Goal: Task Accomplishment & Management: Use online tool/utility

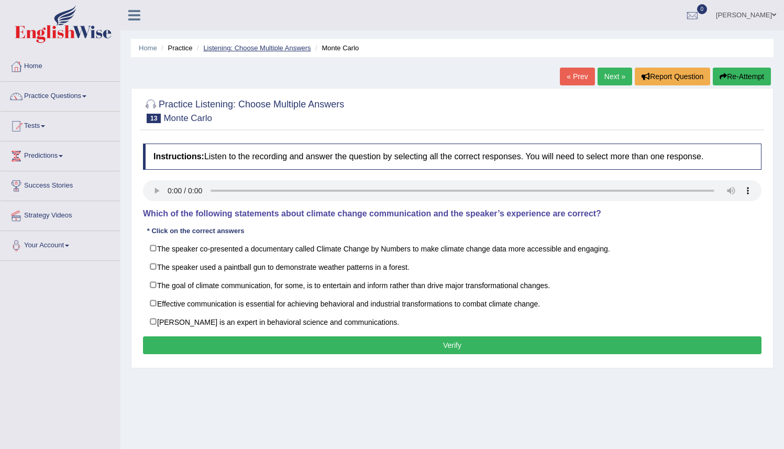
click at [273, 50] on link "Listening: Choose Multiple Answers" at bounding box center [256, 48] width 107 height 8
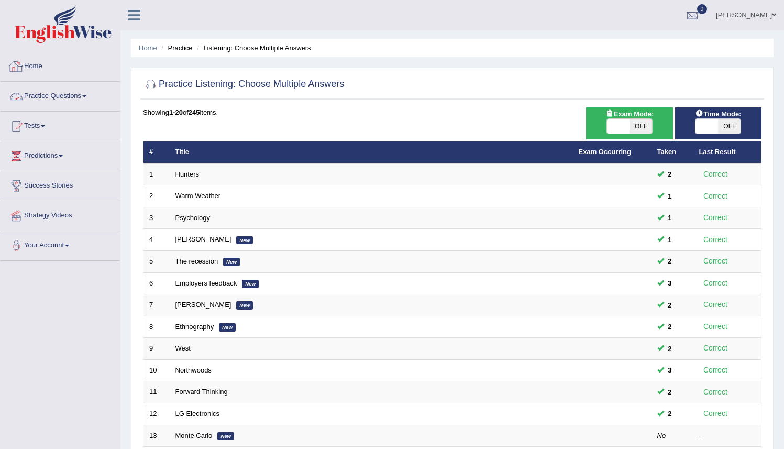
click at [31, 64] on link "Home" at bounding box center [60, 65] width 119 height 26
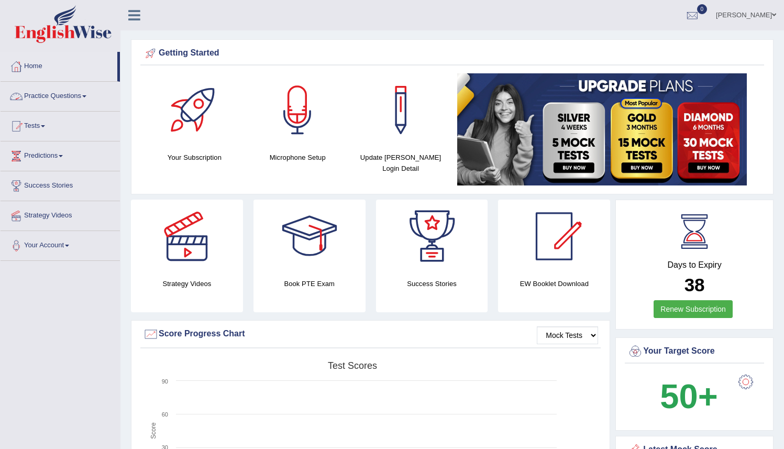
click at [59, 98] on link "Practice Questions" at bounding box center [60, 95] width 119 height 26
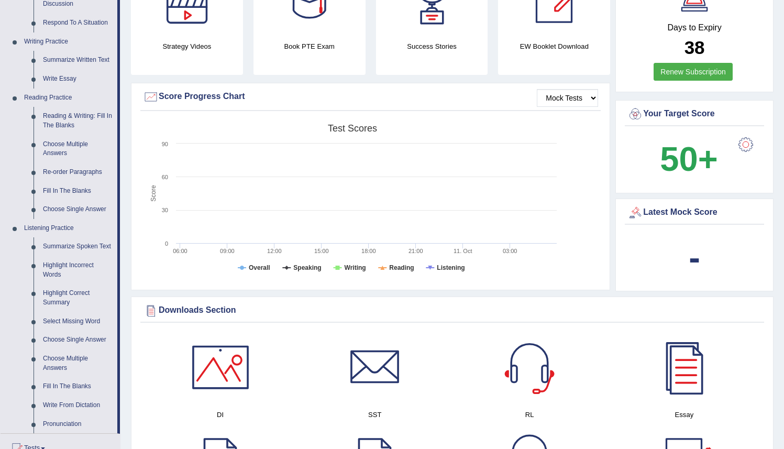
scroll to position [237, 0]
click at [48, 250] on link "Summarize Spoken Text" at bounding box center [77, 246] width 79 height 19
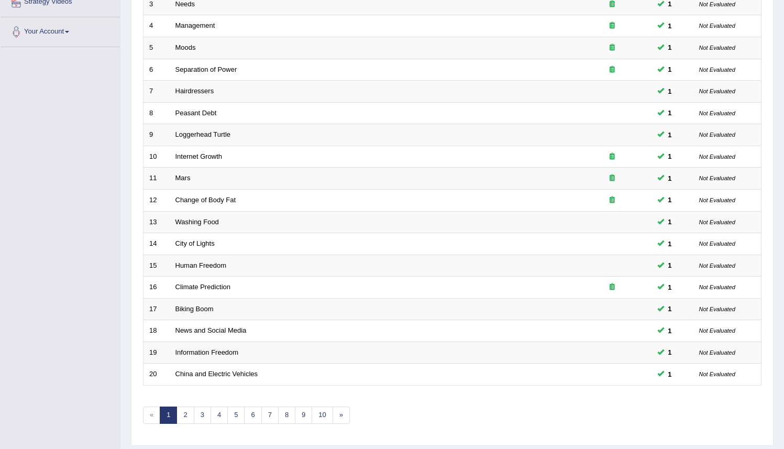
scroll to position [216, 0]
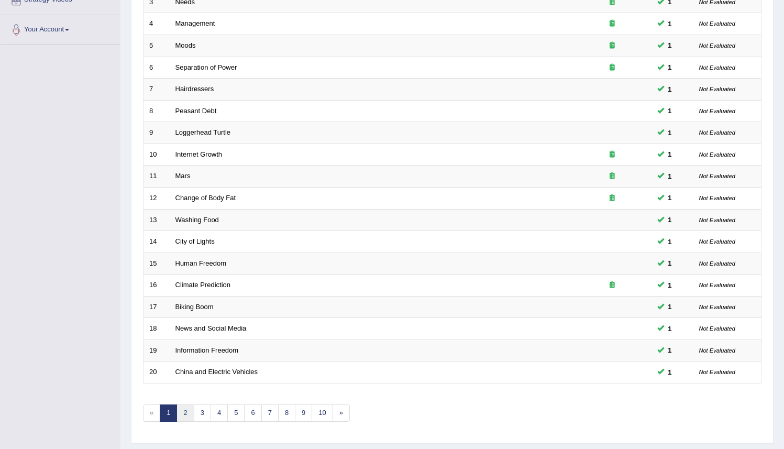
click at [186, 411] on link "2" at bounding box center [184, 412] width 17 height 17
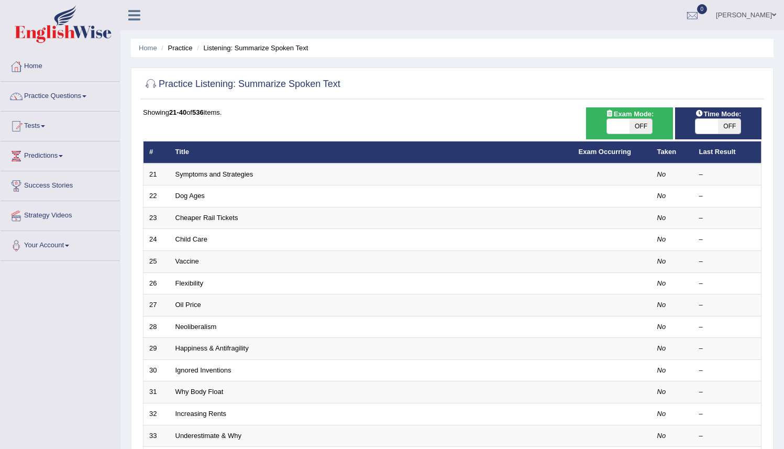
click at [640, 125] on span "OFF" at bounding box center [640, 126] width 23 height 15
checkbox input "true"
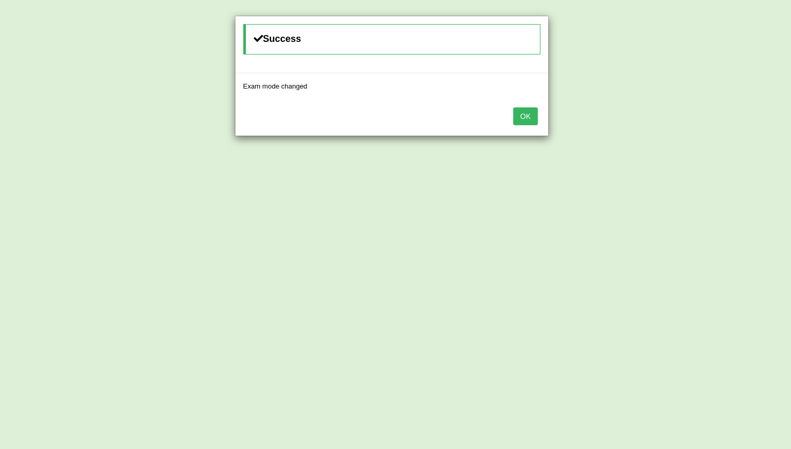
click at [522, 118] on button "OK" at bounding box center [526, 116] width 24 height 18
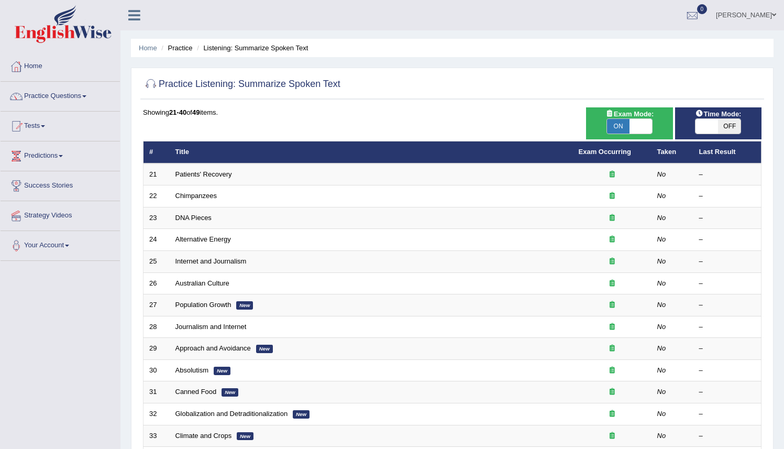
click at [729, 126] on span "OFF" at bounding box center [729, 126] width 23 height 15
checkbox input "true"
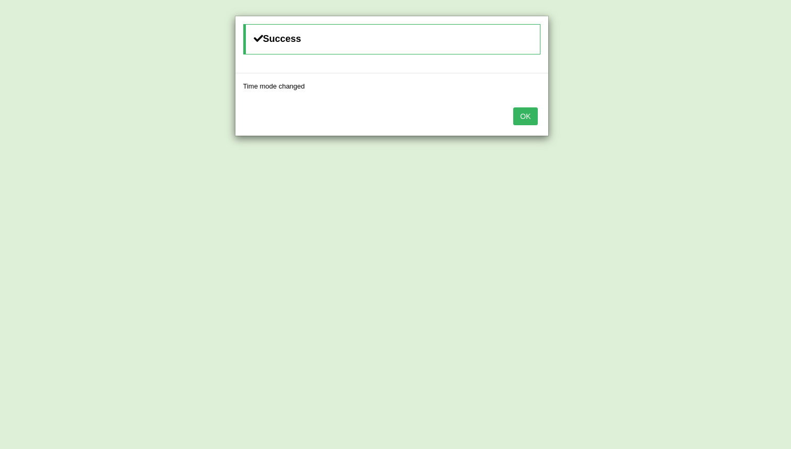
click at [528, 119] on button "OK" at bounding box center [526, 116] width 24 height 18
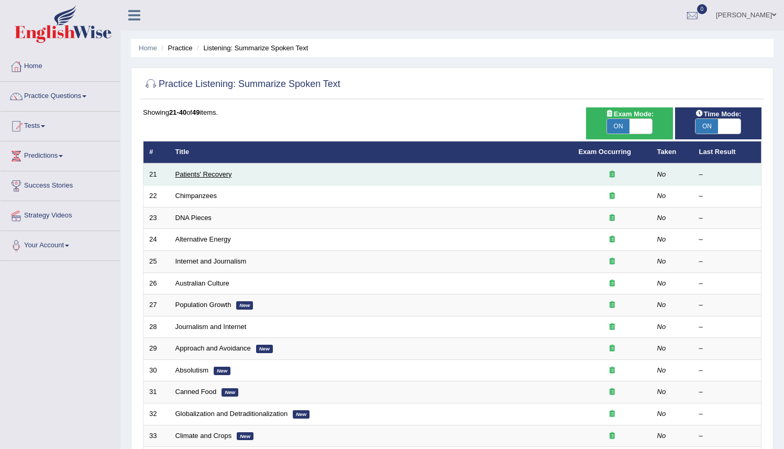
click at [198, 174] on link "Patients' Recovery" at bounding box center [203, 174] width 57 height 8
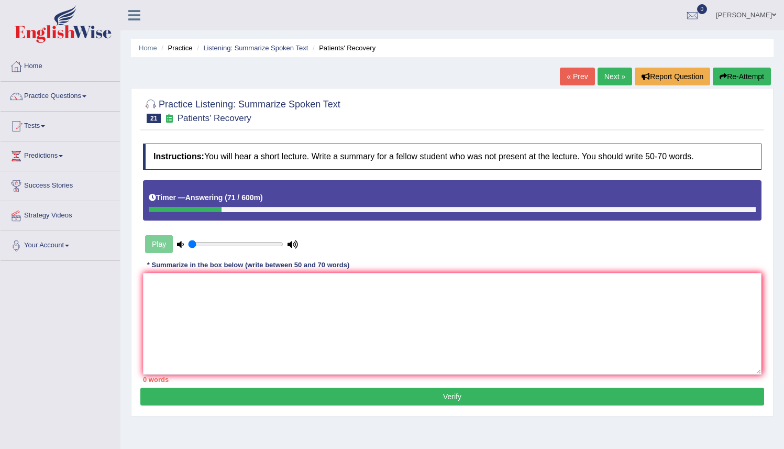
drag, startPoint x: 441, startPoint y: 219, endPoint x: 457, endPoint y: 248, distance: 33.0
click at [452, 238] on div "Instructions: You will hear a short lecture. Write a summary for a fellow stude…" at bounding box center [451, 262] width 623 height 249
click at [166, 290] on textarea at bounding box center [452, 324] width 618 height 102
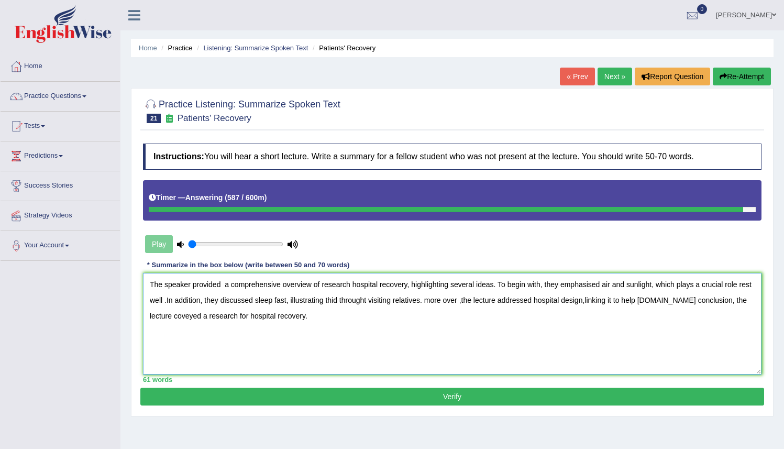
type textarea "The speaker provided a comprehensive overview of research hospital recovery, hi…"
click at [433, 399] on button "Verify" at bounding box center [451, 396] width 623 height 18
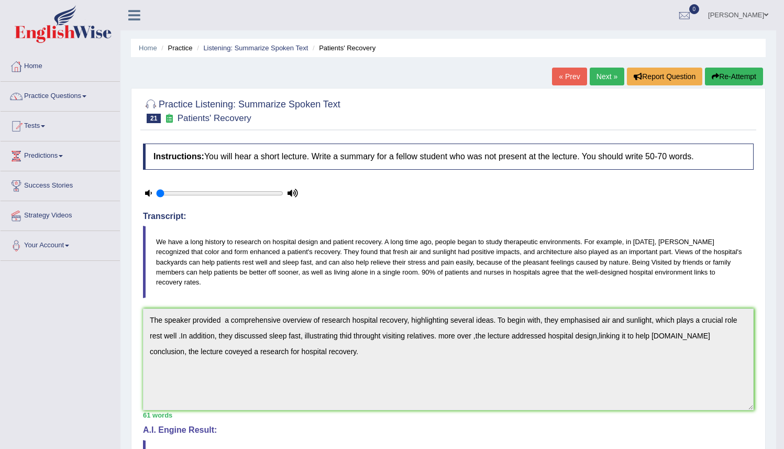
drag, startPoint x: 789, startPoint y: 308, endPoint x: 787, endPoint y: 337, distance: 28.9
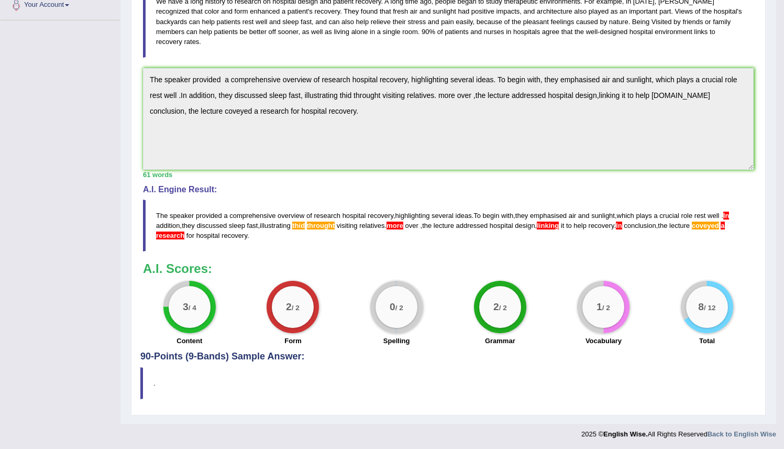
scroll to position [241, 0]
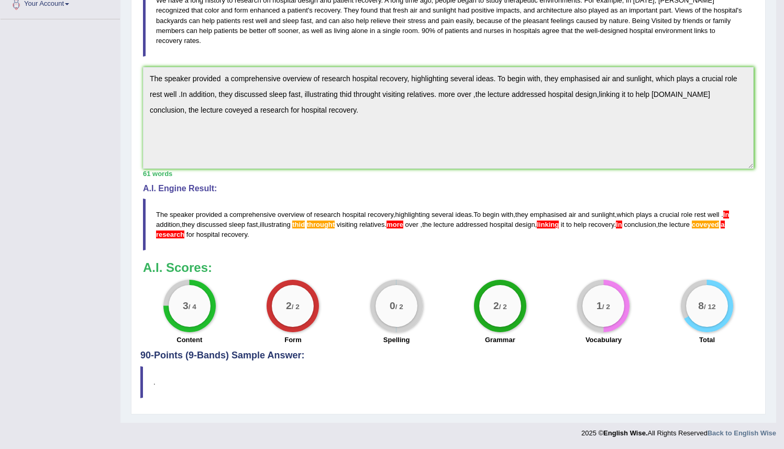
click at [311, 224] on blockquote "The speaker provided a comprehensive overview of research hospital recovery , h…" at bounding box center [448, 224] width 610 height 52
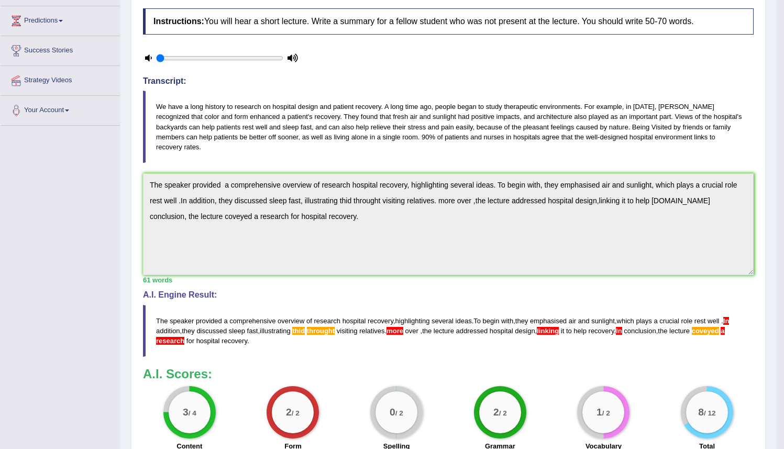
scroll to position [134, 0]
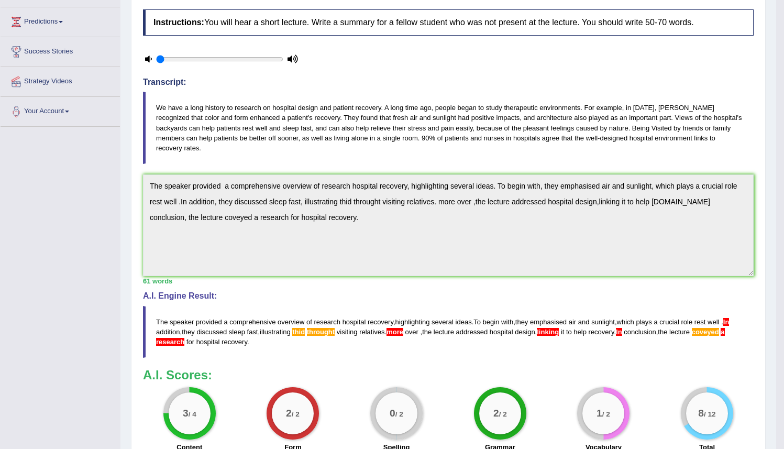
drag, startPoint x: 779, startPoint y: 217, endPoint x: 779, endPoint y: 192, distance: 24.6
click at [779, 192] on body "Toggle navigation Home Practice Questions Speaking Practice Read Aloud Repeat S…" at bounding box center [392, 90] width 784 height 449
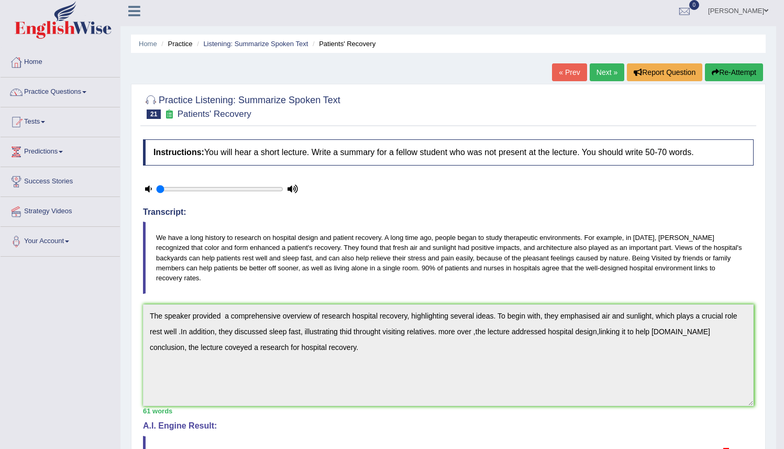
scroll to position [0, 0]
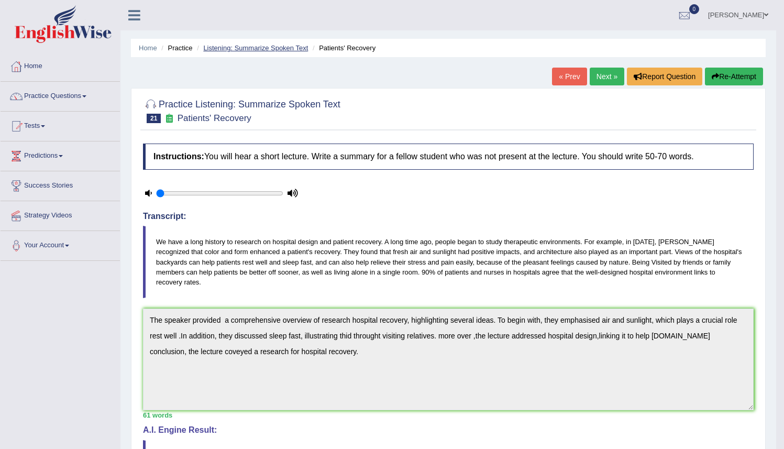
click at [256, 49] on link "Listening: Summarize Spoken Text" at bounding box center [255, 48] width 105 height 8
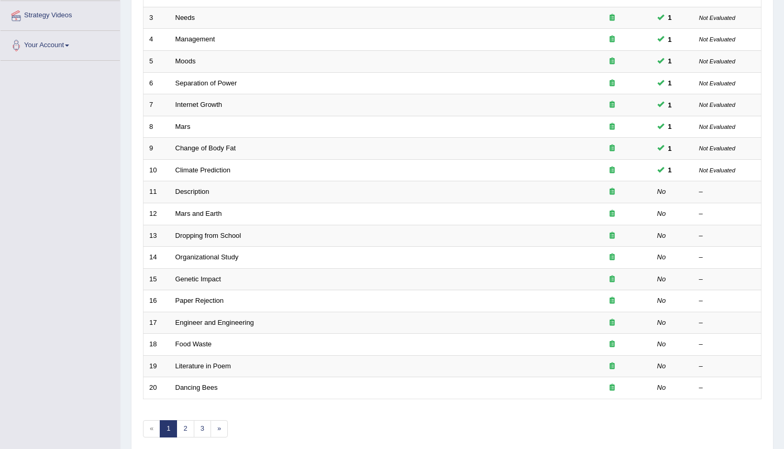
scroll to position [201, 0]
click at [184, 430] on link "2" at bounding box center [184, 427] width 17 height 17
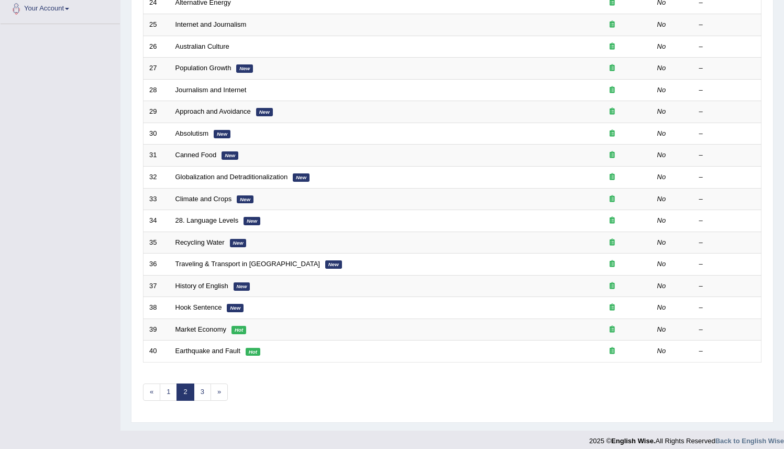
scroll to position [238, 0]
click at [171, 392] on link "1" at bounding box center [168, 390] width 17 height 17
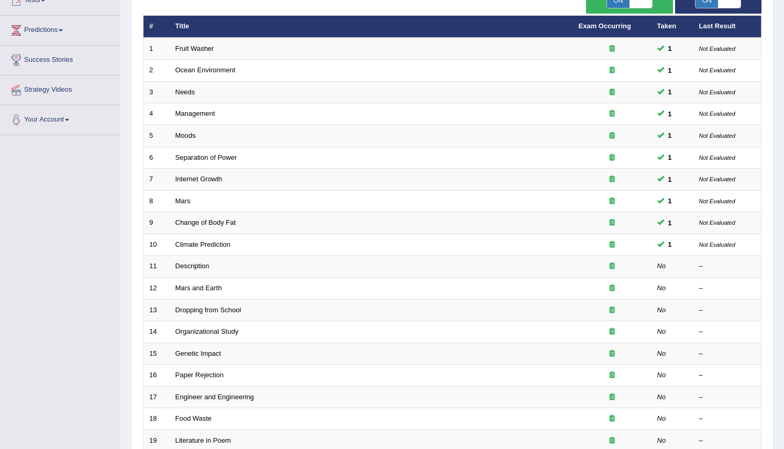
scroll to position [126, 0]
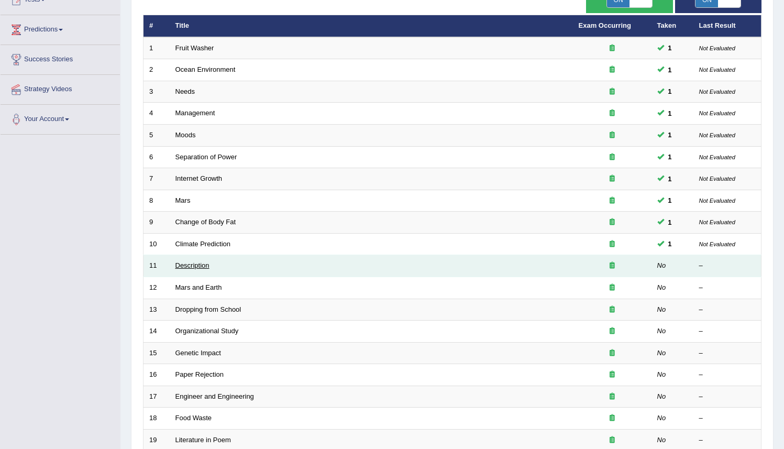
click at [189, 269] on link "Description" at bounding box center [192, 265] width 34 height 8
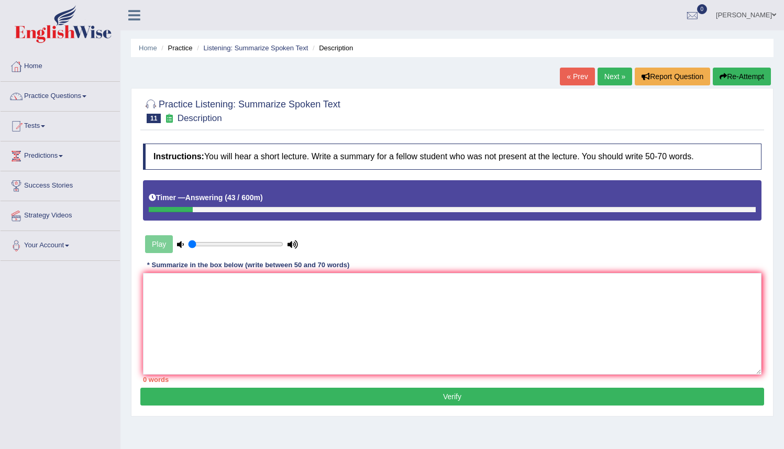
click at [158, 245] on div "Play" at bounding box center [221, 244] width 157 height 26
drag, startPoint x: 216, startPoint y: 247, endPoint x: 177, endPoint y: 242, distance: 39.0
type input "0.05"
click at [188, 243] on input "range" at bounding box center [235, 244] width 95 height 8
click at [161, 243] on div "Play" at bounding box center [221, 244] width 157 height 26
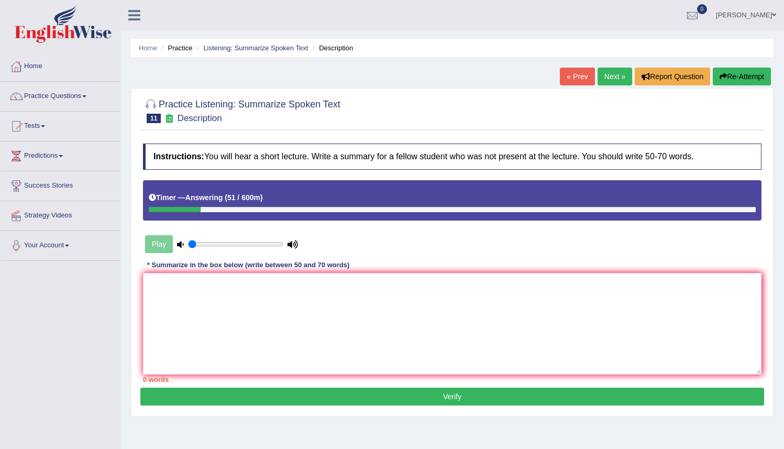
click at [153, 242] on div "Play" at bounding box center [221, 244] width 157 height 26
click at [148, 280] on textarea at bounding box center [452, 324] width 618 height 102
click at [150, 289] on textarea at bounding box center [452, 324] width 618 height 102
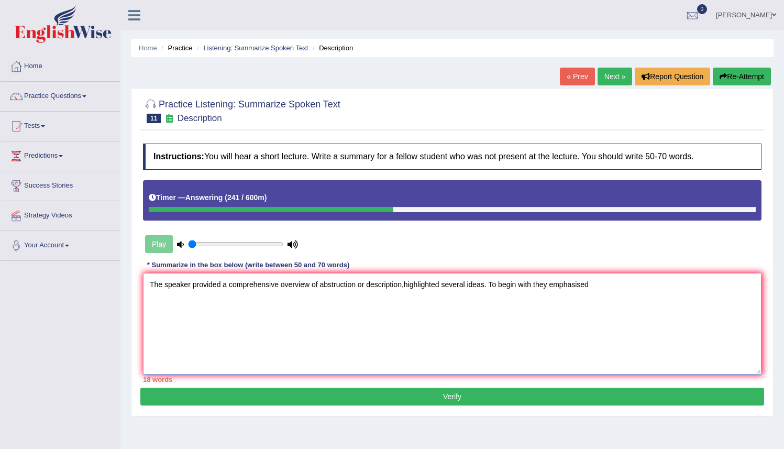
scroll to position [1, 0]
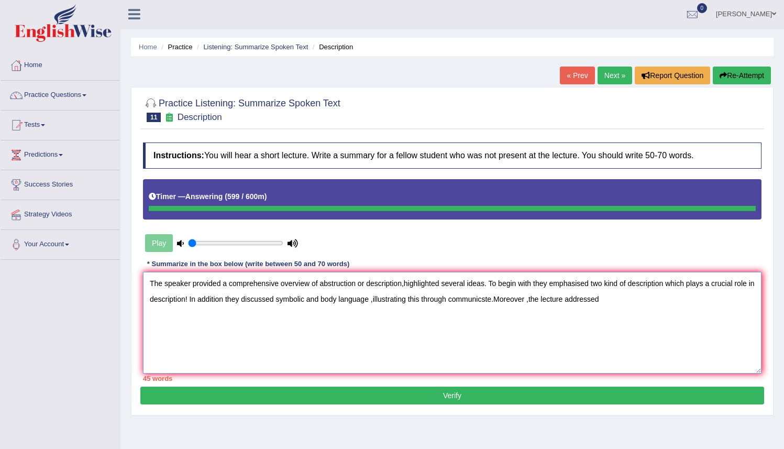
type textarea "The speaker provided a comprehensive overview of abstruction or description,hig…"
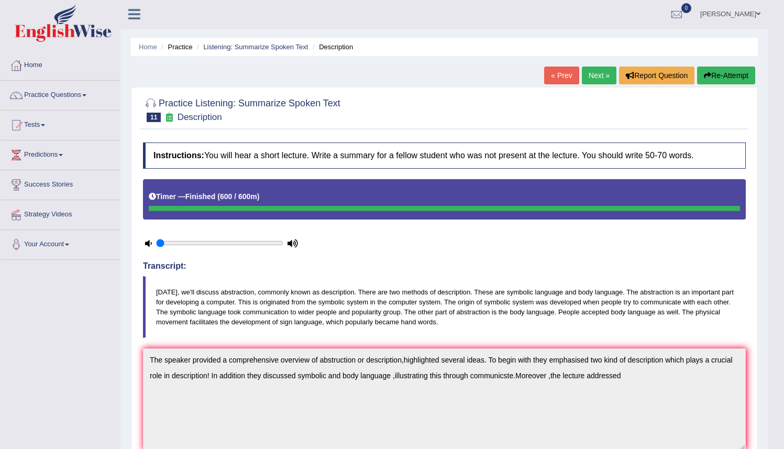
scroll to position [272, 0]
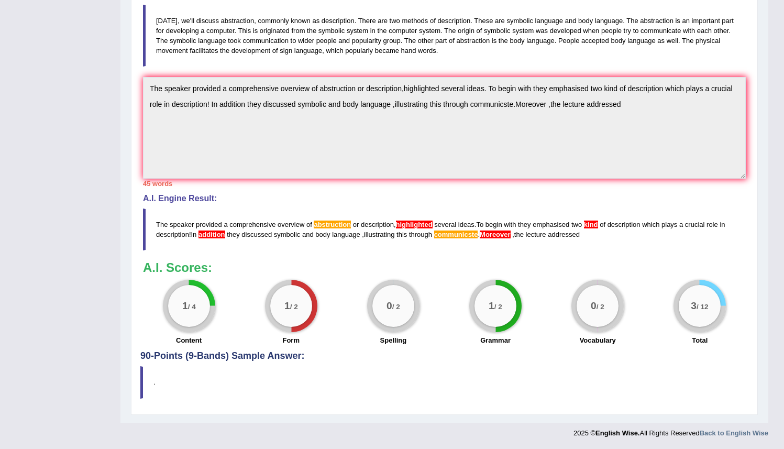
drag, startPoint x: 791, startPoint y: 349, endPoint x: 774, endPoint y: 259, distance: 92.1
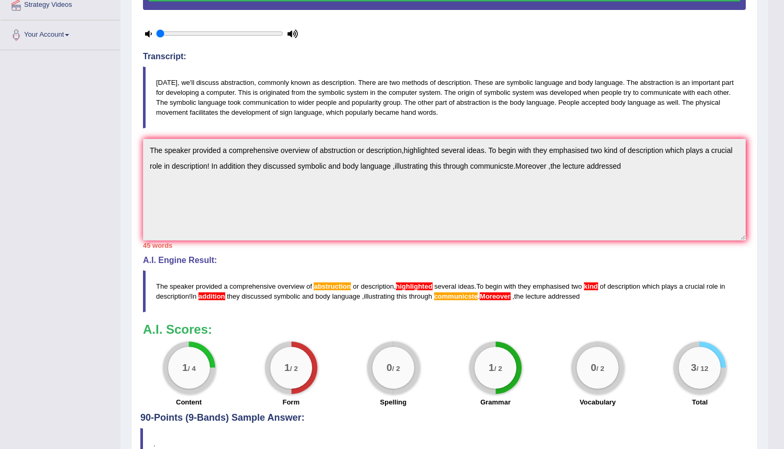
drag, startPoint x: 791, startPoint y: 229, endPoint x: 784, endPoint y: 191, distance: 38.9
click at [784, 191] on html "Toggle navigation Home Practice Questions Speaking Practice Read Aloud Repeat S…" at bounding box center [392, 14] width 784 height 449
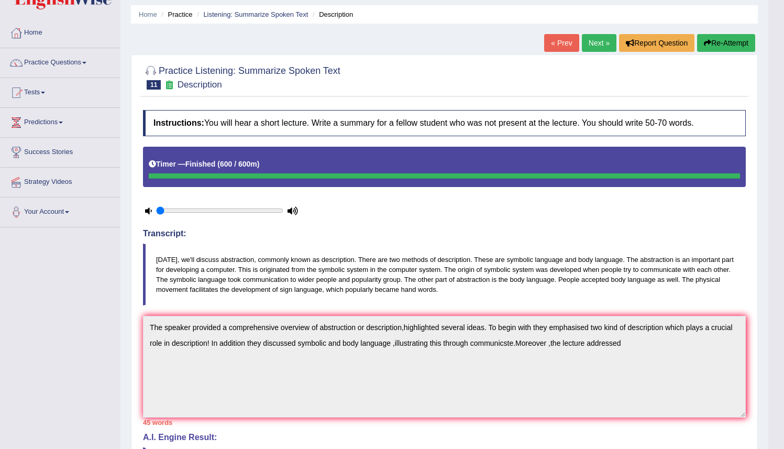
drag, startPoint x: 791, startPoint y: 174, endPoint x: 791, endPoint y: 125, distance: 49.2
click at [784, 125] on html "Toggle navigation Home Practice Questions Speaking Practice Read Aloud Repeat S…" at bounding box center [392, 190] width 784 height 449
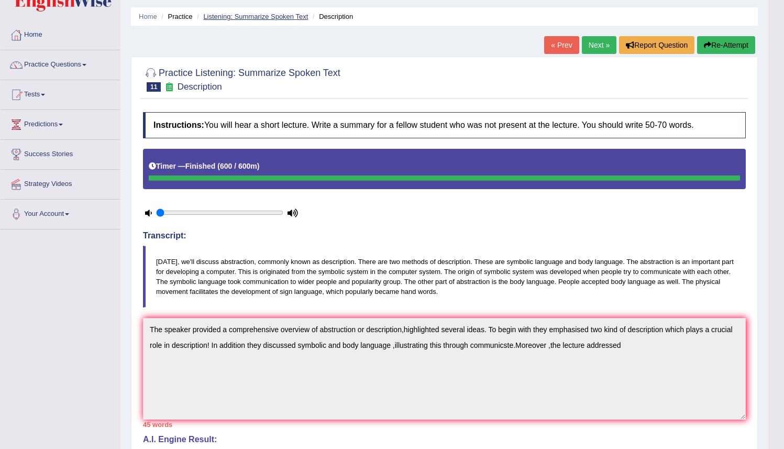
click at [242, 18] on link "Listening: Summarize Spoken Text" at bounding box center [255, 17] width 105 height 8
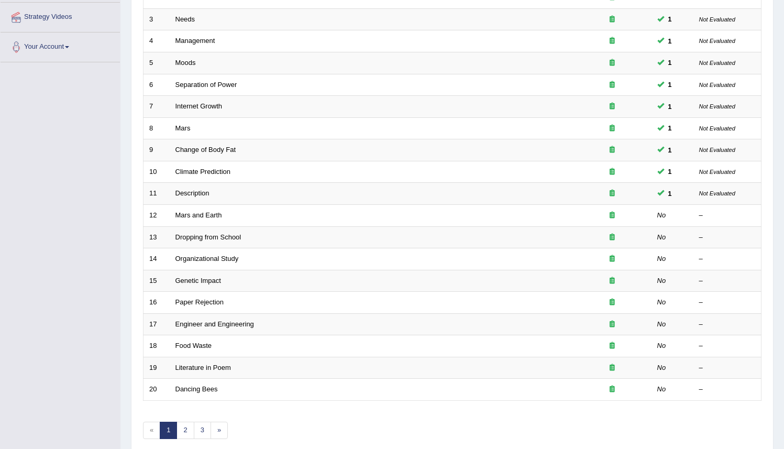
scroll to position [198, 0]
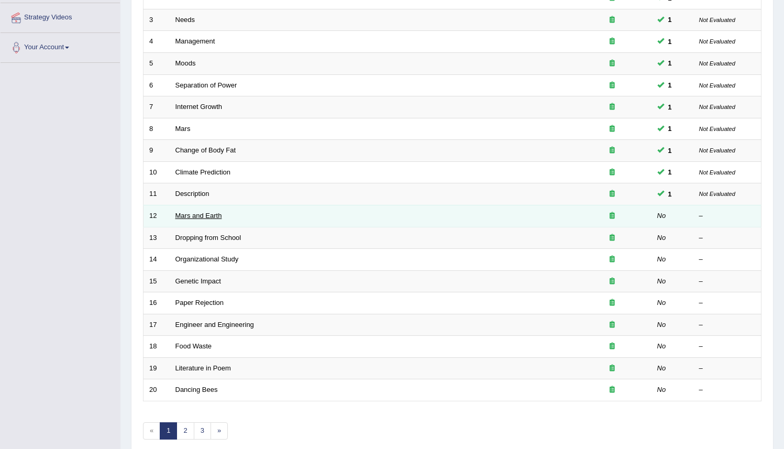
click at [193, 216] on link "Mars and Earth" at bounding box center [198, 215] width 47 height 8
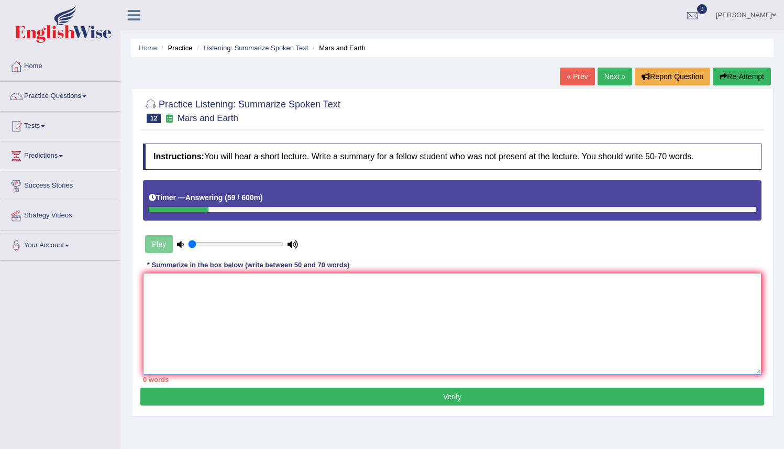
click at [158, 284] on textarea at bounding box center [452, 324] width 618 height 102
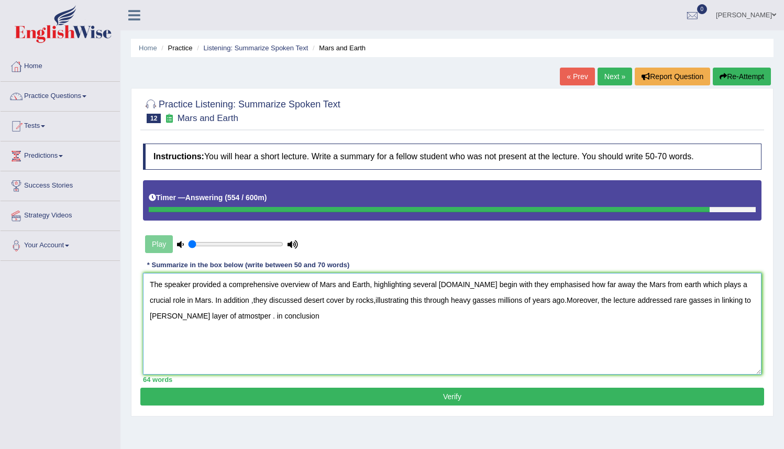
click at [219, 314] on textarea "The speaker provided a comprehensive overview of Mars and Earth, highlighting s…" at bounding box center [452, 324] width 618 height 102
click at [257, 316] on textarea "The speaker provided a comprehensive overview of Mars and Earth, highlighting s…" at bounding box center [452, 324] width 618 height 102
type textarea "The speaker provided a comprehensive overview of Mars and Earth, highlighting s…"
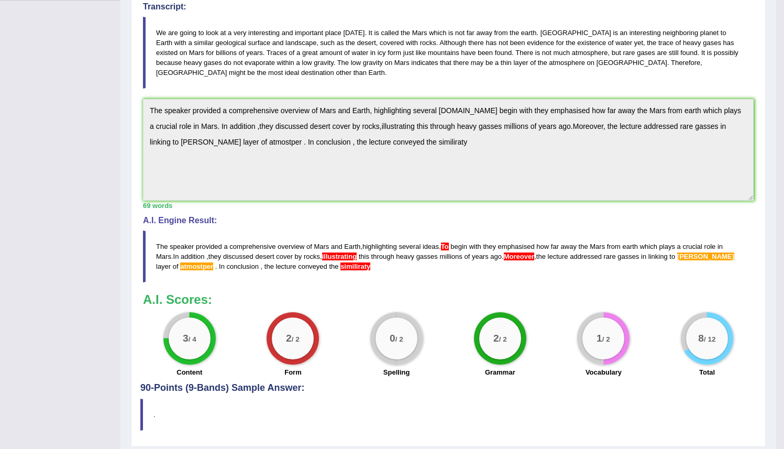
scroll to position [261, 0]
drag, startPoint x: 319, startPoint y: 279, endPoint x: 340, endPoint y: 281, distance: 20.5
click at [323, 279] on blockquote "The speaker provided a comprehensive overview of Mars and Earth , highlighting …" at bounding box center [448, 256] width 610 height 52
click at [696, 255] on span "tinner" at bounding box center [705, 256] width 57 height 8
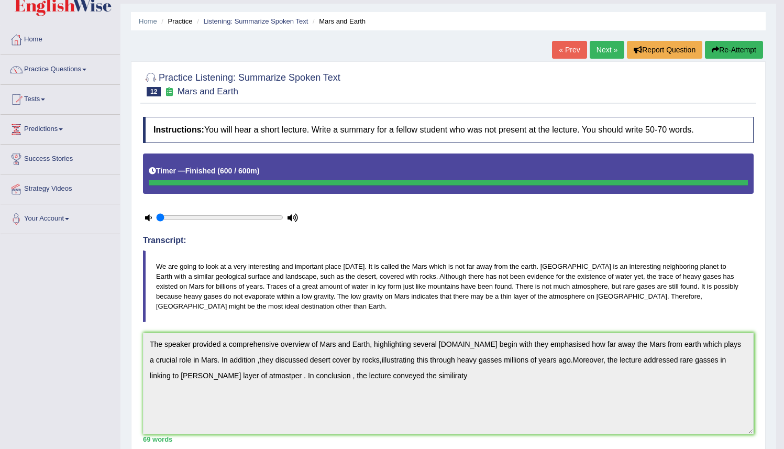
scroll to position [0, 0]
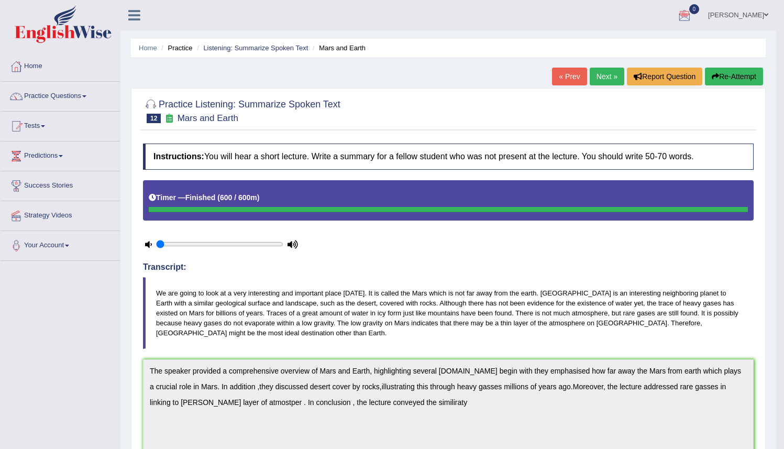
click at [272, 52] on li "Listening: Summarize Spoken Text" at bounding box center [251, 48] width 114 height 10
click at [72, 94] on link "Practice Questions" at bounding box center [60, 95] width 119 height 26
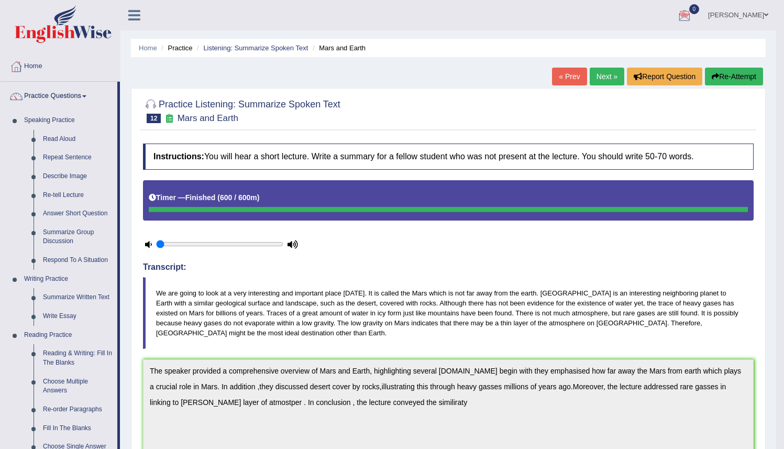
click at [601, 74] on link "Next »" at bounding box center [606, 77] width 35 height 18
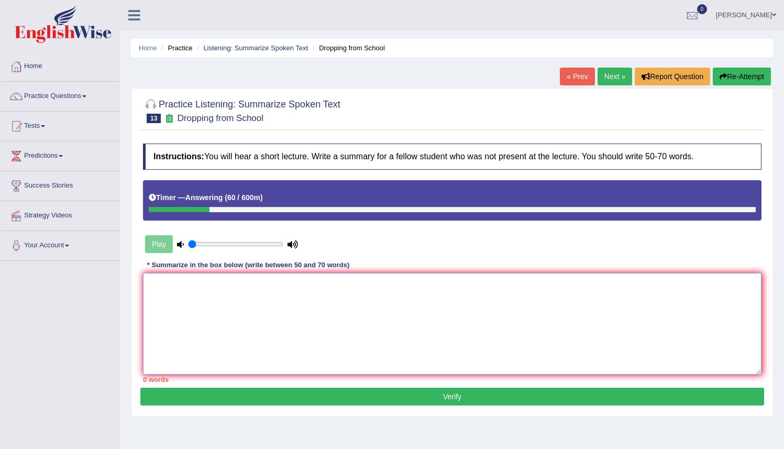
drag, startPoint x: 148, startPoint y: 289, endPoint x: 152, endPoint y: 286, distance: 5.6
click at [149, 289] on textarea at bounding box center [452, 324] width 618 height 102
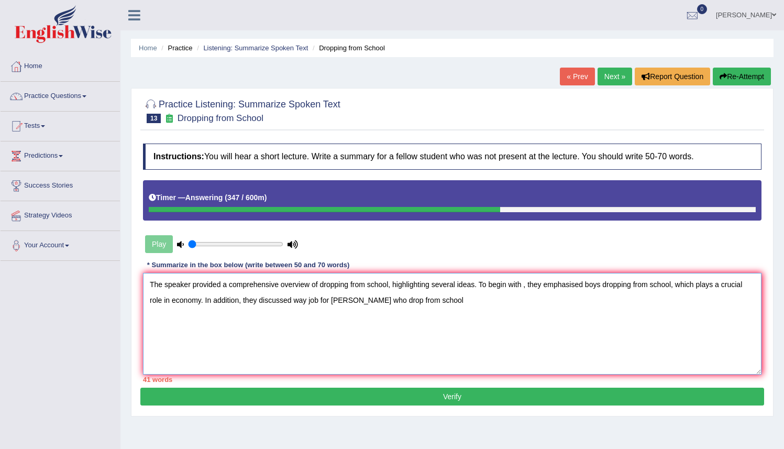
click at [222, 312] on textarea "The speaker provided a comprehensive overview of dropping from school, highligh…" at bounding box center [452, 324] width 618 height 102
click at [350, 298] on textarea "The speaker provided a comprehensive overview of dropping from school, highligh…" at bounding box center [452, 324] width 618 height 102
click at [427, 299] on textarea "The speaker provided a comprehensive overview of dropping from school, highligh…" at bounding box center [452, 324] width 618 height 102
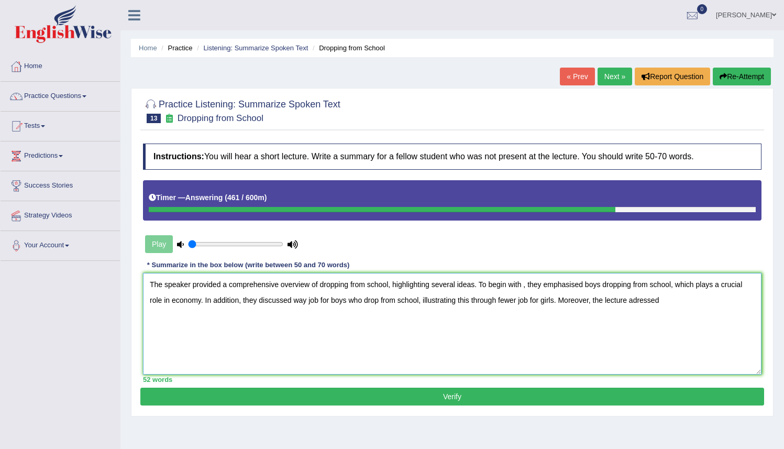
click at [644, 300] on textarea "The speaker provided a comprehensive overview of dropping from school, highligh…" at bounding box center [452, 324] width 618 height 102
click at [674, 295] on textarea "The speaker provided a comprehensive overview of dropping from school, highligh…" at bounding box center [452, 324] width 618 height 102
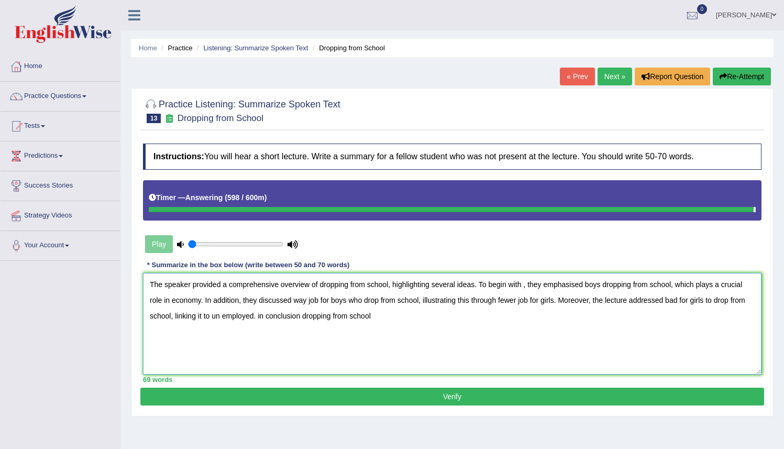
click at [263, 317] on textarea "The speaker provided a comprehensive overview of dropping from school, highligh…" at bounding box center [452, 324] width 618 height 102
type textarea "The speaker provided a comprehensive overview of dropping from school, highligh…"
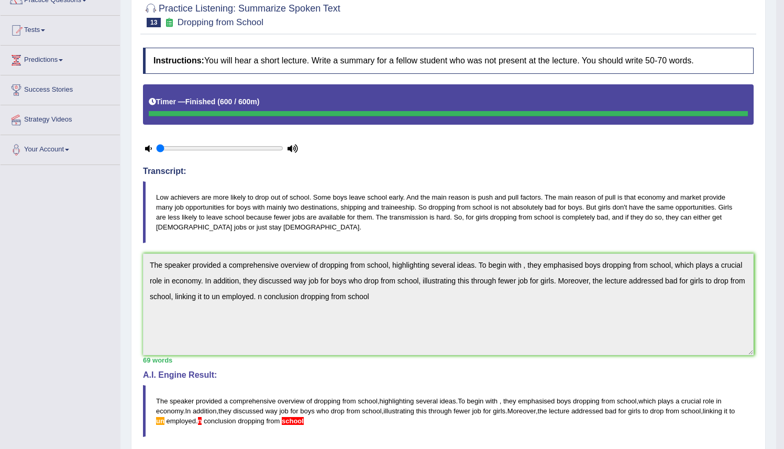
scroll to position [60, 0]
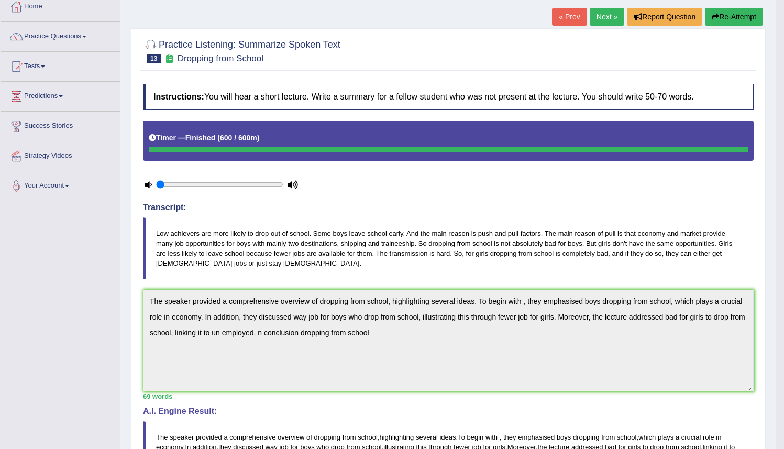
click at [598, 15] on link "Next »" at bounding box center [606, 17] width 35 height 18
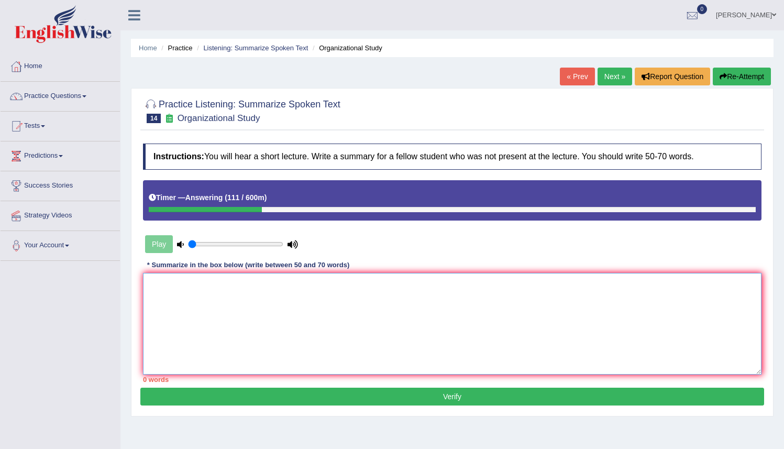
click at [158, 279] on textarea at bounding box center [452, 324] width 618 height 102
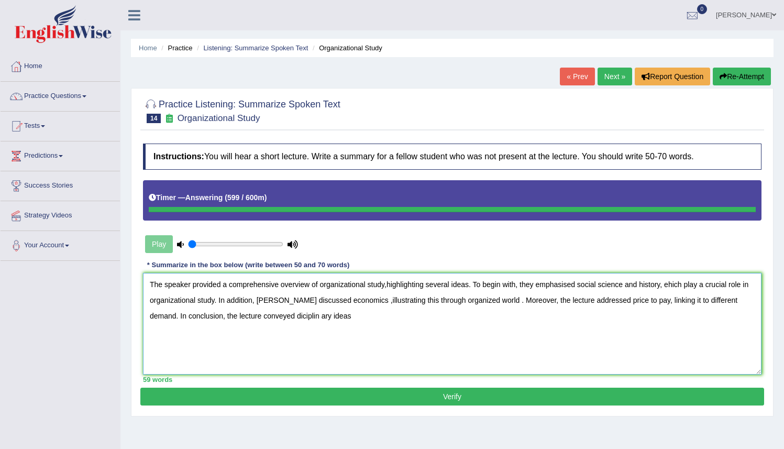
type textarea "The speaker provided a comprehensive overview of organizational study,highlight…"
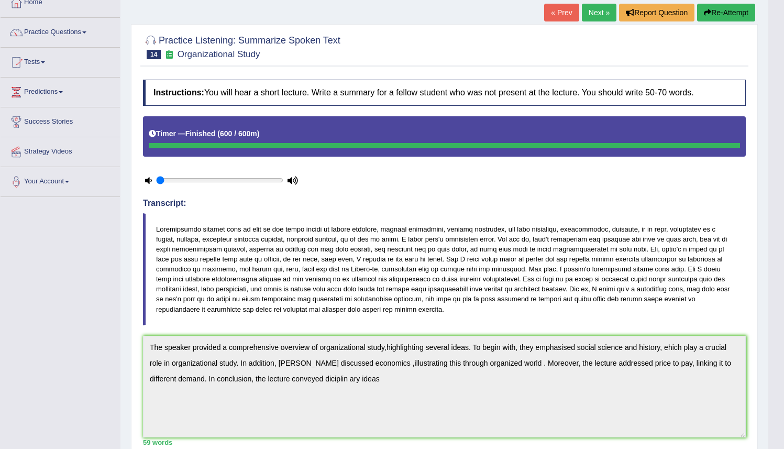
scroll to position [66, 0]
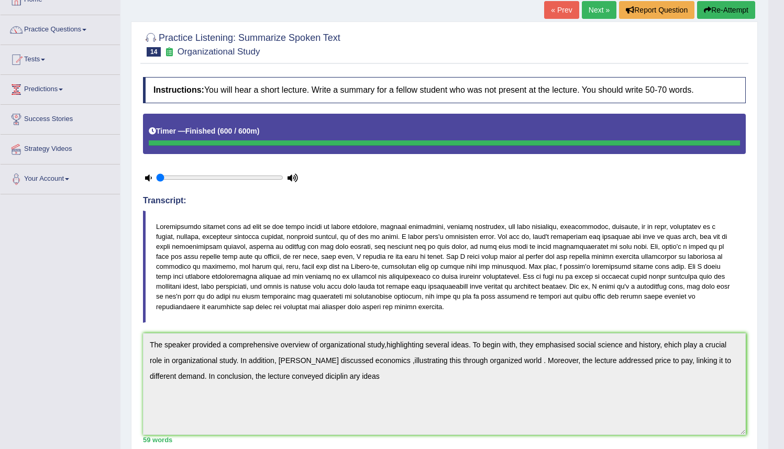
drag, startPoint x: 782, startPoint y: 86, endPoint x: 779, endPoint y: 71, distance: 15.9
click at [779, 68] on body "Toggle navigation Home Practice Questions Speaking Practice Read Aloud Repeat S…" at bounding box center [392, 158] width 784 height 449
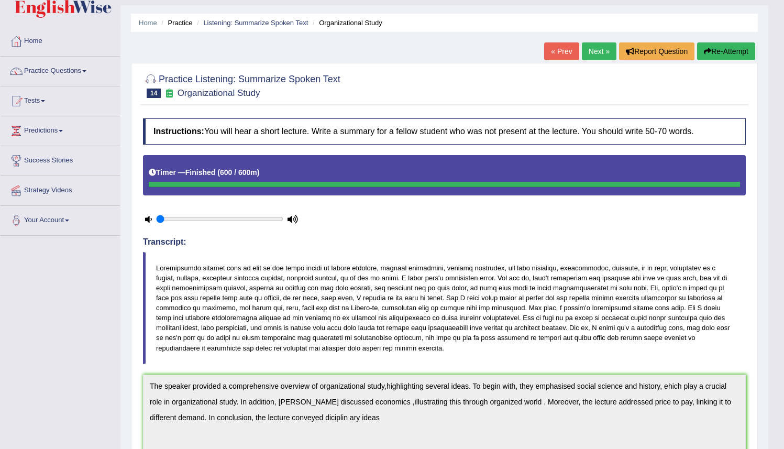
scroll to position [0, 0]
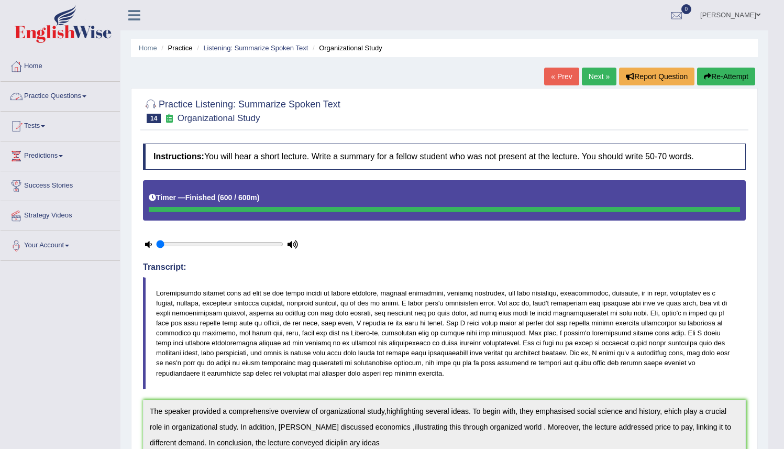
click at [93, 93] on link "Practice Questions" at bounding box center [60, 95] width 119 height 26
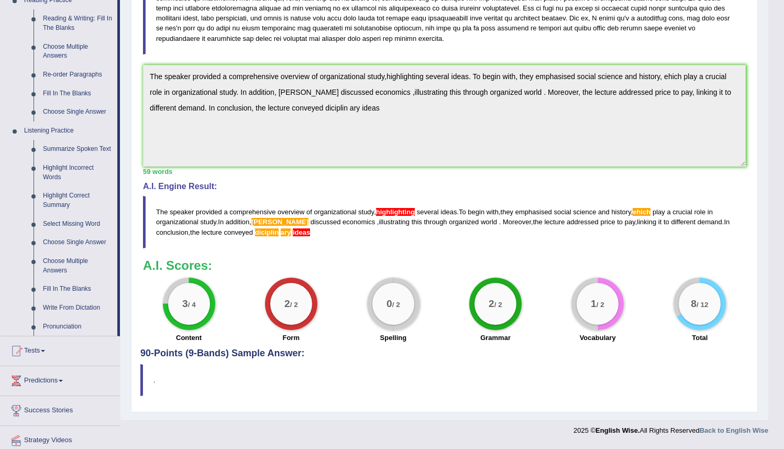
scroll to position [332, 0]
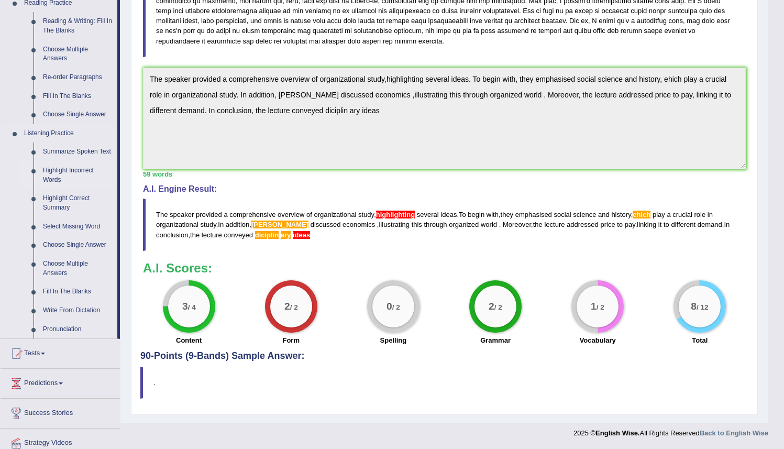
click at [53, 184] on link "Highlight Incorrect Words" at bounding box center [77, 175] width 79 height 28
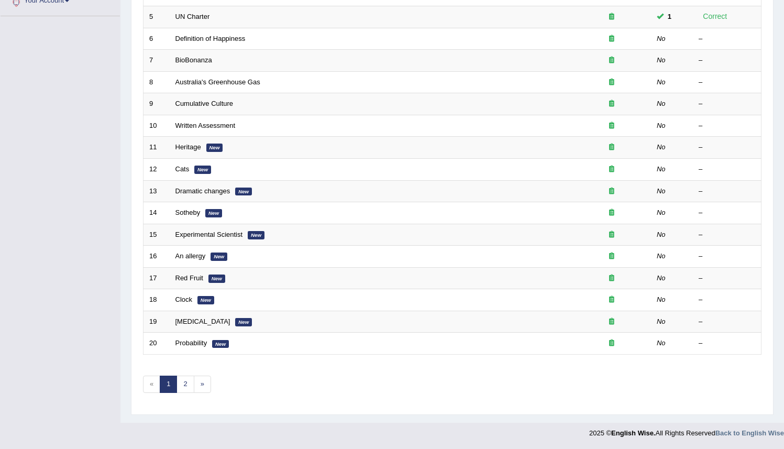
scroll to position [242, 0]
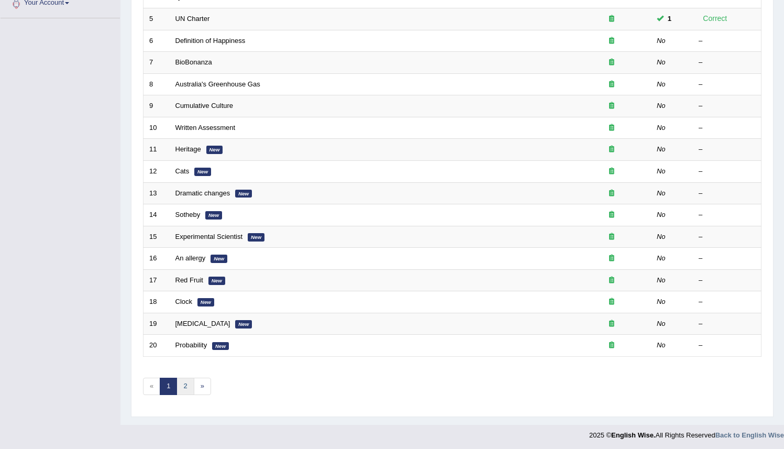
click at [183, 385] on link "2" at bounding box center [184, 385] width 17 height 17
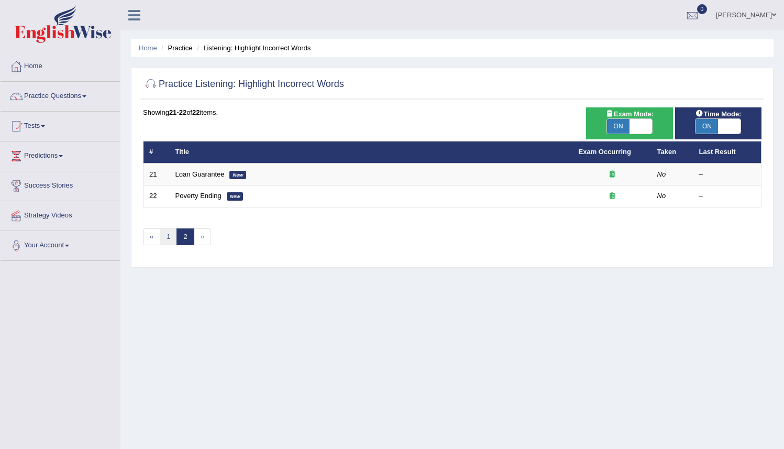
click at [166, 243] on link "1" at bounding box center [168, 236] width 17 height 17
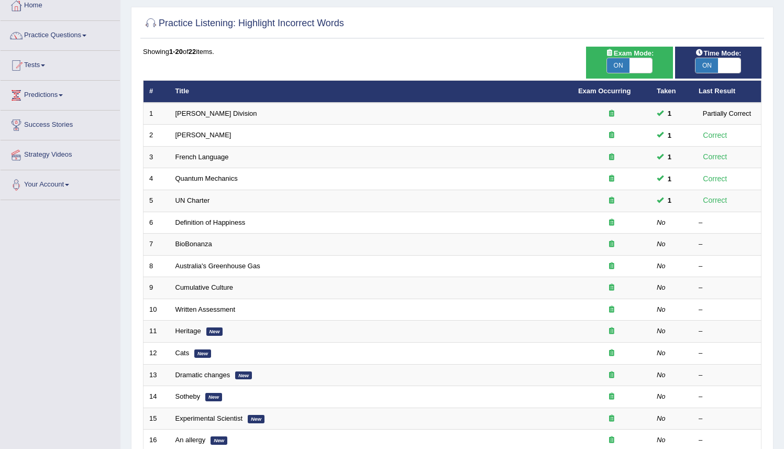
scroll to position [60, 0]
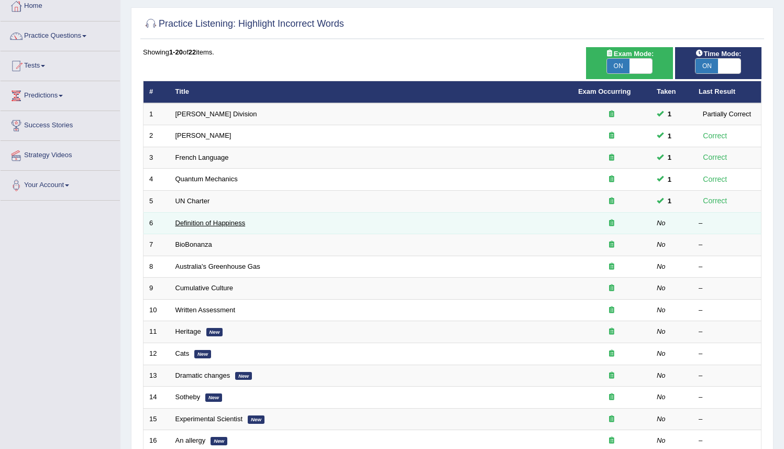
click at [225, 224] on link "Definition of Happiness" at bounding box center [210, 223] width 70 height 8
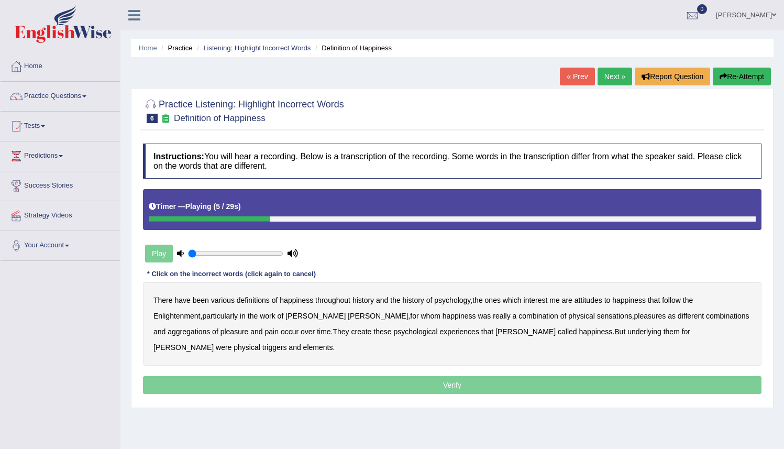
click at [459, 298] on b "psychology" at bounding box center [452, 300] width 36 height 8
click at [596, 303] on b "attitudes" at bounding box center [588, 300] width 28 height 8
click at [518, 318] on b "combination" at bounding box center [538, 315] width 40 height 8
click at [597, 318] on b "sensations" at bounding box center [614, 315] width 35 height 8
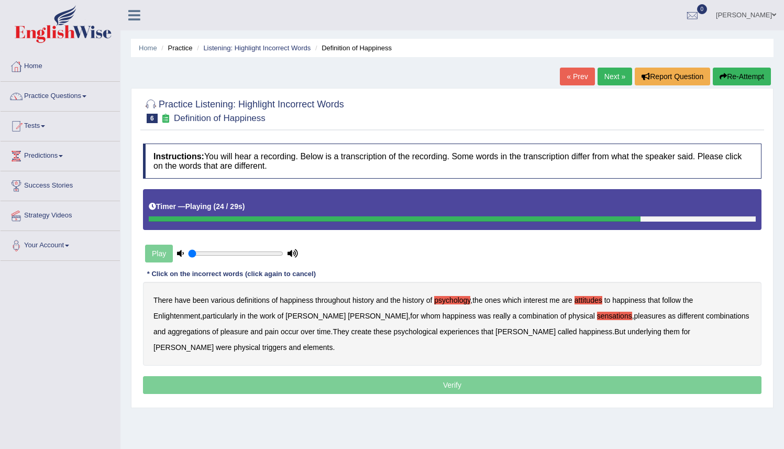
click at [351, 333] on b "create" at bounding box center [361, 331] width 20 height 8
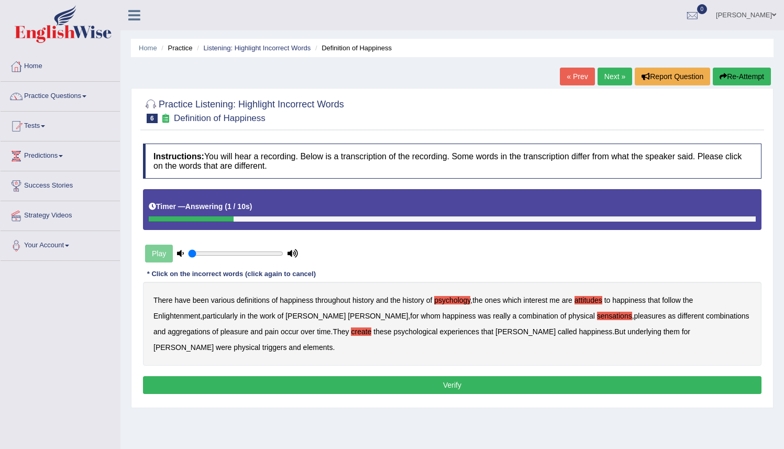
click at [341, 388] on button "Verify" at bounding box center [452, 385] width 618 height 18
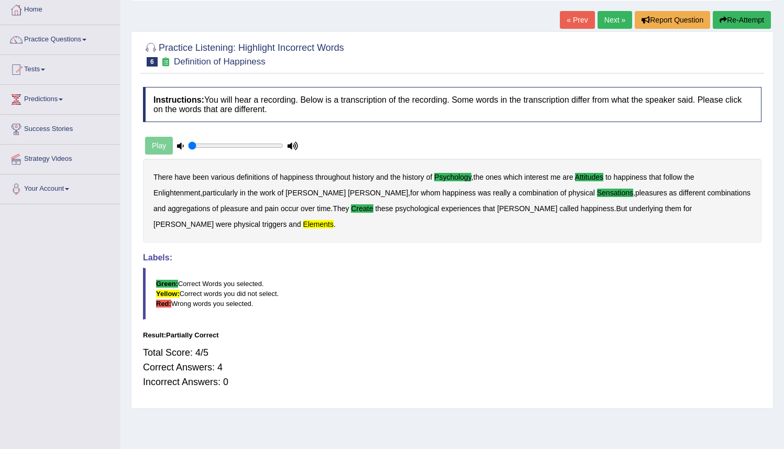
scroll to position [58, 0]
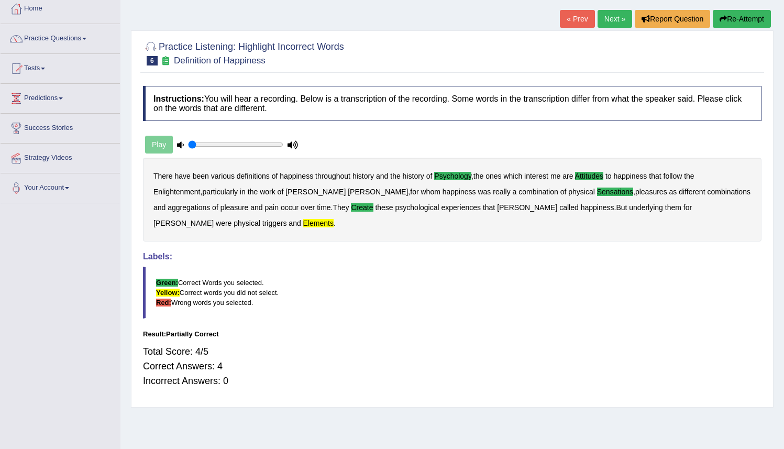
click at [606, 20] on link "Next »" at bounding box center [614, 19] width 35 height 18
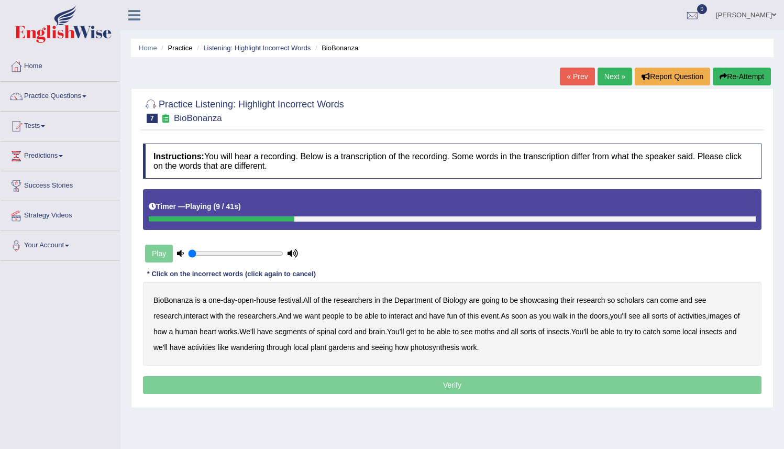
click at [637, 302] on b "scholars" at bounding box center [630, 300] width 27 height 8
click at [708, 319] on b "images" at bounding box center [720, 315] width 24 height 8
click at [277, 334] on b "segments" at bounding box center [291, 331] width 32 height 8
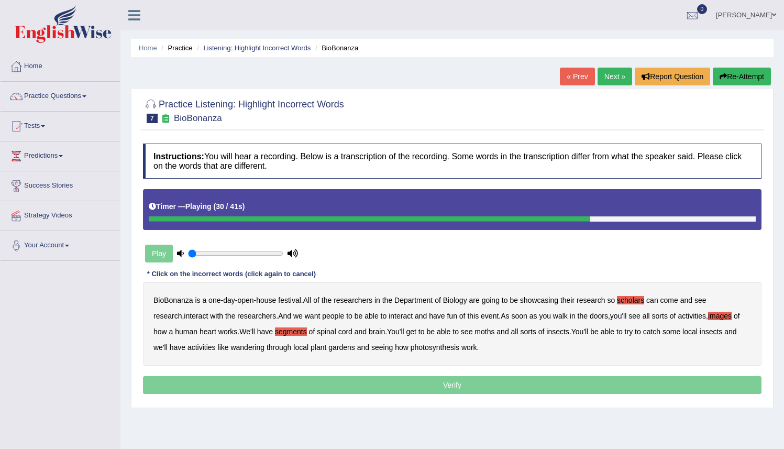
click at [474, 336] on b "moths" at bounding box center [484, 331] width 20 height 8
click at [242, 349] on b "wandering" at bounding box center [247, 347] width 34 height 8
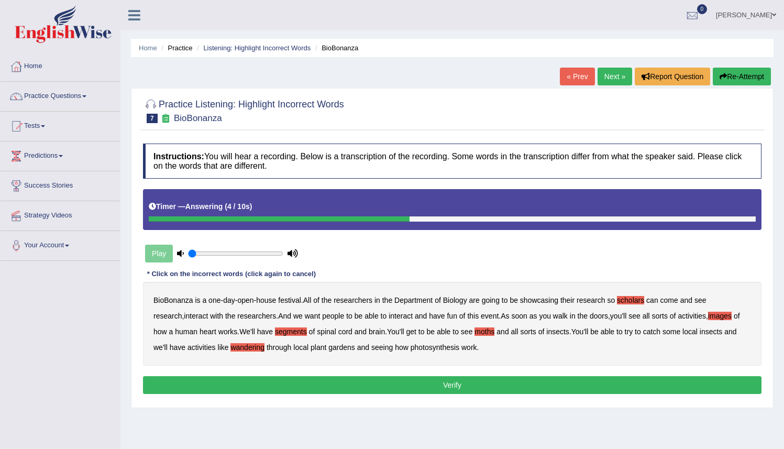
click at [391, 387] on button "Verify" at bounding box center [452, 385] width 618 height 18
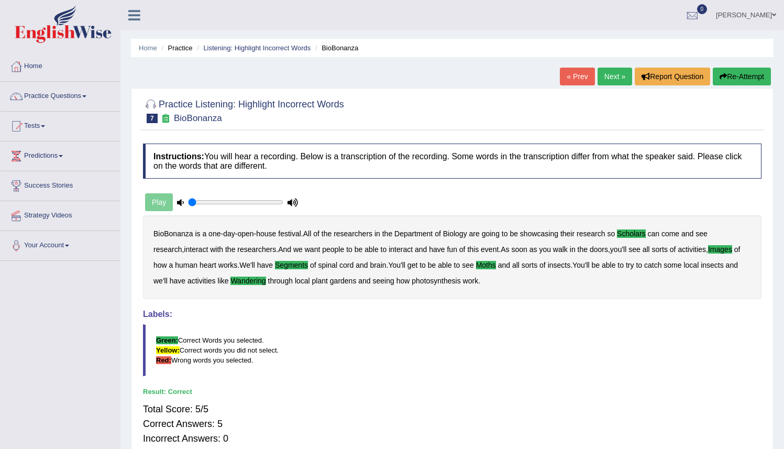
click at [601, 76] on link "Next »" at bounding box center [614, 77] width 35 height 18
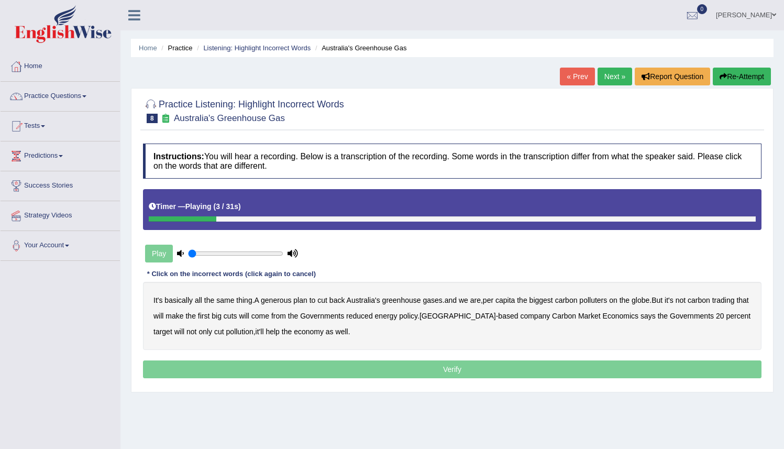
click at [280, 303] on b "generous" at bounding box center [276, 300] width 30 height 8
click at [515, 303] on b "capita" at bounding box center [504, 300] width 19 height 8
click at [649, 302] on b "globe" at bounding box center [640, 300] width 18 height 8
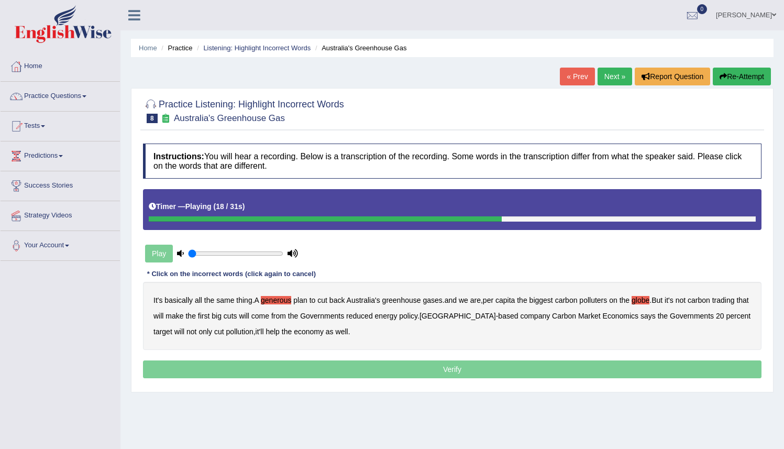
click at [344, 319] on b "Governments" at bounding box center [322, 315] width 44 height 8
click at [344, 317] on b "Governments" at bounding box center [322, 315] width 44 height 8
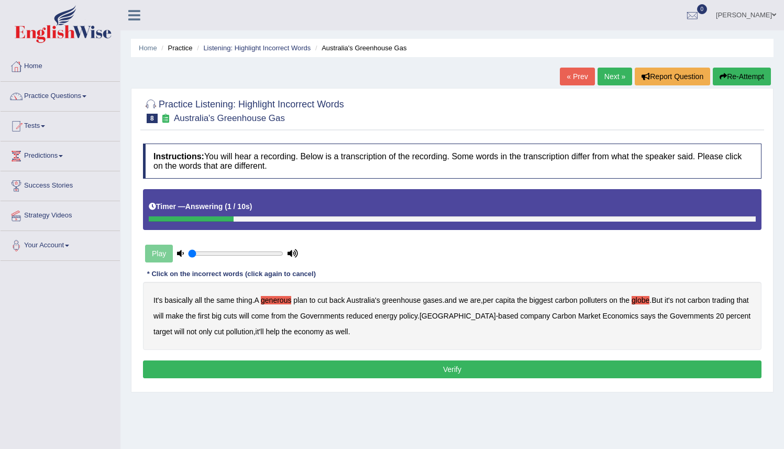
click at [351, 369] on button "Verify" at bounding box center [452, 369] width 618 height 18
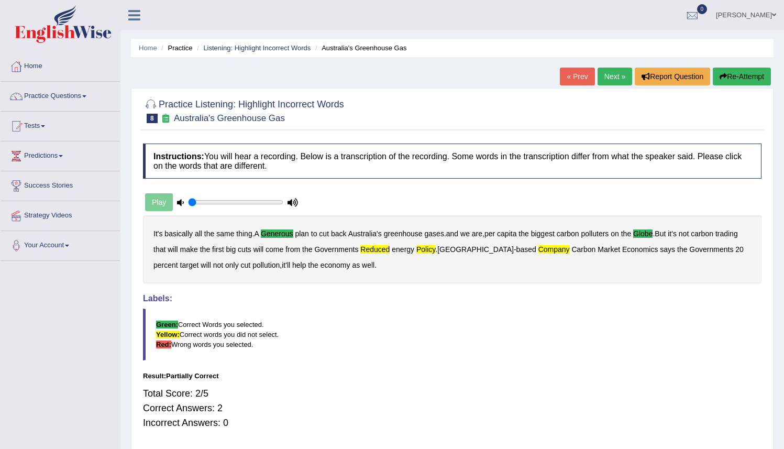
click at [733, 78] on button "Re-Attempt" at bounding box center [741, 77] width 58 height 18
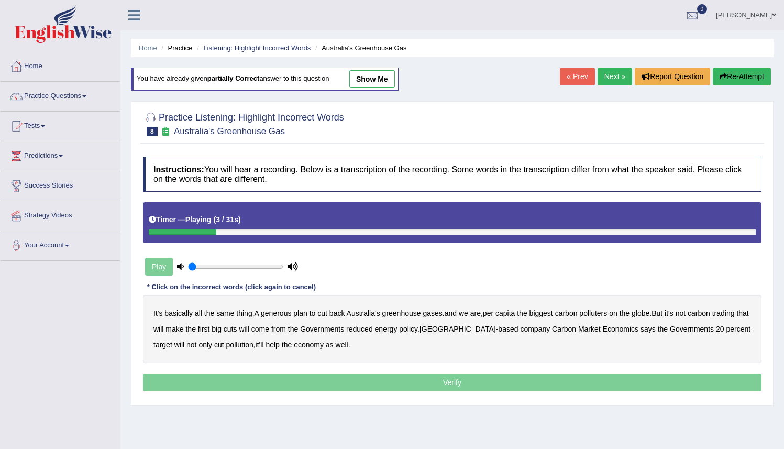
click at [284, 314] on b "generous" at bounding box center [276, 313] width 30 height 8
click at [649, 314] on b "globe" at bounding box center [640, 313] width 18 height 8
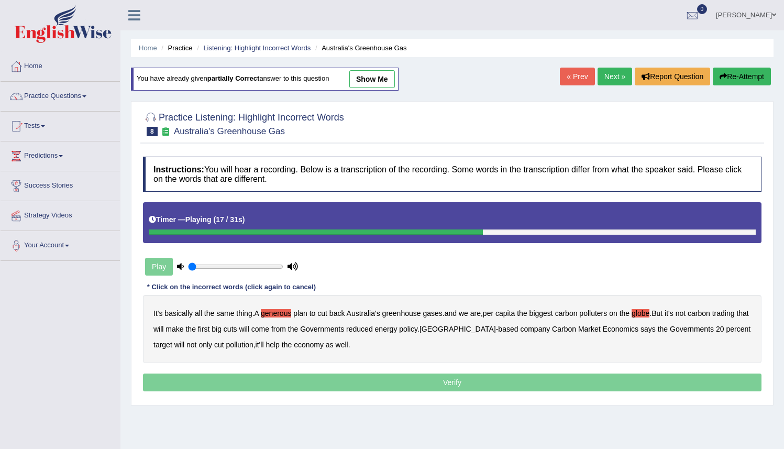
click at [344, 332] on b "Governments" at bounding box center [322, 329] width 44 height 8
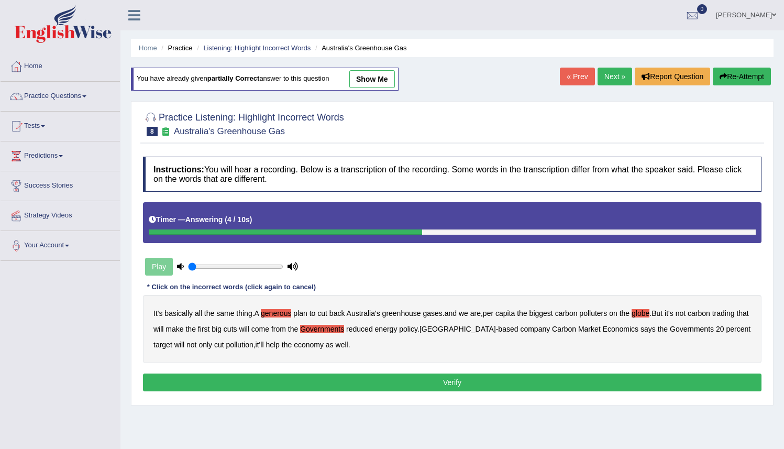
click at [726, 333] on b "percent" at bounding box center [738, 329] width 25 height 8
click at [360, 381] on button "Verify" at bounding box center [452, 382] width 618 height 18
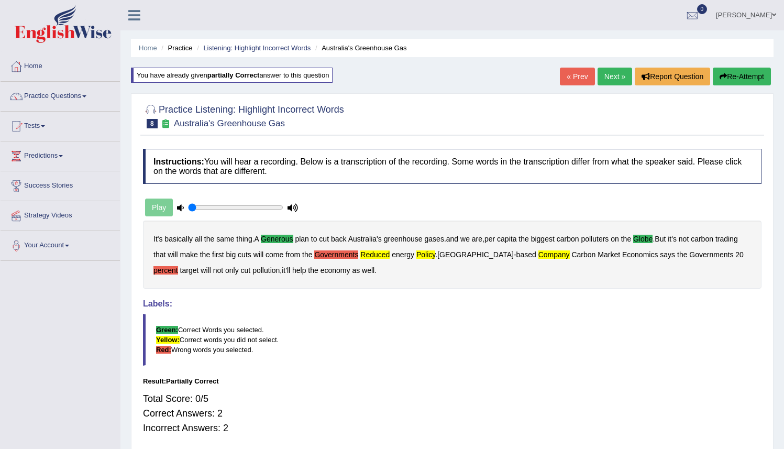
click at [734, 86] on div "« Prev Next » Report Question Re-Attempt" at bounding box center [667, 78] width 214 height 20
click at [731, 76] on button "Re-Attempt" at bounding box center [741, 77] width 58 height 18
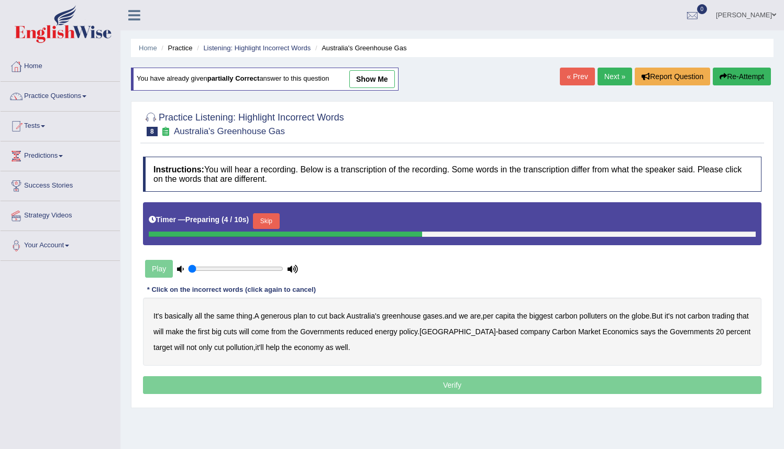
drag, startPoint x: 274, startPoint y: 318, endPoint x: 286, endPoint y: 316, distance: 11.8
click at [275, 318] on b "generous" at bounding box center [276, 315] width 30 height 8
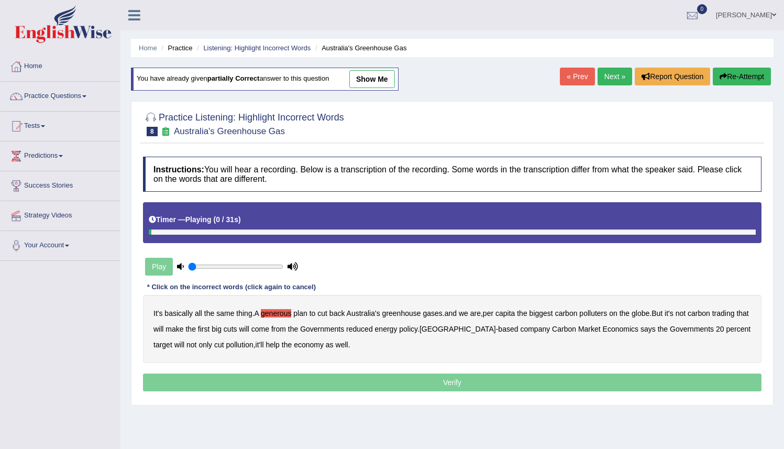
click at [654, 318] on div "It's basically all the same thing . A generous plan to cut back Australia's gre…" at bounding box center [452, 329] width 618 height 68
click at [649, 315] on b "globe" at bounding box center [640, 313] width 18 height 8
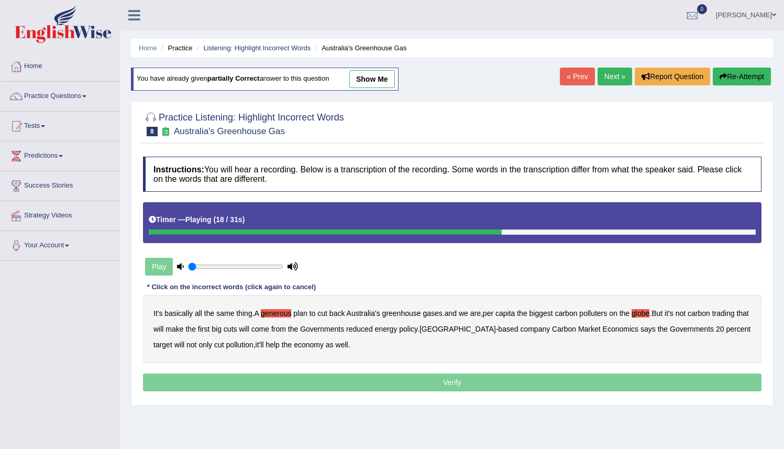
click at [344, 329] on b "Governments" at bounding box center [322, 329] width 44 height 8
click at [475, 328] on b "[GEOGRAPHIC_DATA]" at bounding box center [457, 329] width 76 height 8
click at [572, 330] on b "Carbon" at bounding box center [564, 329] width 24 height 8
click at [441, 384] on p "Verify" at bounding box center [452, 382] width 618 height 18
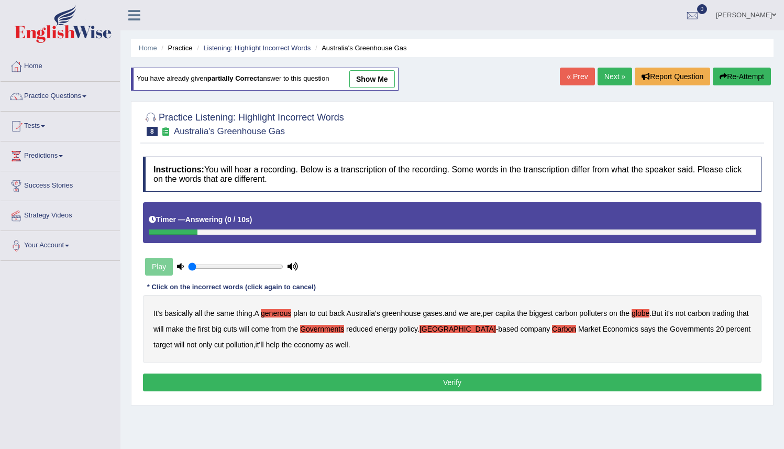
click at [414, 377] on button "Verify" at bounding box center [452, 382] width 618 height 18
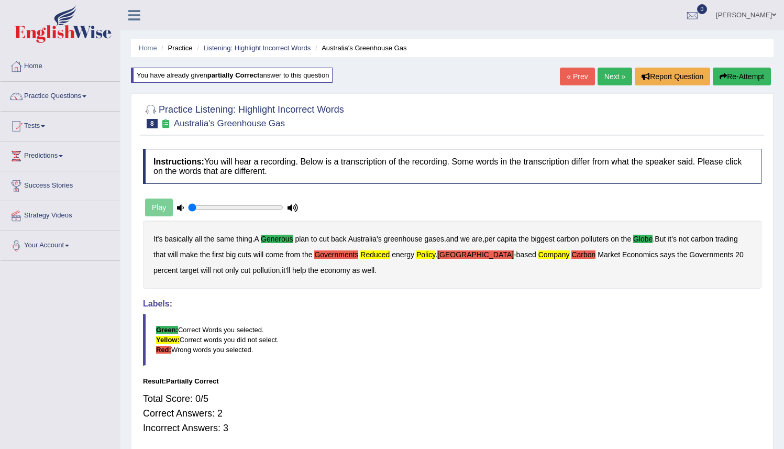
click at [540, 258] on b "company" at bounding box center [553, 254] width 31 height 8
click at [435, 258] on b "policy" at bounding box center [425, 254] width 19 height 8
click at [414, 259] on b "energy" at bounding box center [403, 254] width 23 height 8
click at [389, 258] on b "reduced" at bounding box center [374, 254] width 29 height 8
click at [414, 256] on b "energy" at bounding box center [403, 254] width 23 height 8
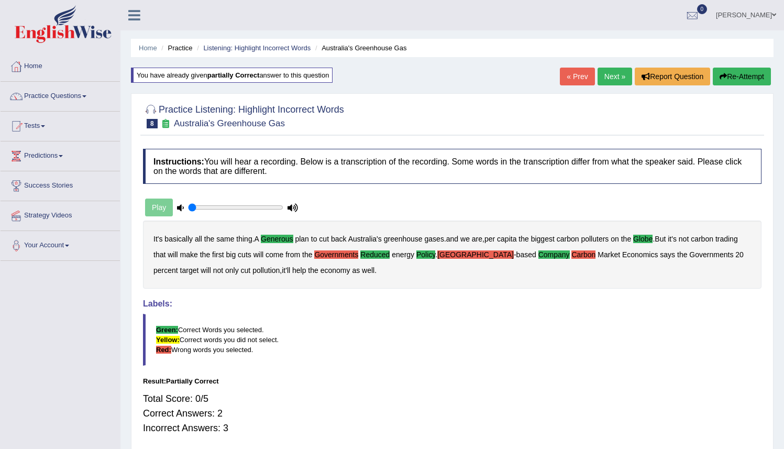
click at [356, 255] on b "Governments" at bounding box center [336, 254] width 44 height 8
click at [485, 256] on b "Melbourne" at bounding box center [475, 254] width 76 height 8
click at [566, 261] on div "It's basically all the same thing . A generous plan to cut back Australia's gre…" at bounding box center [452, 254] width 618 height 68
click at [571, 256] on b "Carbon" at bounding box center [583, 254] width 24 height 8
click at [726, 79] on button "Re-Attempt" at bounding box center [741, 77] width 58 height 18
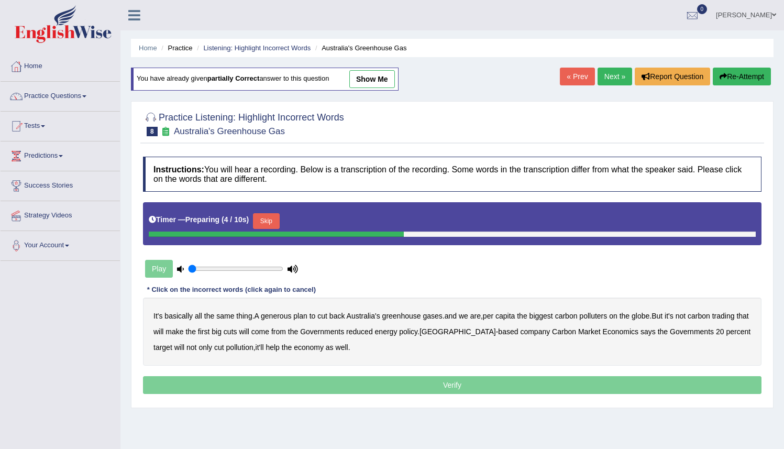
click at [270, 316] on b "generous" at bounding box center [276, 315] width 30 height 8
click at [649, 316] on b "globe" at bounding box center [640, 315] width 18 height 8
click at [373, 332] on b "reduced" at bounding box center [359, 331] width 27 height 8
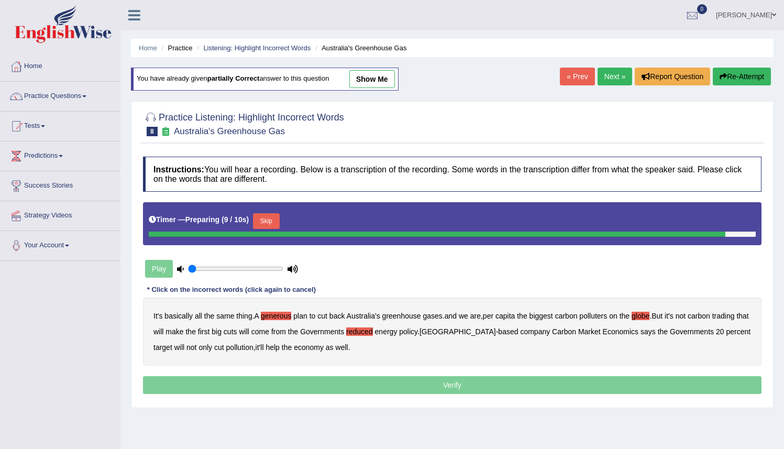
click at [417, 331] on b "policy" at bounding box center [408, 331] width 18 height 8
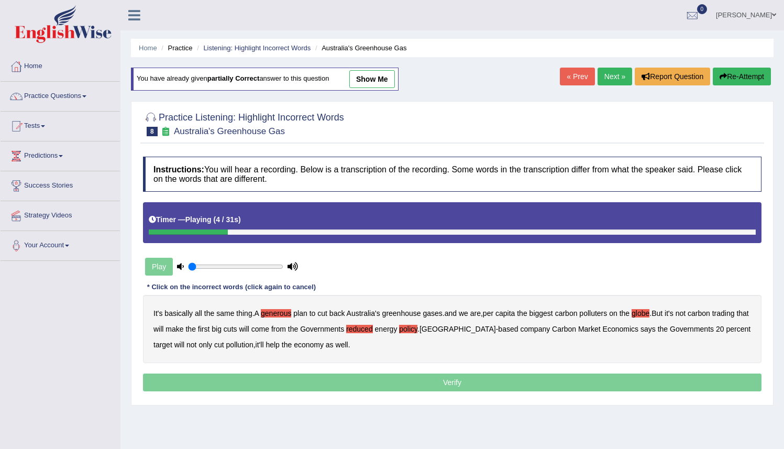
click at [536, 330] on b "company" at bounding box center [535, 329] width 30 height 8
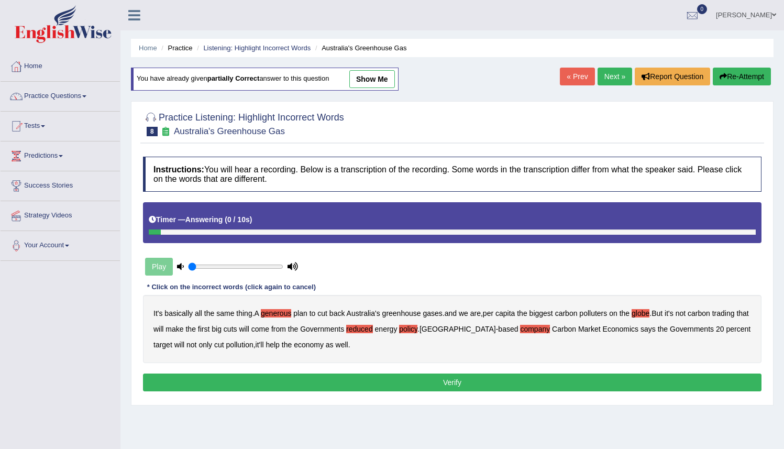
click at [451, 383] on button "Verify" at bounding box center [452, 382] width 618 height 18
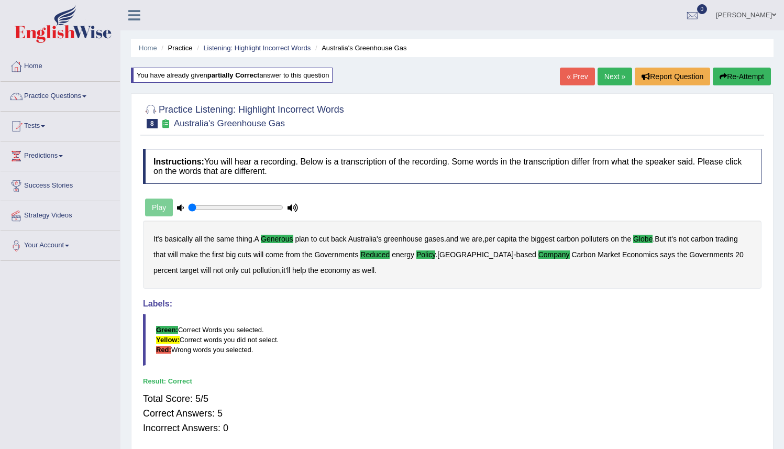
click at [607, 79] on link "Next »" at bounding box center [614, 77] width 35 height 18
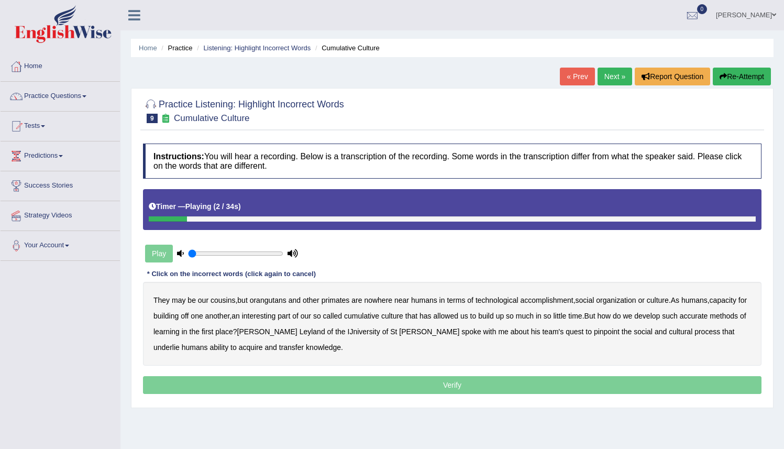
click at [267, 302] on b "orangutans" at bounding box center [268, 300] width 37 height 8
drag, startPoint x: 267, startPoint y: 302, endPoint x: 273, endPoint y: 299, distance: 6.1
click at [267, 301] on b "orangutans" at bounding box center [268, 300] width 37 height 8
click at [546, 300] on b "accomplishment" at bounding box center [546, 300] width 53 height 8
drag, startPoint x: 284, startPoint y: 317, endPoint x: 302, endPoint y: 316, distance: 18.4
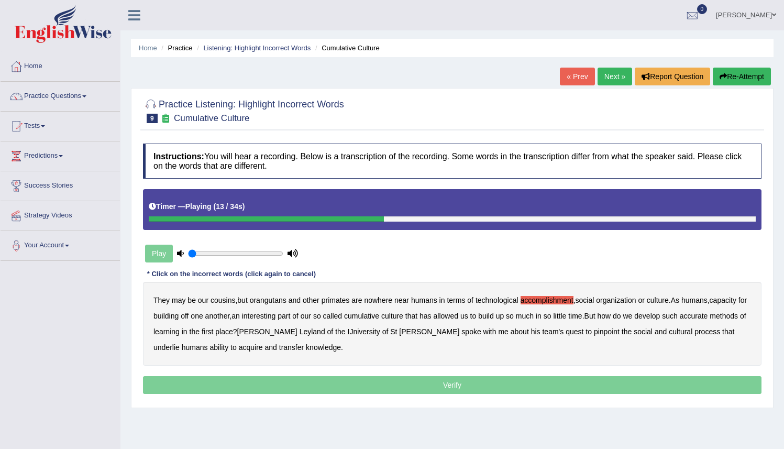
click at [276, 317] on b "interesting" at bounding box center [259, 315] width 34 height 8
click at [708, 313] on b "accurate" at bounding box center [693, 315] width 28 height 8
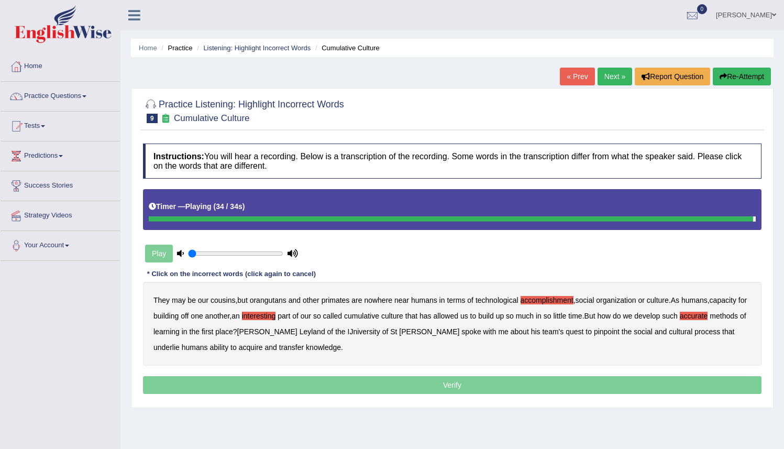
click at [279, 350] on b "transfer" at bounding box center [291, 347] width 25 height 8
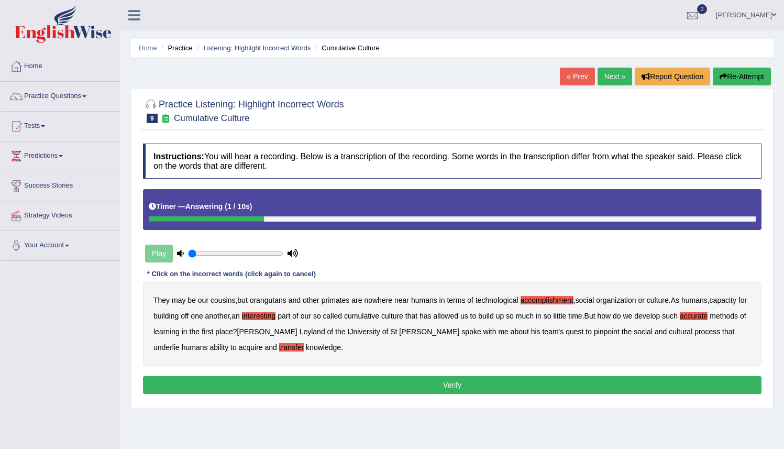
click at [362, 388] on button "Verify" at bounding box center [452, 385] width 618 height 18
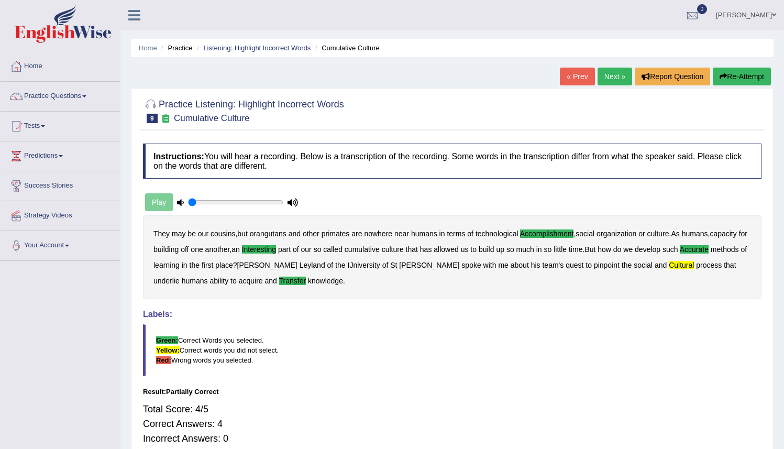
click at [668, 267] on b "cultural" at bounding box center [680, 265] width 25 height 8
click at [606, 66] on div "Home Practice Listening: Highlight Incorrect Words Cumulative Culture « Prev Ne…" at bounding box center [451, 261] width 663 height 523
click at [605, 71] on link "Next »" at bounding box center [614, 77] width 35 height 18
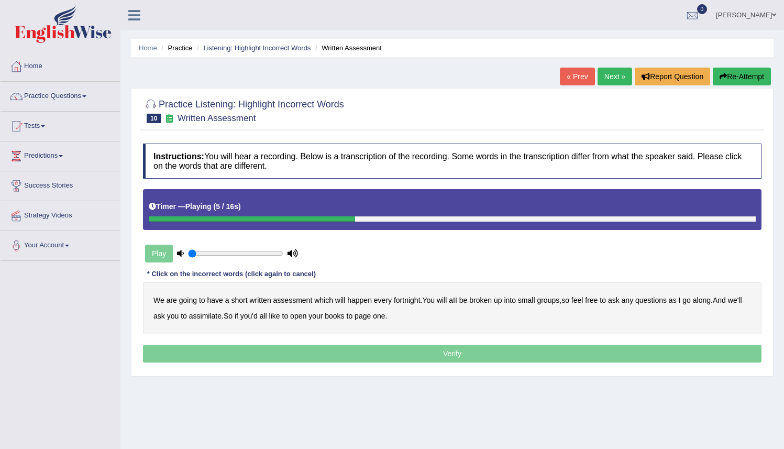
drag, startPoint x: 479, startPoint y: 301, endPoint x: 484, endPoint y: 302, distance: 5.3
click at [481, 302] on b "broken" at bounding box center [480, 300] width 23 height 8
click at [183, 317] on div "We are going to have a short written assessment which will happen every fortnig…" at bounding box center [452, 308] width 618 height 52
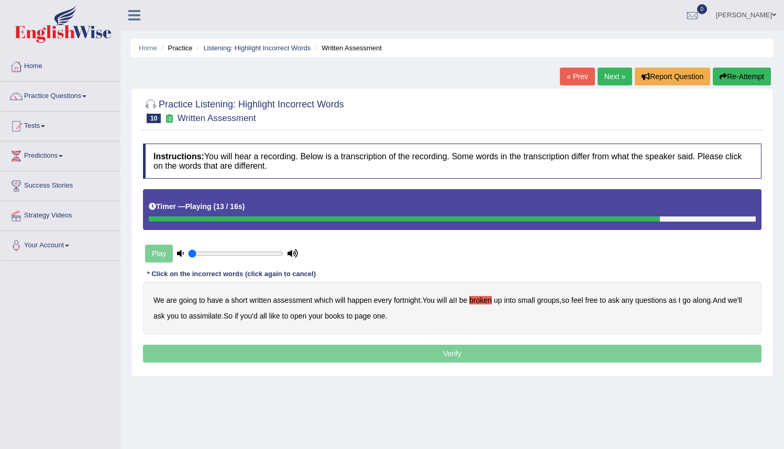
click at [214, 316] on b "assimilate" at bounding box center [205, 315] width 32 height 8
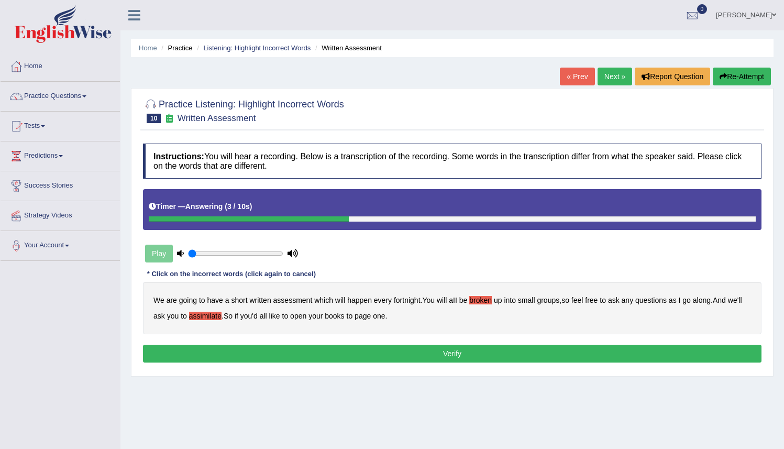
click at [307, 355] on button "Verify" at bounding box center [452, 353] width 618 height 18
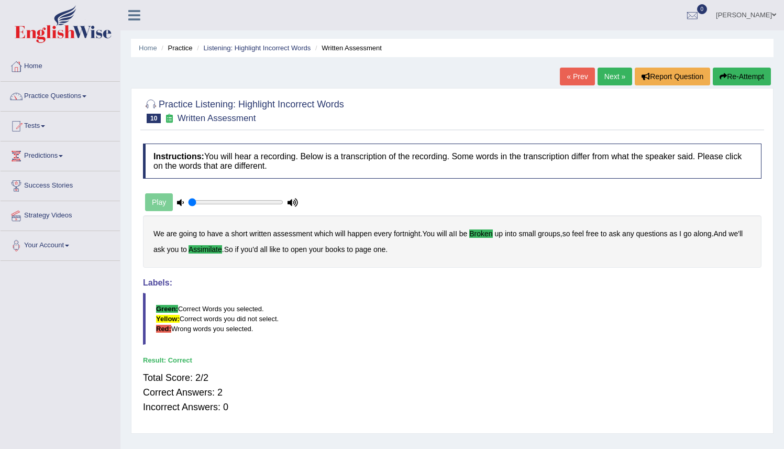
click at [607, 73] on link "Next »" at bounding box center [614, 77] width 35 height 18
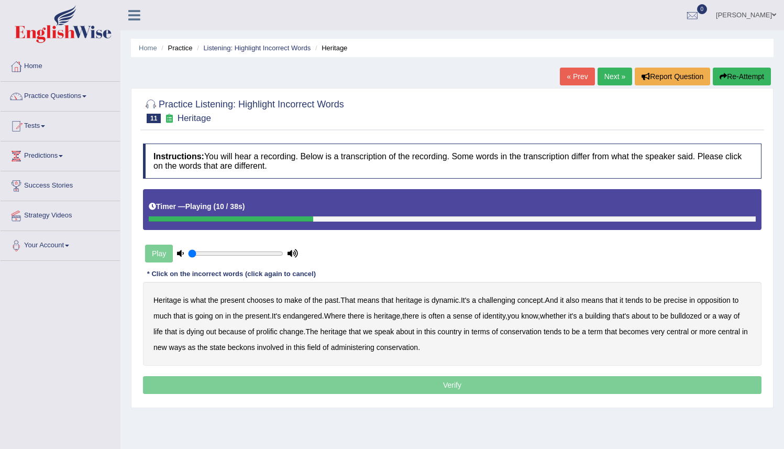
click at [512, 302] on b "challenging" at bounding box center [496, 300] width 37 height 8
click at [687, 302] on b "precise" at bounding box center [675, 300] width 24 height 8
click at [505, 317] on b "identity" at bounding box center [494, 315] width 23 height 8
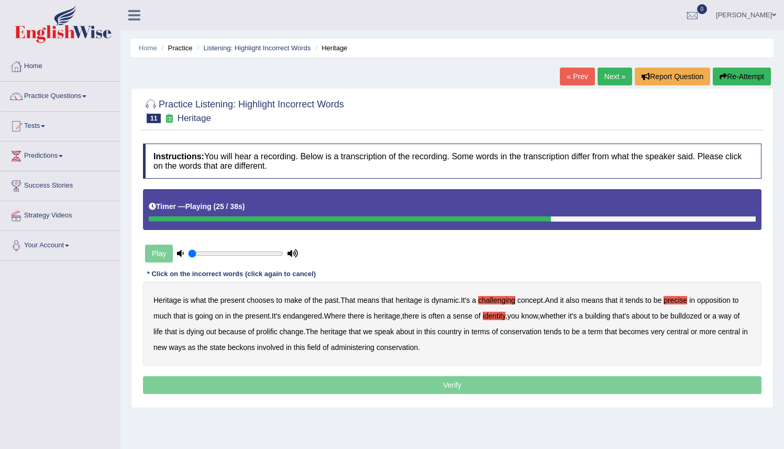
click at [277, 332] on b "prolific" at bounding box center [266, 331] width 21 height 8
click at [255, 349] on b "beckons" at bounding box center [241, 347] width 27 height 8
click at [374, 350] on b "administering" at bounding box center [352, 347] width 43 height 8
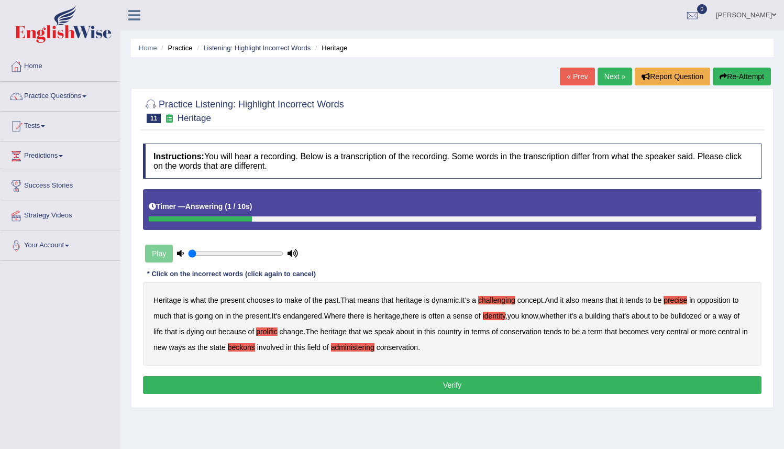
click at [374, 345] on b "administering" at bounding box center [352, 347] width 43 height 8
click at [419, 388] on button "Verify" at bounding box center [452, 385] width 618 height 18
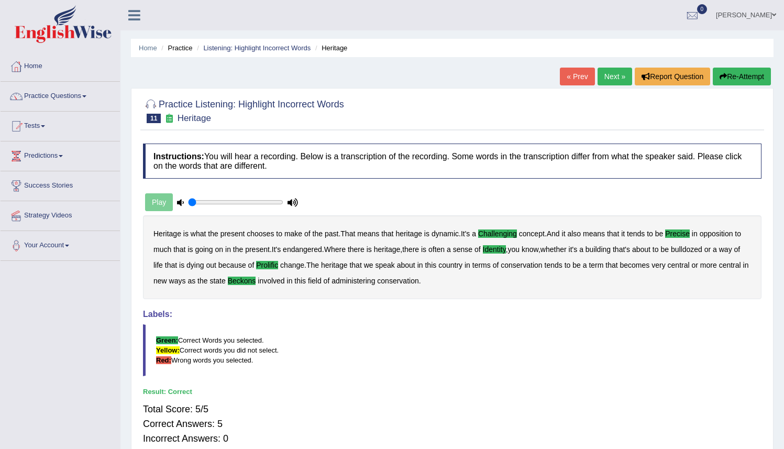
drag, startPoint x: 783, startPoint y: 244, endPoint x: 791, endPoint y: 288, distance: 45.3
click at [783, 289] on html "Toggle navigation Home Practice Questions Speaking Practice Read Aloud Repeat S…" at bounding box center [392, 224] width 784 height 449
click at [49, 94] on link "Practice Questions" at bounding box center [60, 95] width 119 height 26
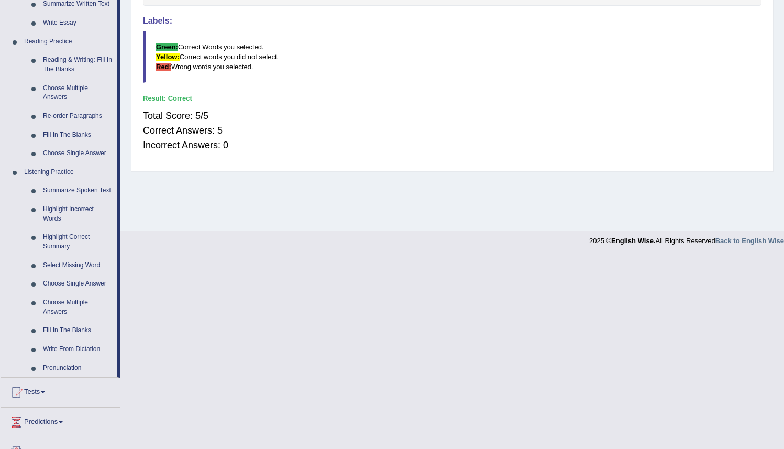
scroll to position [288, 0]
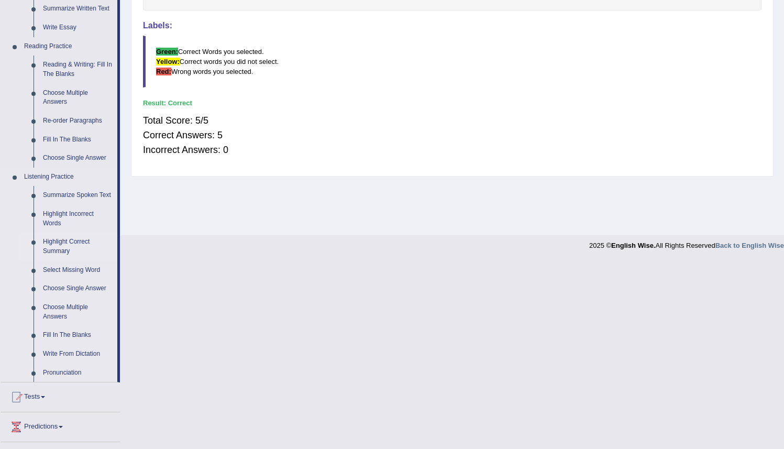
click at [46, 254] on link "Highlight Correct Summary" at bounding box center [77, 246] width 79 height 28
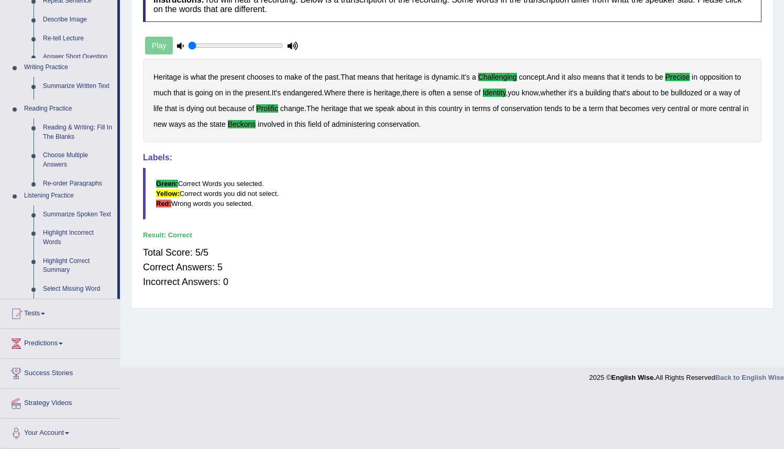
scroll to position [119, 0]
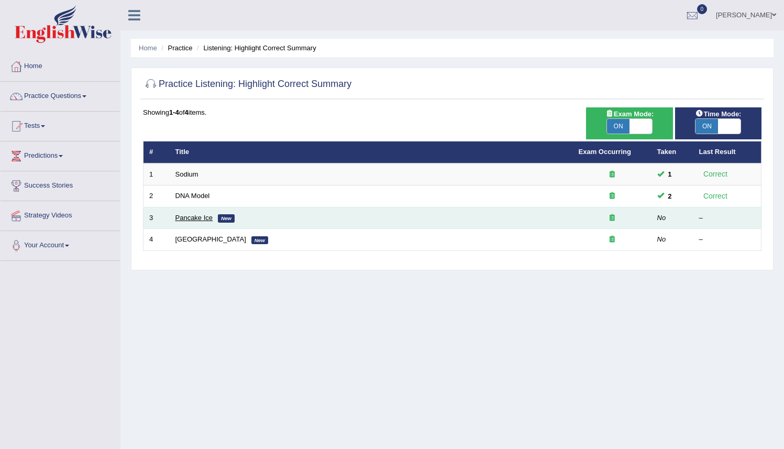
click at [182, 218] on link "Pancake Ice" at bounding box center [194, 218] width 38 height 8
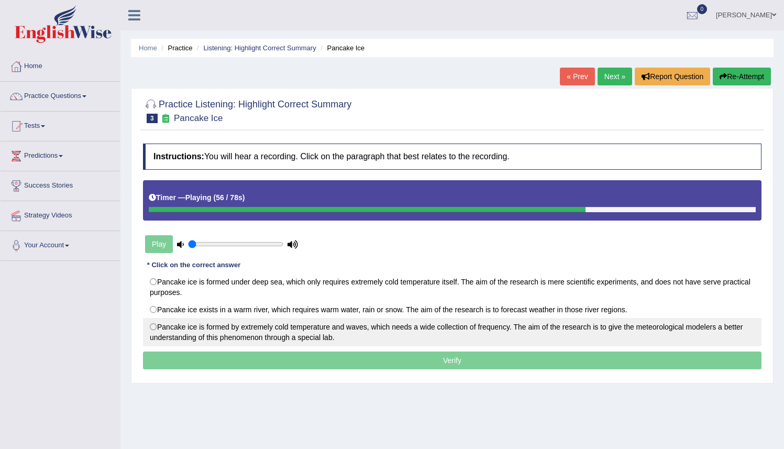
click at [155, 326] on label "Pancake ice is formed by extremely cold temperature and waves, which needs a wi…" at bounding box center [452, 332] width 618 height 28
radio input "true"
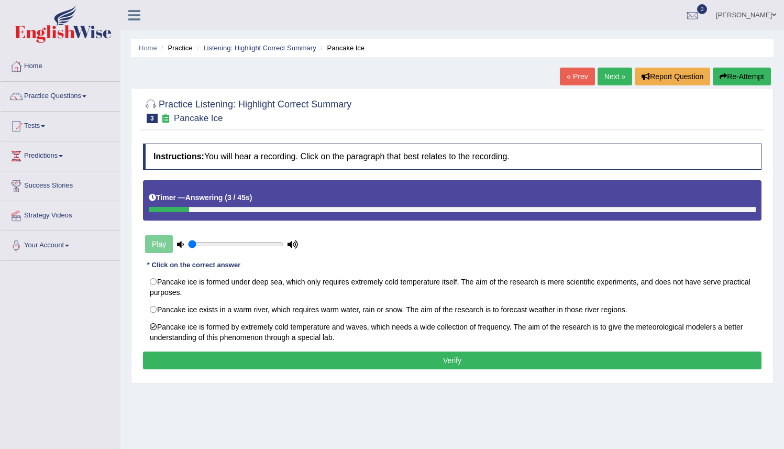
click at [193, 361] on button "Verify" at bounding box center [452, 360] width 618 height 18
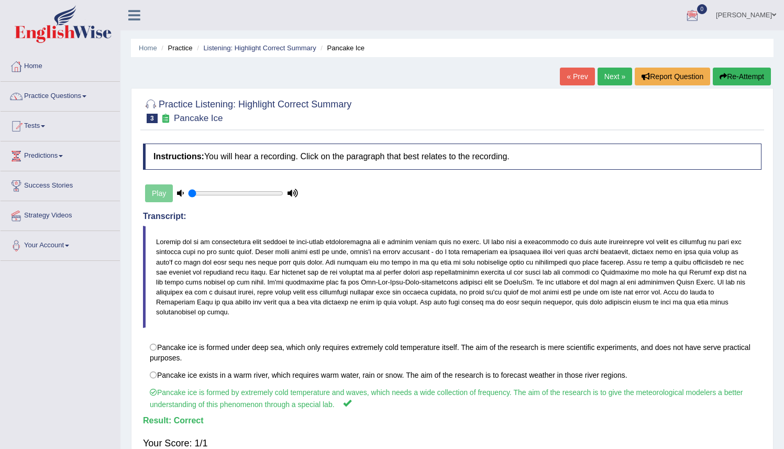
click at [604, 80] on link "Next »" at bounding box center [614, 77] width 35 height 18
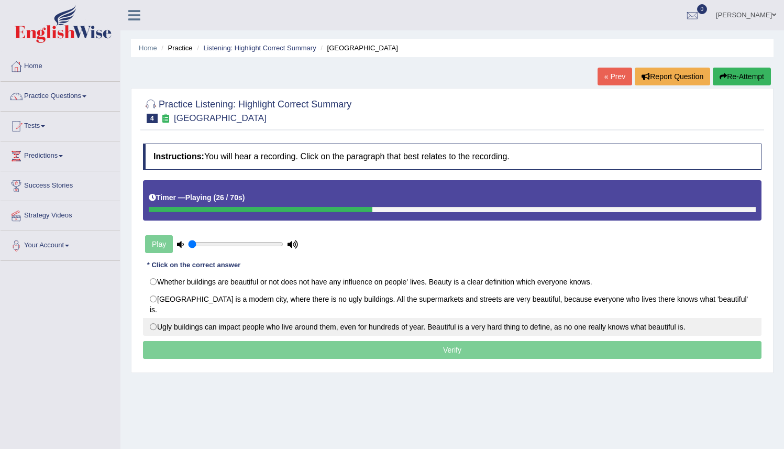
click at [163, 318] on label "Ugly buildings can impact people who live around them, even for hundreds of yea…" at bounding box center [452, 327] width 618 height 18
radio input "true"
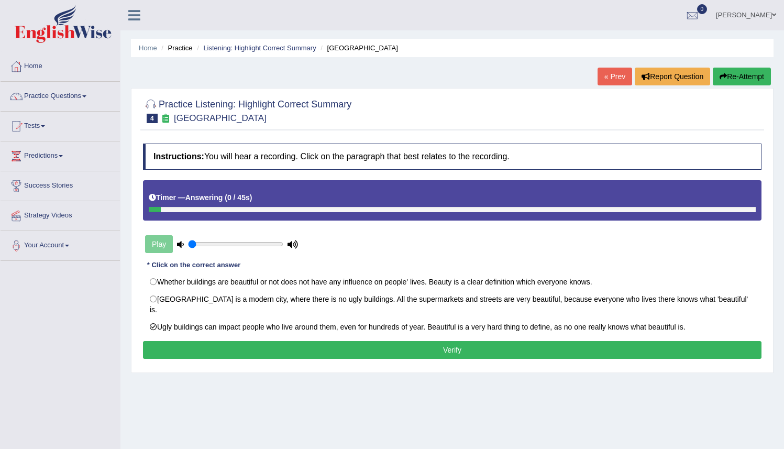
click at [432, 341] on button "Verify" at bounding box center [452, 350] width 618 height 18
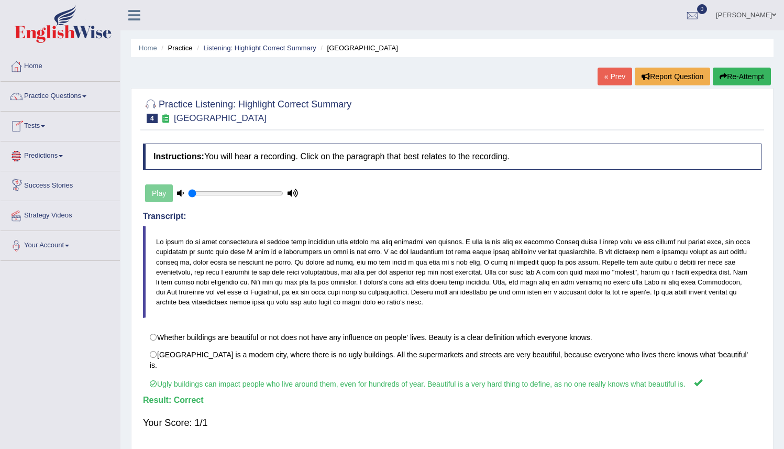
click at [72, 97] on link "Practice Questions" at bounding box center [60, 95] width 119 height 26
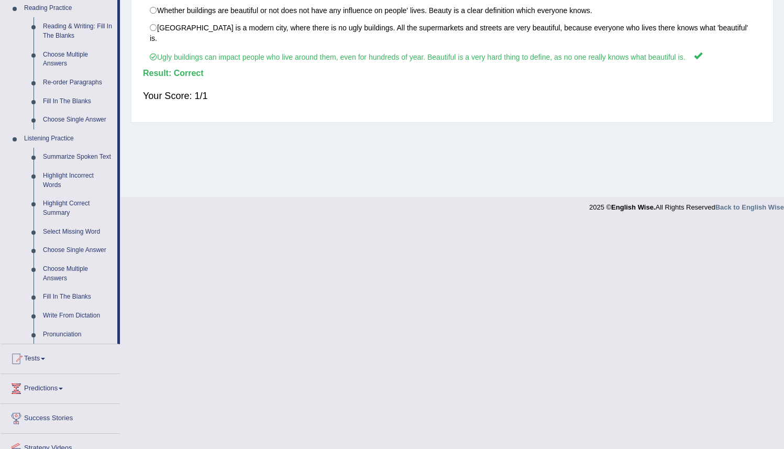
scroll to position [325, 0]
click at [49, 243] on link "Select Missing Word" at bounding box center [77, 233] width 79 height 19
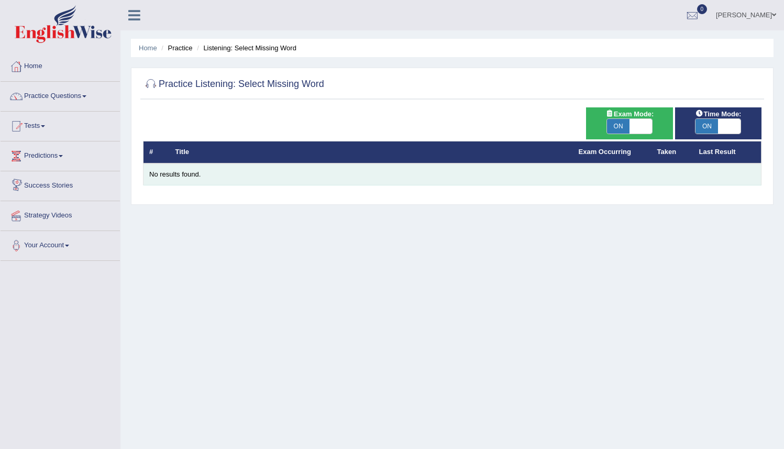
click at [162, 179] on div "No results found." at bounding box center [452, 175] width 606 height 10
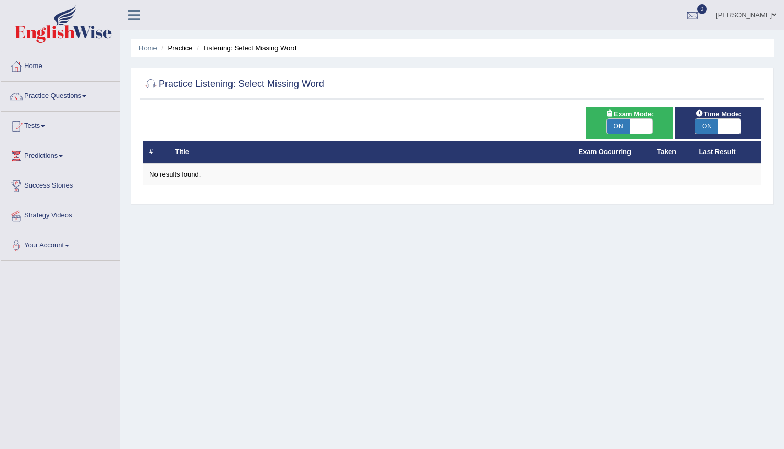
click at [230, 258] on div "Home Practice Listening: Select Missing Word Practice Listening: Select Missing…" at bounding box center [451, 261] width 663 height 523
click at [665, 157] on th "Taken" at bounding box center [672, 152] width 42 height 22
click at [86, 95] on span at bounding box center [84, 96] width 4 height 2
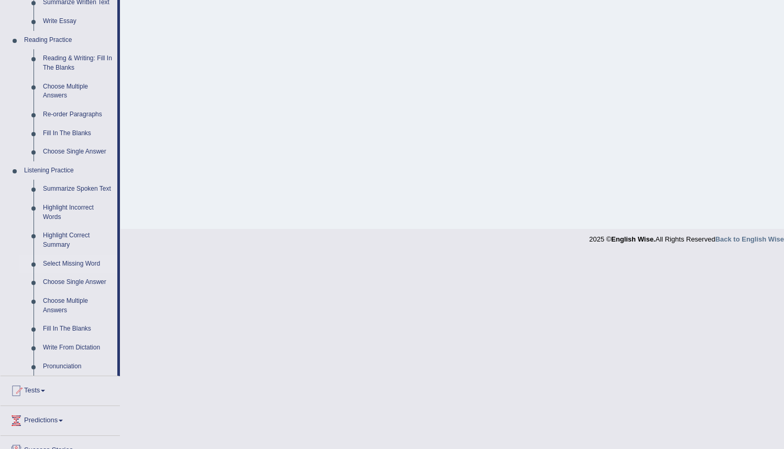
scroll to position [293, 0]
click at [70, 293] on link "Choose Single Answer" at bounding box center [77, 283] width 79 height 19
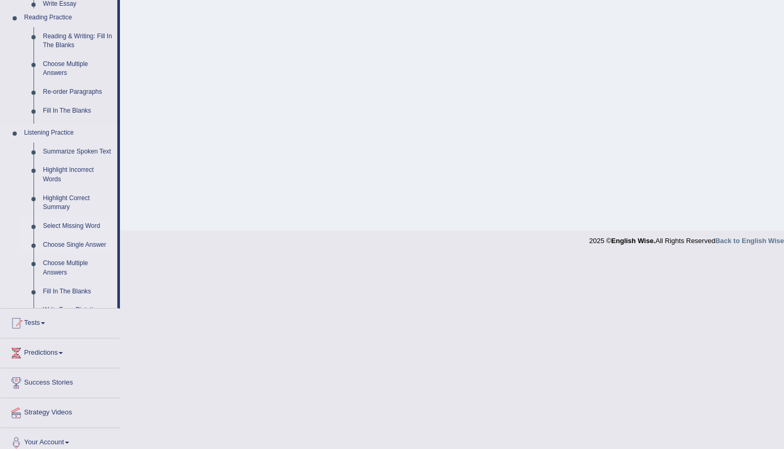
scroll to position [260, 0]
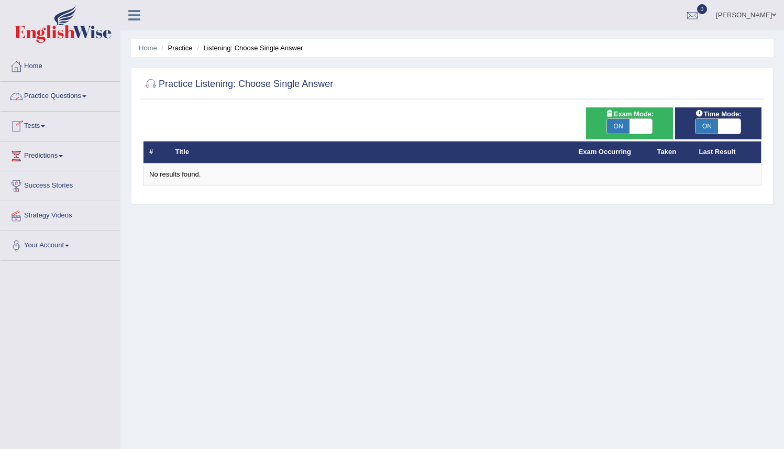
click at [86, 96] on link "Practice Questions" at bounding box center [60, 95] width 119 height 26
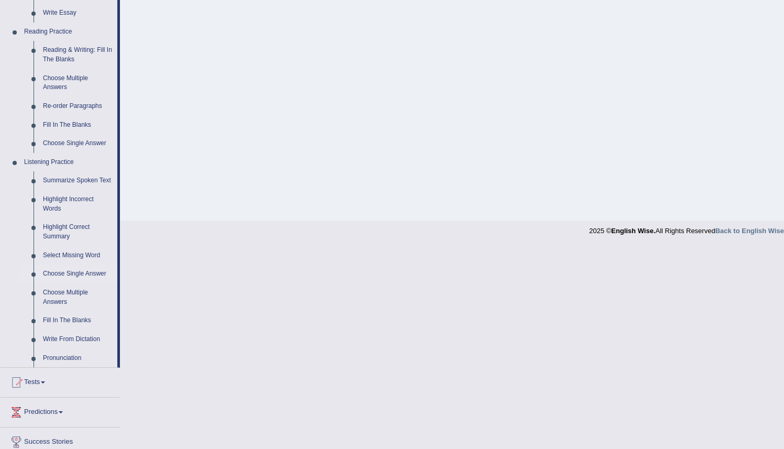
drag, startPoint x: 791, startPoint y: 238, endPoint x: 739, endPoint y: 372, distance: 143.2
click at [55, 307] on link "Choose Multiple Answers" at bounding box center [77, 299] width 79 height 28
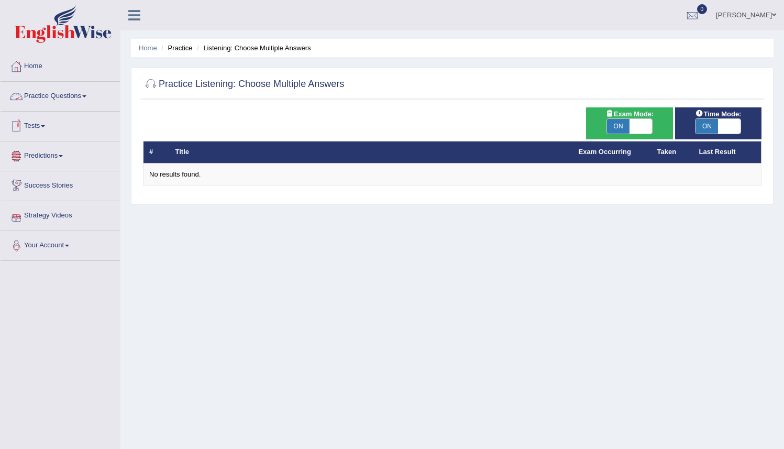
click at [87, 97] on link "Practice Questions" at bounding box center [60, 95] width 119 height 26
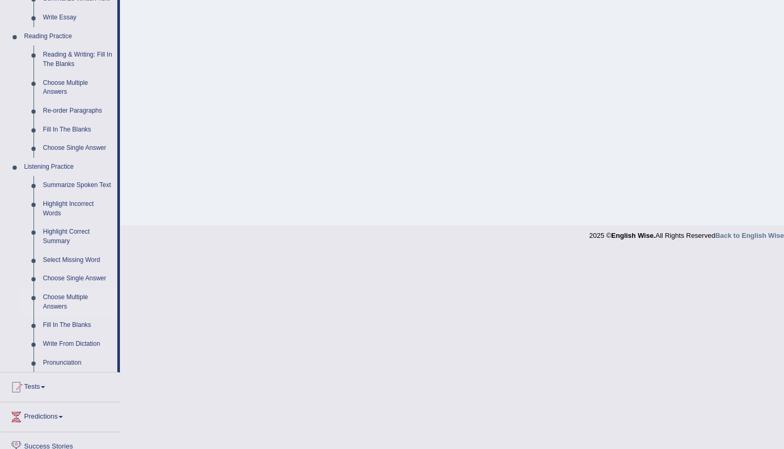
scroll to position [298, 0]
click at [55, 335] on link "Fill In The Blanks" at bounding box center [77, 325] width 79 height 19
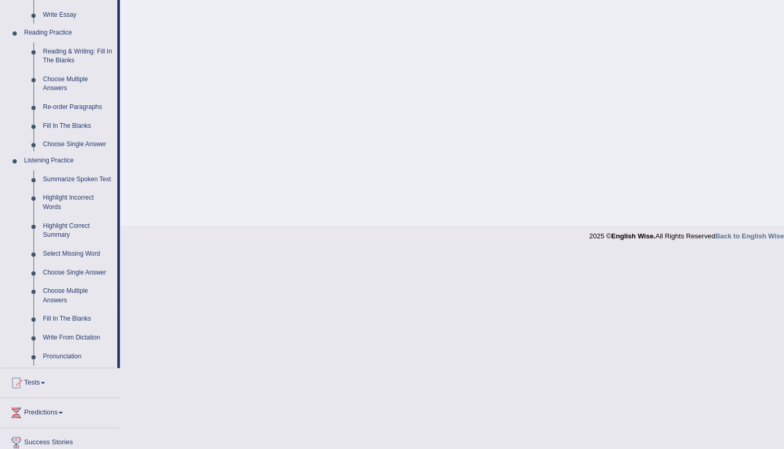
scroll to position [101, 0]
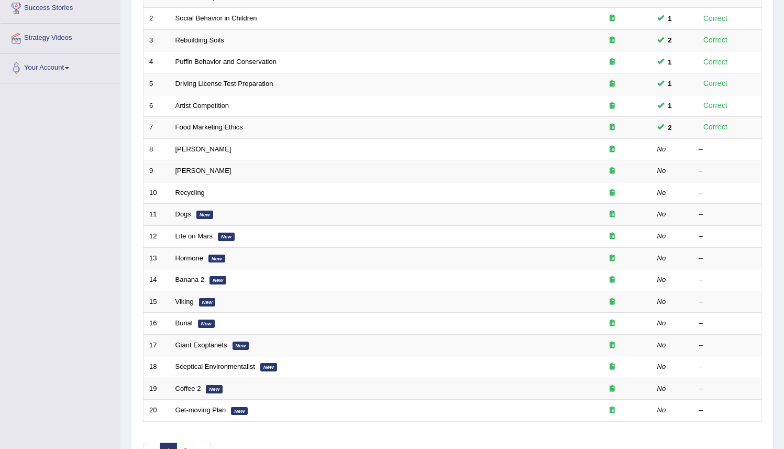
scroll to position [176, 0]
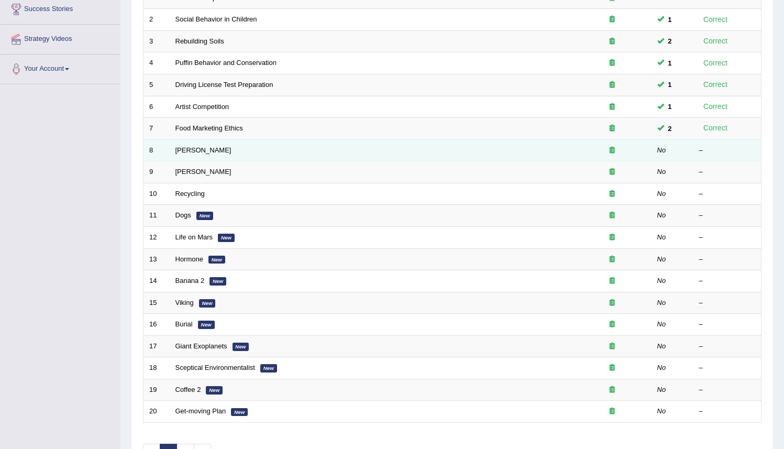
click at [182, 155] on td "[PERSON_NAME]" at bounding box center [371, 150] width 403 height 22
click at [183, 152] on link "Curie" at bounding box center [203, 150] width 56 height 8
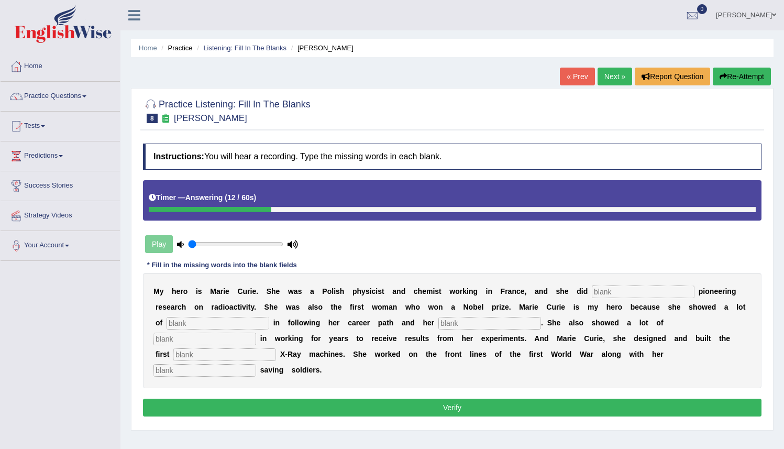
click at [256, 364] on input "text" at bounding box center [204, 370] width 103 height 13
type input "dauther"
drag, startPoint x: 541, startPoint y: 299, endPoint x: 619, endPoint y: 295, distance: 78.1
click at [541, 299] on div "M y h e r o i s M a r i e C u r i e . S h e w a s a P o l i s h p h y s i c i s…" at bounding box center [452, 330] width 618 height 115
click at [603, 293] on input "text" at bounding box center [643, 291] width 103 height 13
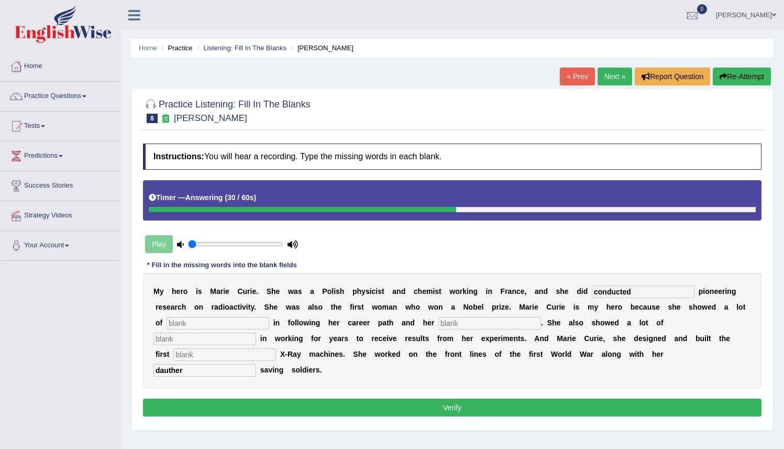
type input "conducted"
click at [481, 398] on button "Verify" at bounding box center [452, 407] width 618 height 18
click at [182, 323] on input "text" at bounding box center [217, 323] width 103 height 13
type input "help"
click at [438, 329] on input "text" at bounding box center [489, 323] width 103 height 13
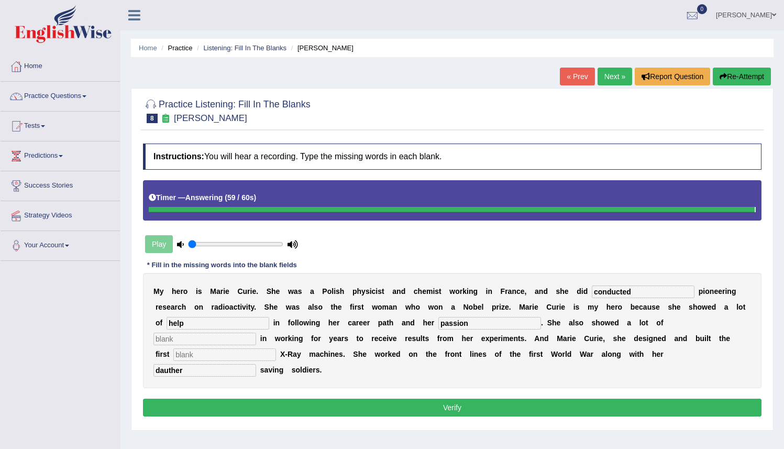
type input "passion"
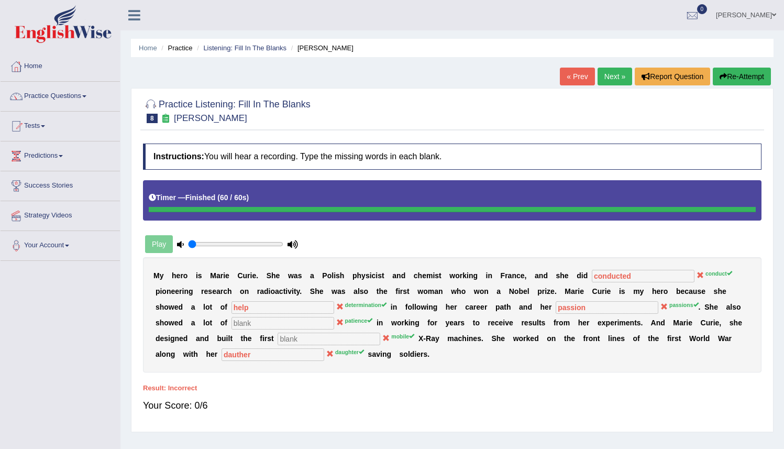
click at [728, 74] on button "Re-Attempt" at bounding box center [741, 77] width 58 height 18
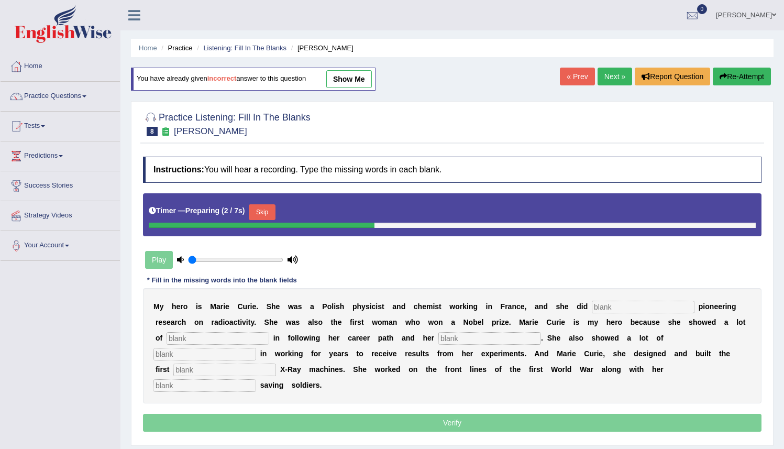
click at [601, 308] on input "text" at bounding box center [643, 306] width 103 height 13
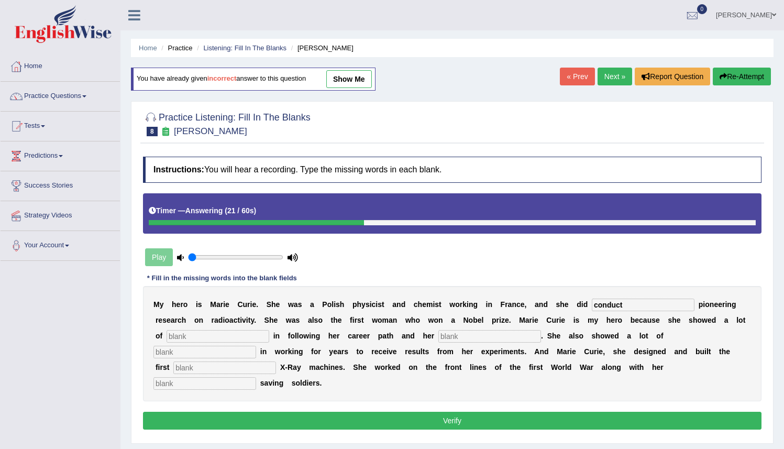
type input "conduct"
click at [190, 337] on input "text" at bounding box center [217, 336] width 103 height 13
type input "determination"
click at [438, 339] on input "text" at bounding box center [489, 336] width 103 height 13
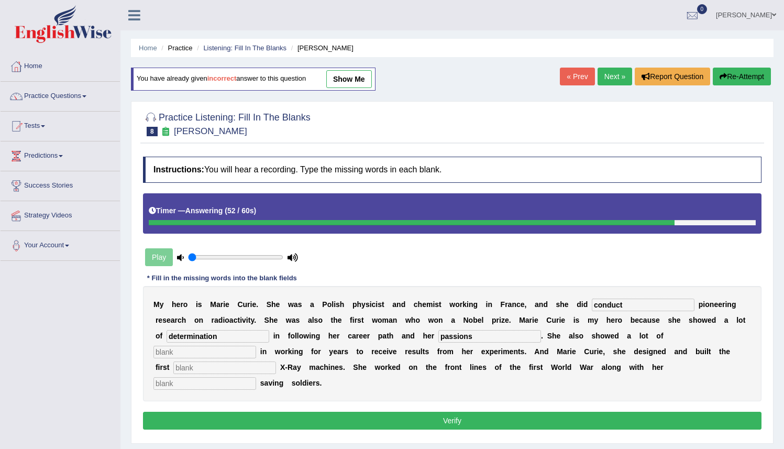
drag, startPoint x: 433, startPoint y: 339, endPoint x: 541, endPoint y: 348, distance: 108.2
click at [539, 348] on div "M y h e r o i s M [PERSON_NAME] . S h e w a s [PERSON_NAME] p h y s i c i s t a…" at bounding box center [452, 343] width 618 height 115
type input "passions"
click at [256, 345] on input "text" at bounding box center [204, 351] width 103 height 13
type input "patie"
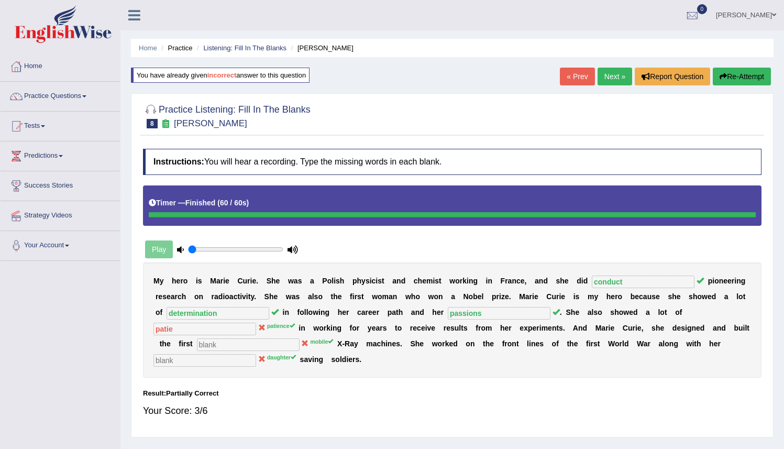
click at [734, 73] on button "Re-Attempt" at bounding box center [741, 77] width 58 height 18
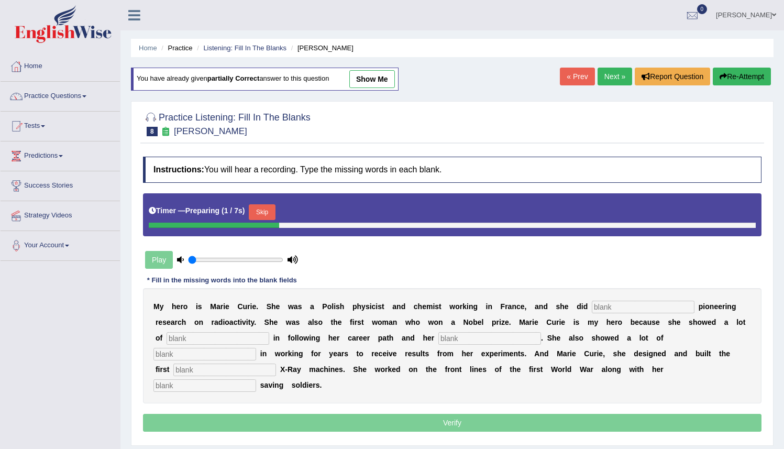
click at [604, 308] on input "text" at bounding box center [643, 306] width 103 height 13
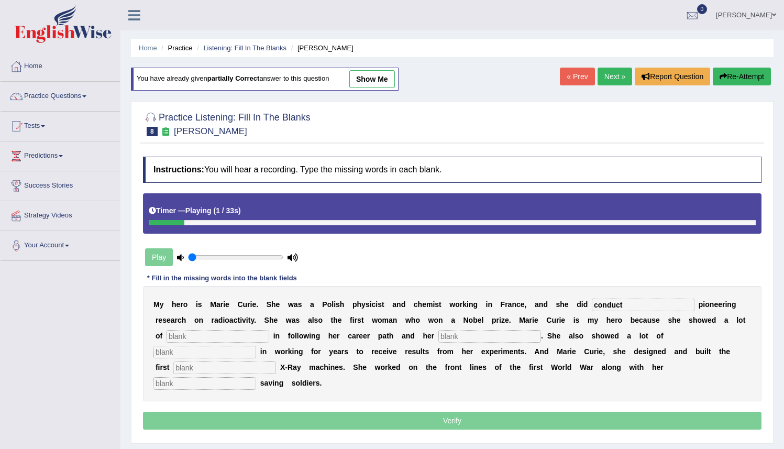
type input "conduct"
click at [192, 339] on input "text" at bounding box center [217, 336] width 103 height 13
type input "determination"
click at [438, 335] on input "text" at bounding box center [489, 336] width 103 height 13
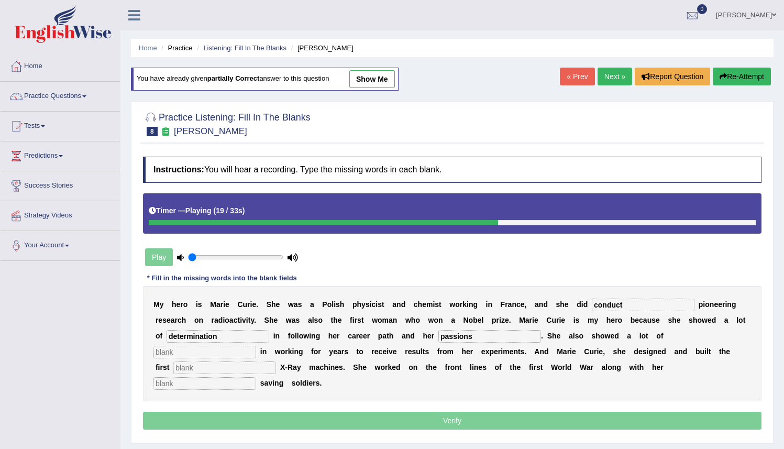
type input "passions"
drag, startPoint x: 523, startPoint y: 342, endPoint x: 554, endPoint y: 342, distance: 31.4
click at [525, 342] on div "M y h e r o i s M a r i e C u r i e . S h e w a s a P o l i s h p h y s i c i s…" at bounding box center [452, 343] width 618 height 115
click at [256, 345] on input "text" at bounding box center [204, 351] width 103 height 13
type input "patience"
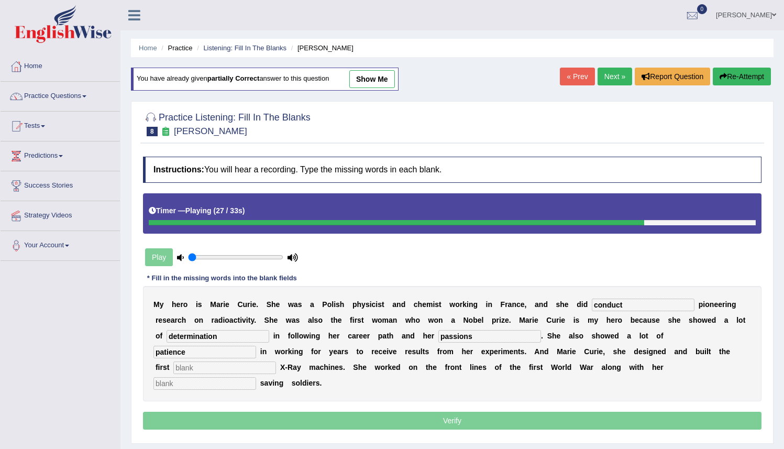
click at [658, 359] on div "M y h e r o i s M a r i e C u r i e . S h e w a s a P o l i s h p h y s i c i s…" at bounding box center [452, 343] width 618 height 115
click at [276, 361] on input "text" at bounding box center [224, 367] width 103 height 13
click at [276, 361] on input "mobile" at bounding box center [224, 367] width 103 height 13
type input "mobile"
click at [256, 377] on input "text" at bounding box center [204, 383] width 103 height 13
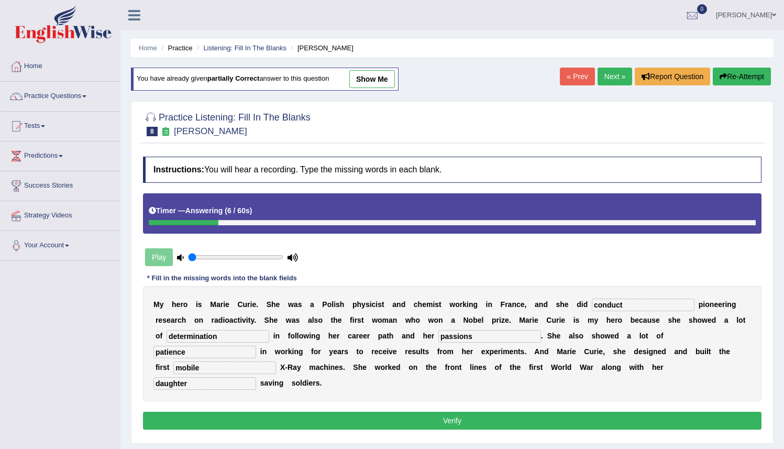
type input "daughter"
click at [476, 411] on button "Verify" at bounding box center [452, 420] width 618 height 18
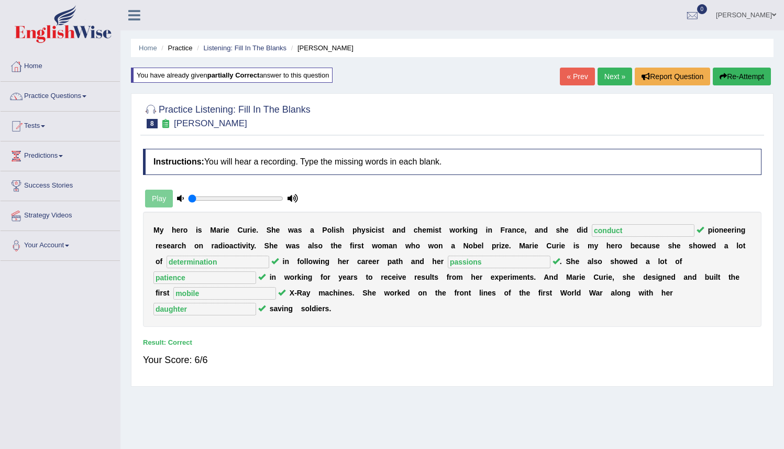
click at [607, 79] on link "Next »" at bounding box center [614, 77] width 35 height 18
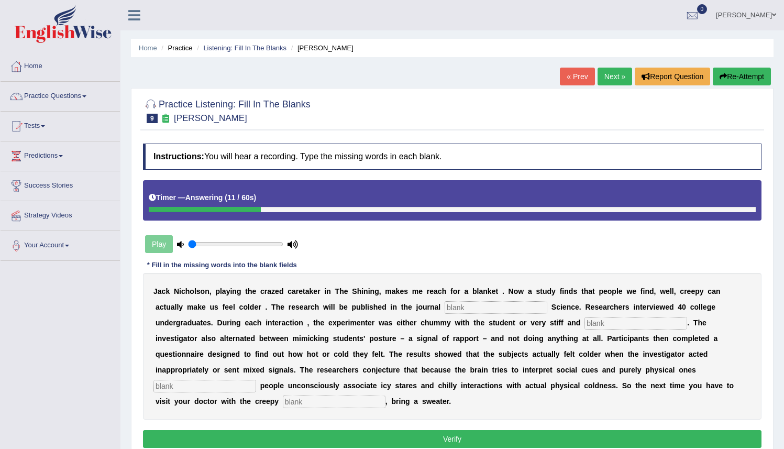
click at [449, 309] on input "text" at bounding box center [495, 307] width 103 height 13
type input "psycoligical science"
click at [593, 322] on input "text" at bounding box center [635, 323] width 103 height 13
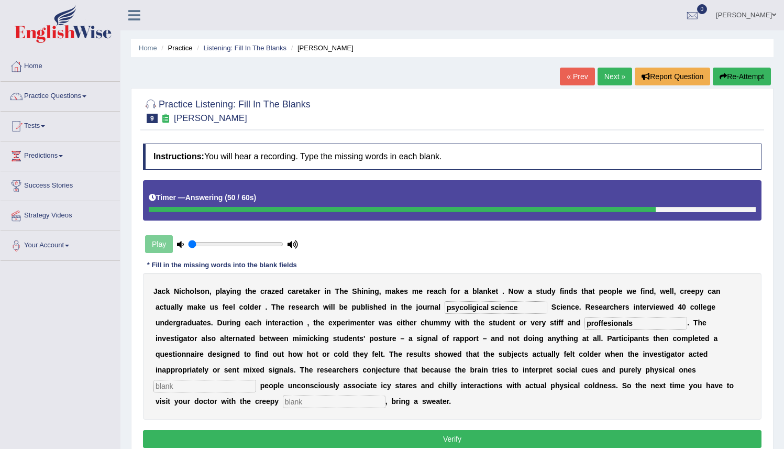
type input "proffesionals"
click at [283, 403] on input "text" at bounding box center [334, 401] width 103 height 13
type input "receptionies"
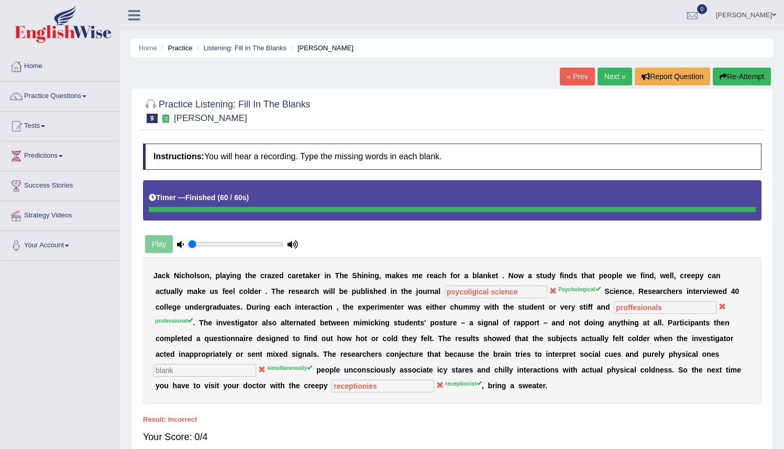
click at [736, 78] on button "Re-Attempt" at bounding box center [741, 77] width 58 height 18
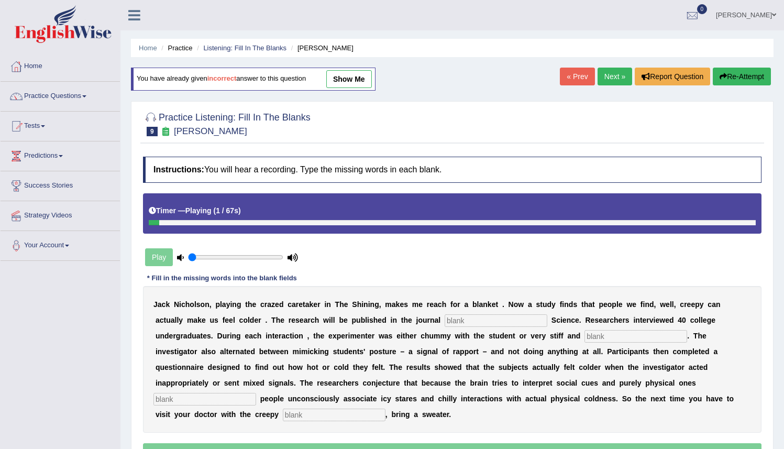
click at [452, 320] on input "text" at bounding box center [495, 320] width 103 height 13
click at [461, 321] on input "psylogical" at bounding box center [495, 320] width 103 height 13
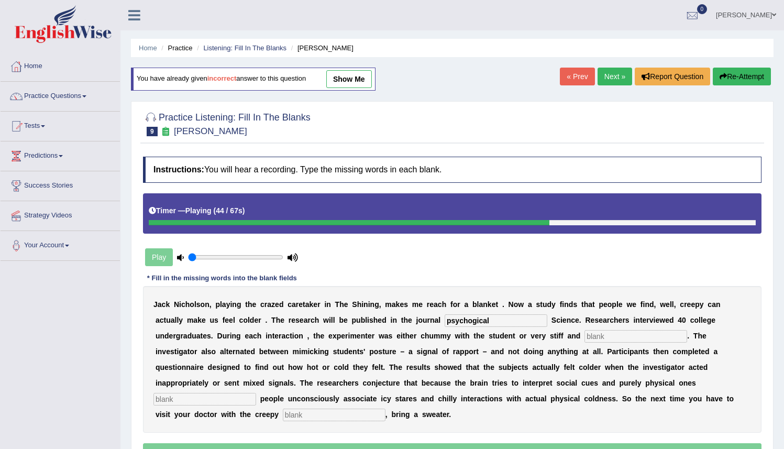
click at [471, 321] on input "psychogical" at bounding box center [495, 320] width 103 height 13
type input "psychological"
click at [589, 330] on input "text" at bounding box center [635, 336] width 103 height 13
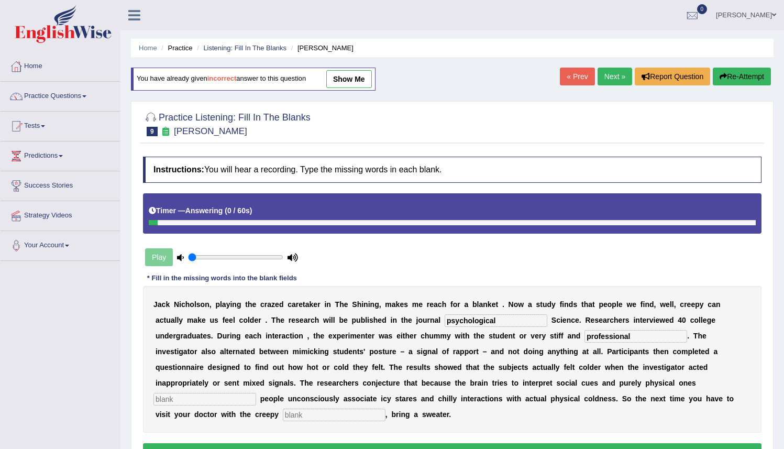
type input "professional"
click at [256, 393] on input "text" at bounding box center [204, 399] width 103 height 13
type input "simultaneously"
click at [283, 411] on input "text" at bounding box center [334, 414] width 103 height 13
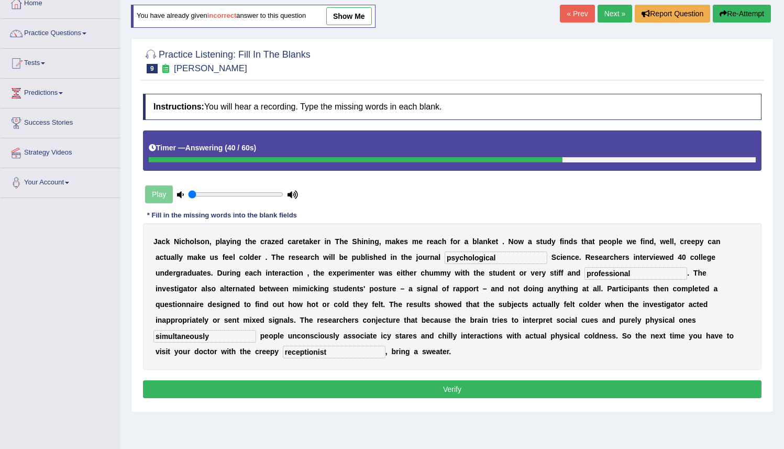
scroll to position [63, 0]
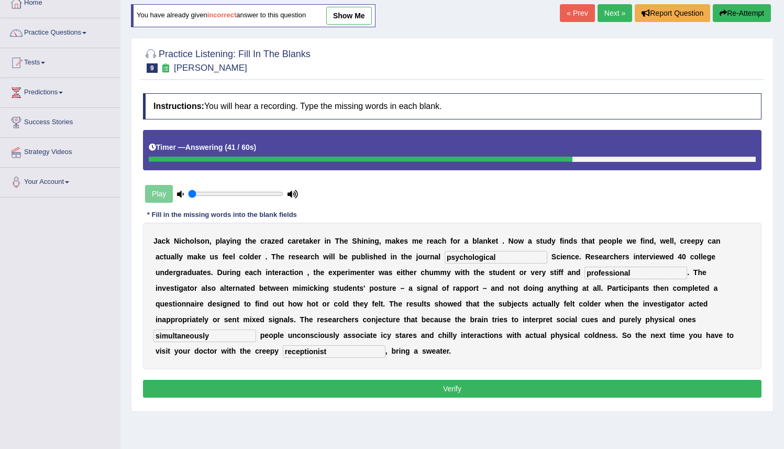
type input "receptionist"
click at [488, 387] on button "Verify" at bounding box center [452, 389] width 618 height 18
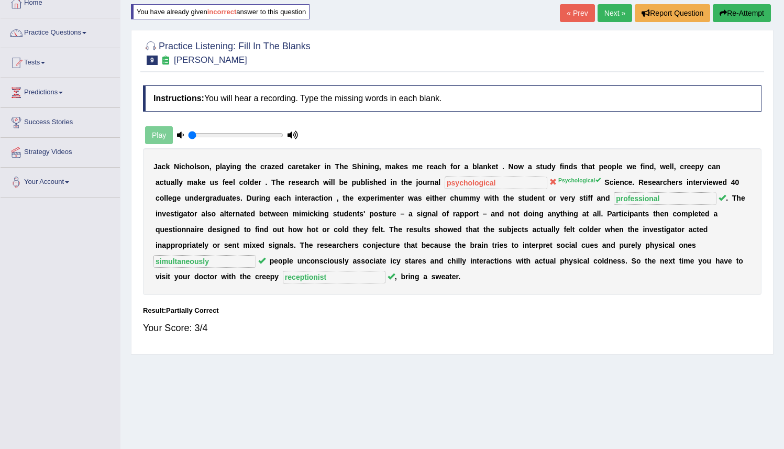
click at [729, 11] on button "Re-Attempt" at bounding box center [741, 13] width 58 height 18
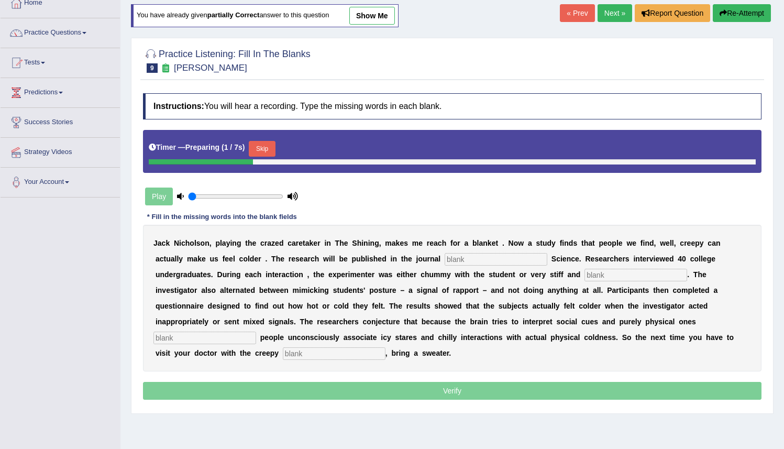
click at [460, 262] on input "text" at bounding box center [495, 259] width 103 height 13
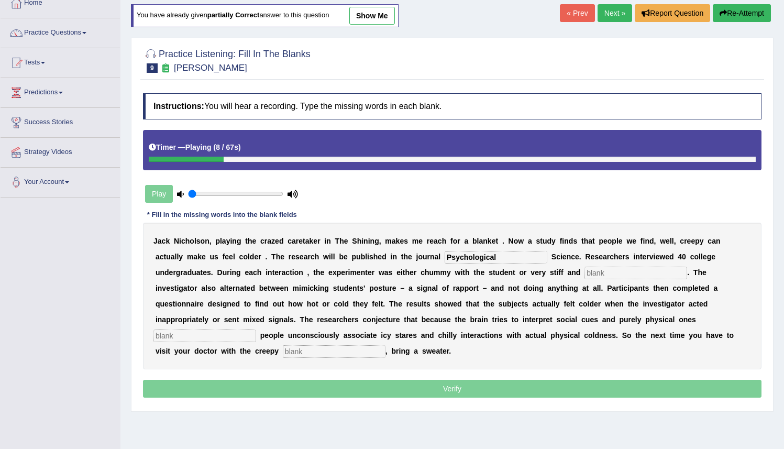
type input "Psychological"
click at [601, 268] on input "text" at bounding box center [635, 272] width 103 height 13
type input "professional"
click at [256, 329] on input "text" at bounding box center [204, 335] width 103 height 13
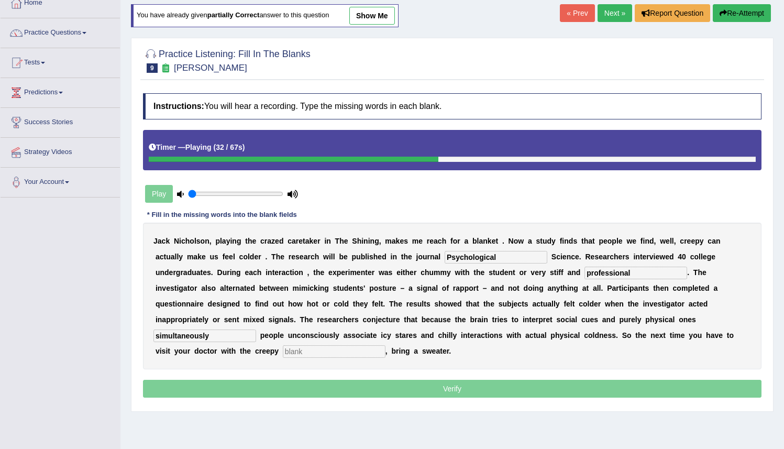
type input "simultaneously"
click at [179, 344] on div "J a c k N i c h o l s o n , p l a y i n g t h e c r a z e d c a r e t a k e r i…" at bounding box center [452, 295] width 618 height 147
click at [283, 352] on input "text" at bounding box center [334, 351] width 103 height 13
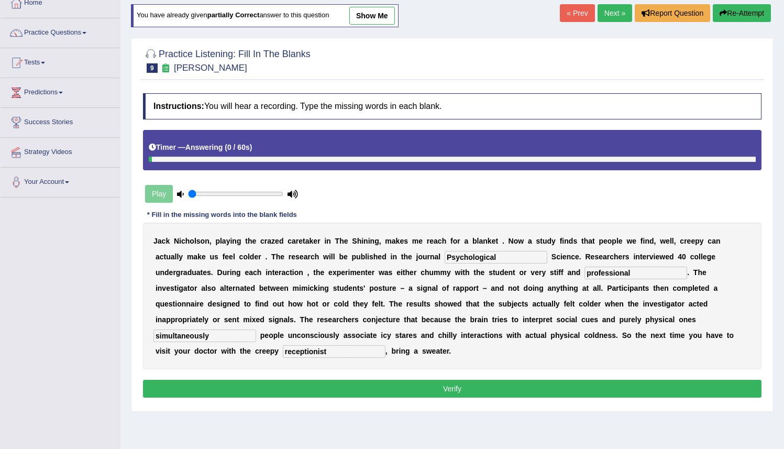
type input "receptionist"
click at [449, 389] on button "Verify" at bounding box center [452, 389] width 618 height 18
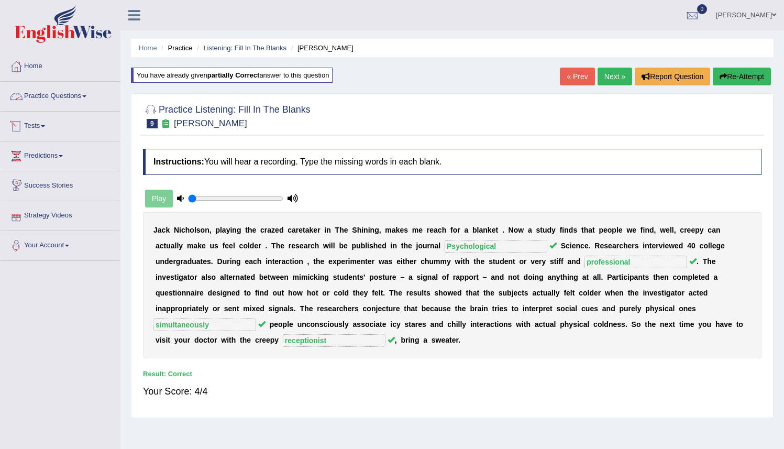
click at [79, 95] on link "Practice Questions" at bounding box center [60, 95] width 119 height 26
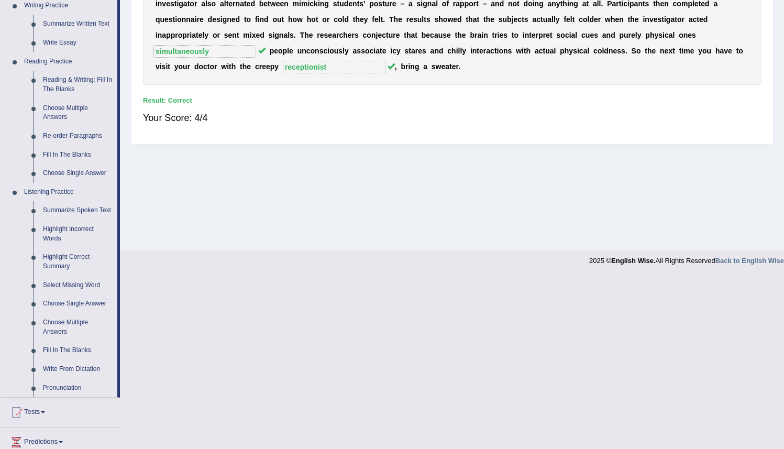
scroll to position [272, 0]
click at [73, 380] on link "Write From Dictation" at bounding box center [77, 370] width 79 height 19
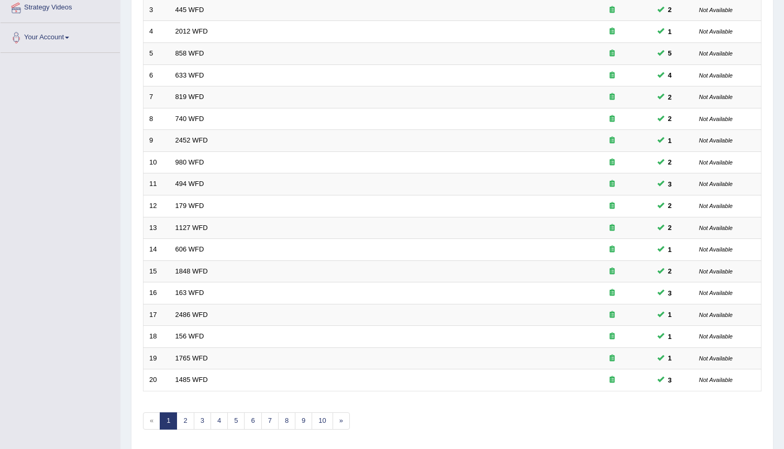
scroll to position [244, 0]
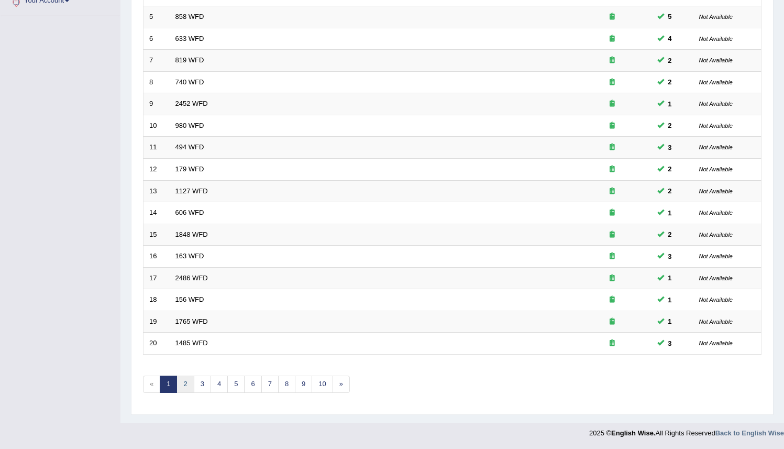
click at [186, 386] on link "2" at bounding box center [184, 383] width 17 height 17
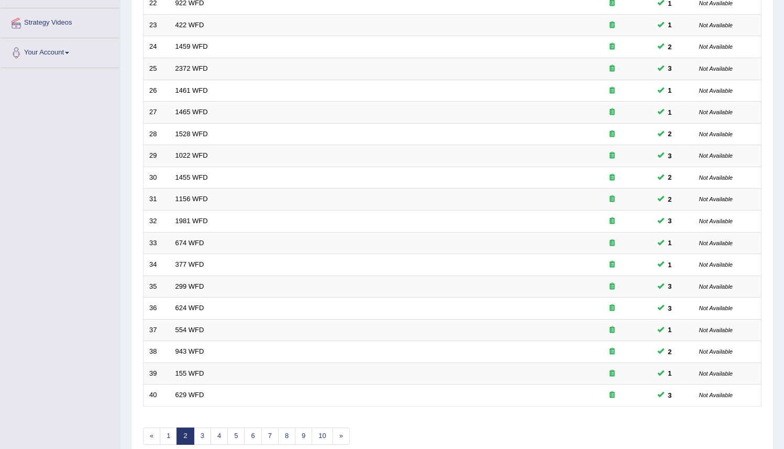
scroll to position [244, 0]
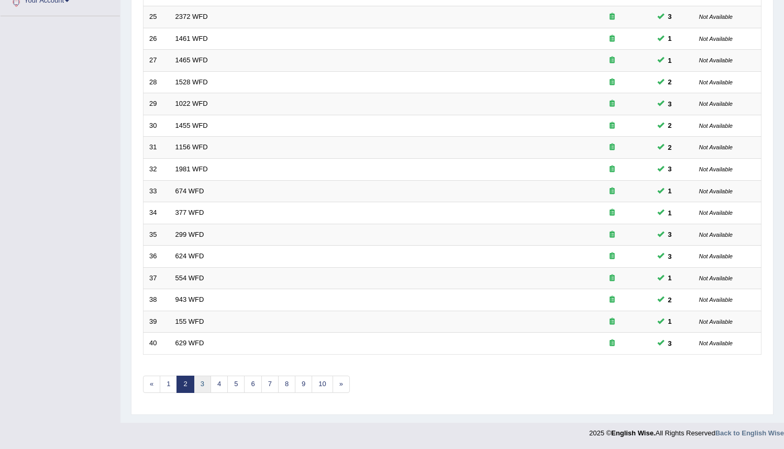
click at [203, 383] on link "3" at bounding box center [202, 383] width 17 height 17
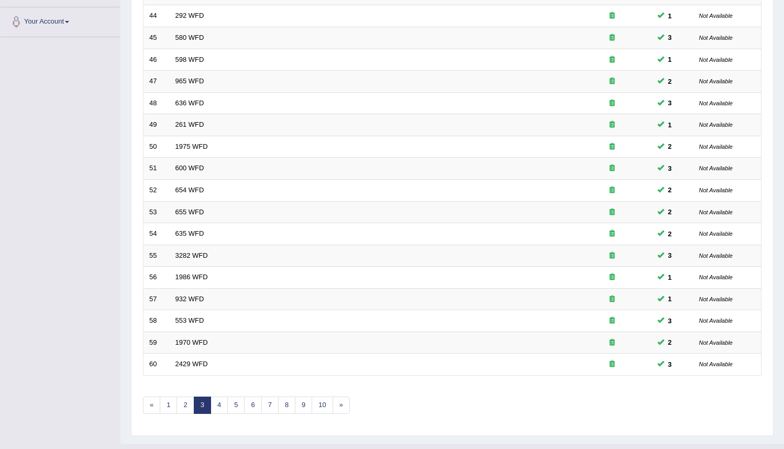
scroll to position [244, 0]
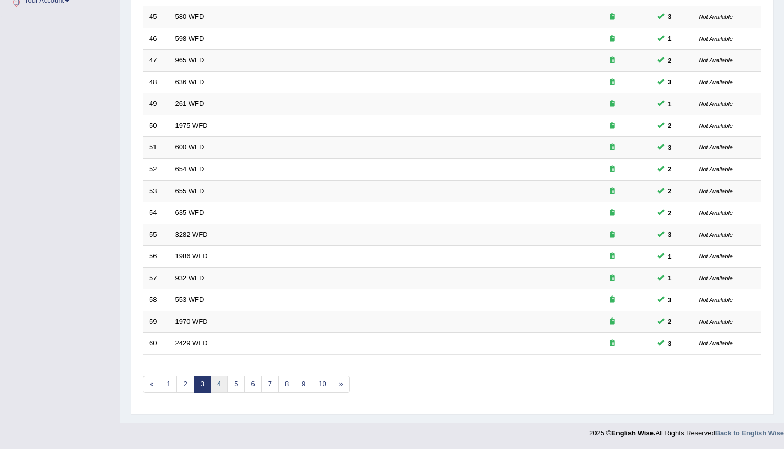
click at [216, 384] on link "4" at bounding box center [218, 383] width 17 height 17
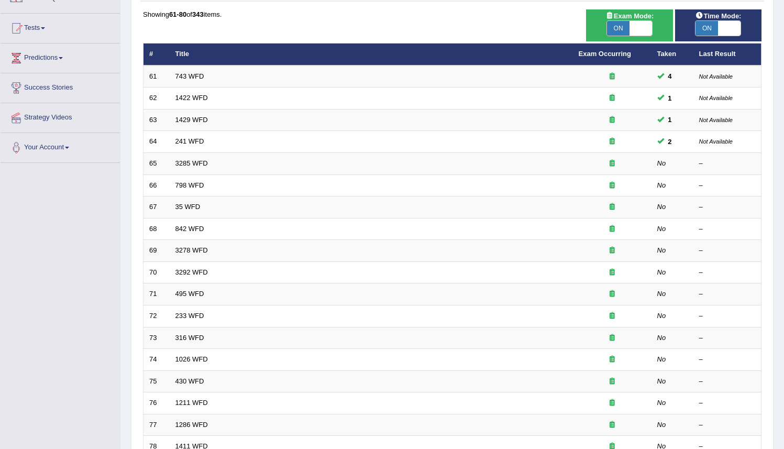
scroll to position [97, 0]
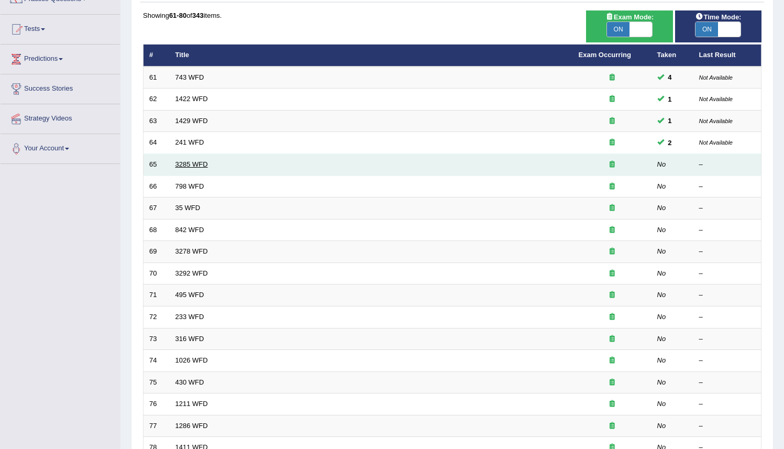
click at [179, 166] on link "3285 WFD" at bounding box center [191, 164] width 32 height 8
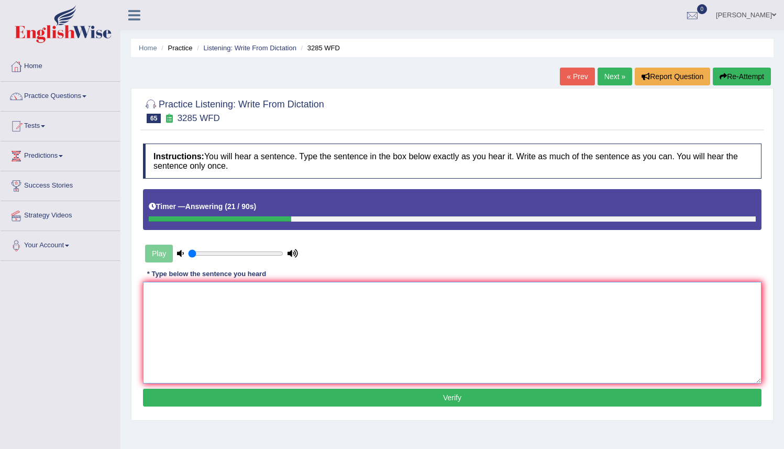
click at [147, 294] on textarea at bounding box center [452, 333] width 618 height 102
type textarea "P"
type textarea "p"
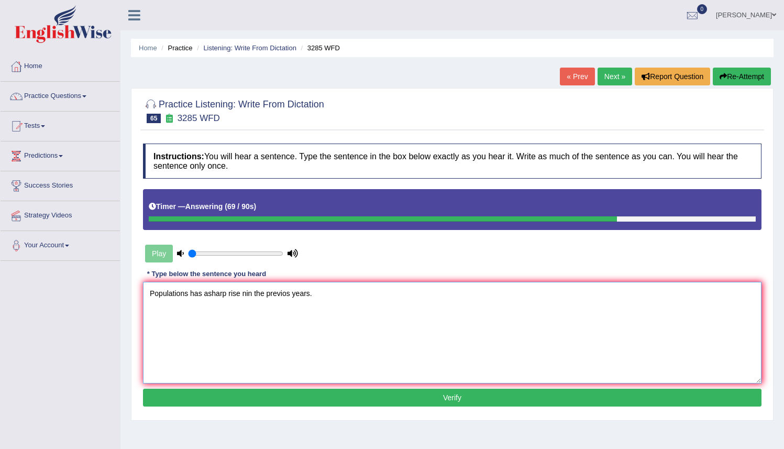
click at [208, 294] on textarea "Populations has asharp rise nin the previos years." at bounding box center [452, 333] width 618 height 102
drag, startPoint x: 186, startPoint y: 294, endPoint x: 228, endPoint y: 308, distance: 44.2
click at [188, 293] on textarea "Populations has a sharp rise nin the previos years." at bounding box center [452, 333] width 618 height 102
drag, startPoint x: 172, startPoint y: 332, endPoint x: 166, endPoint y: 313, distance: 20.6
click at [168, 321] on textarea "Populations has a sharp rise nin the previos years." at bounding box center [452, 333] width 618 height 102
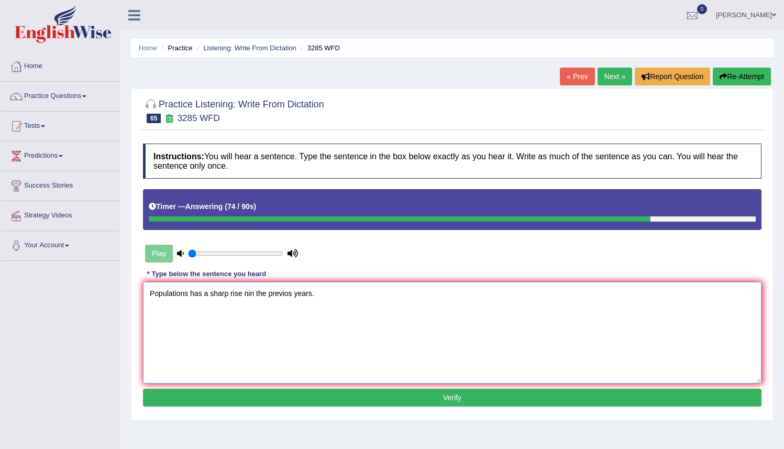
click at [188, 294] on textarea "Populations has a sharp rise nin the previos years." at bounding box center [452, 333] width 618 height 102
click at [287, 293] on textarea "Populations population has a sharp rise nin the previos years." at bounding box center [452, 333] width 618 height 102
type textarea "Populations population has a sharp rise in the previos years."
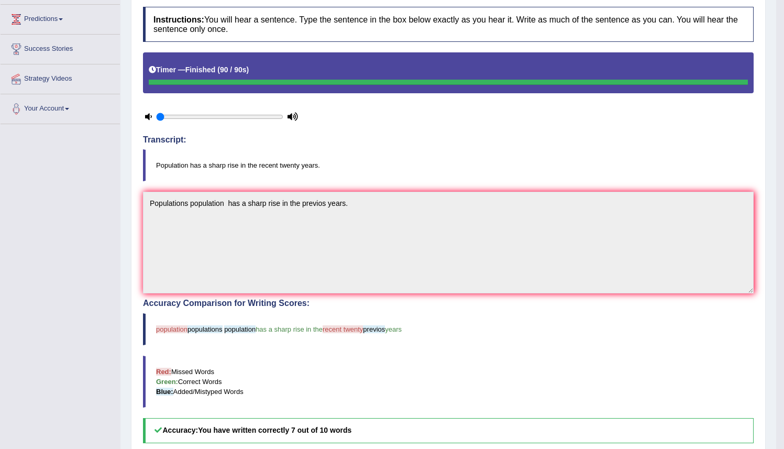
scroll to position [125, 0]
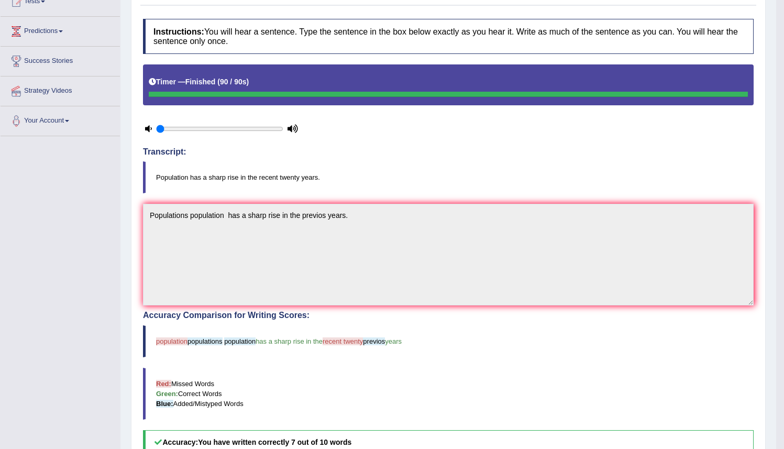
drag, startPoint x: 782, startPoint y: 158, endPoint x: 779, endPoint y: 150, distance: 7.6
click at [779, 150] on body "Toggle navigation Home Practice Questions Speaking Practice Read Aloud Repeat S…" at bounding box center [392, 99] width 784 height 449
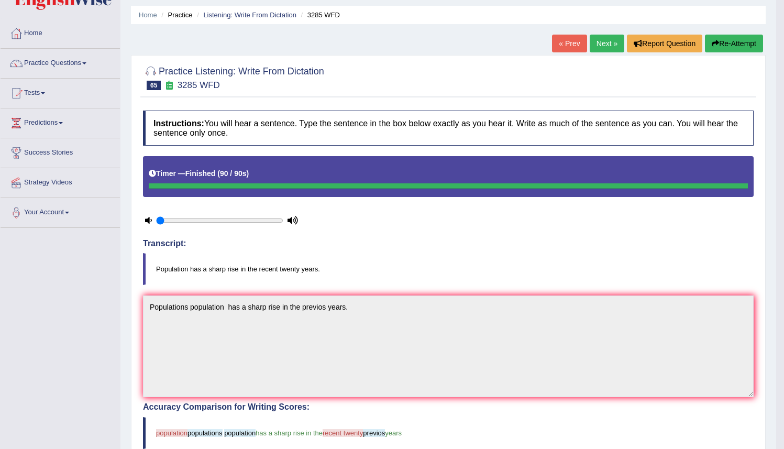
scroll to position [0, 0]
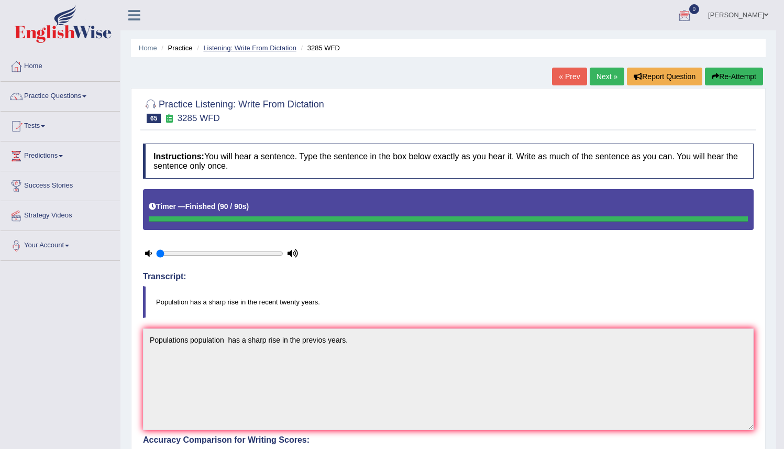
click at [244, 51] on link "Listening: Write From Dictation" at bounding box center [249, 48] width 93 height 8
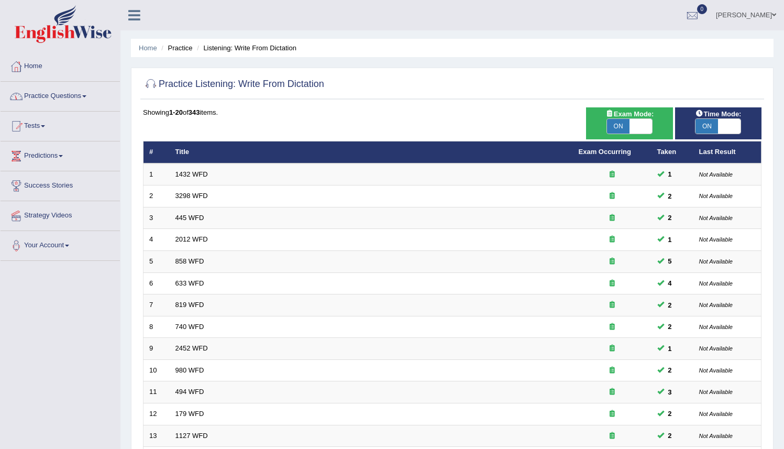
click at [36, 69] on link "Home" at bounding box center [60, 65] width 119 height 26
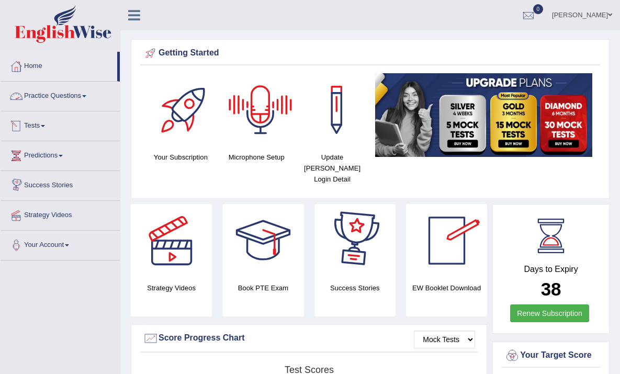
click at [71, 104] on link "Practice Questions" at bounding box center [60, 95] width 119 height 26
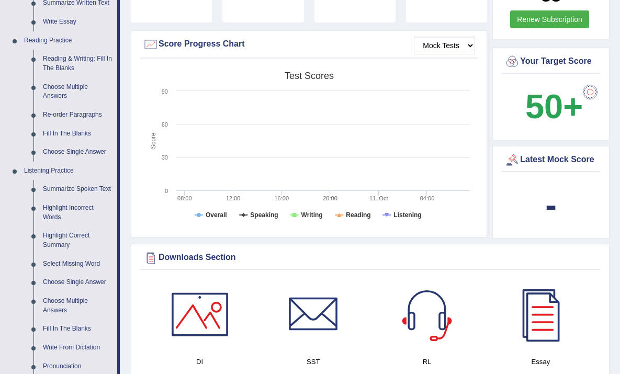
scroll to position [293, 0]
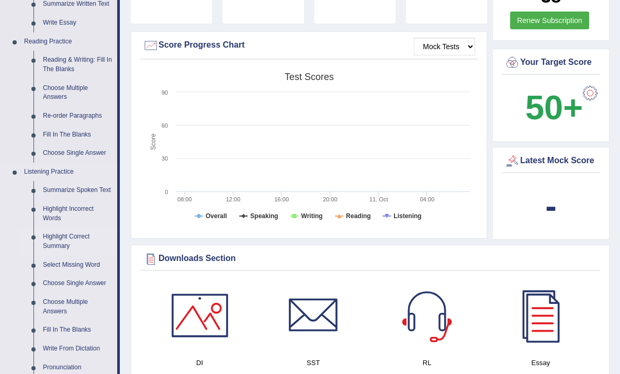
click at [62, 249] on link "Highlight Correct Summary" at bounding box center [77, 242] width 79 height 28
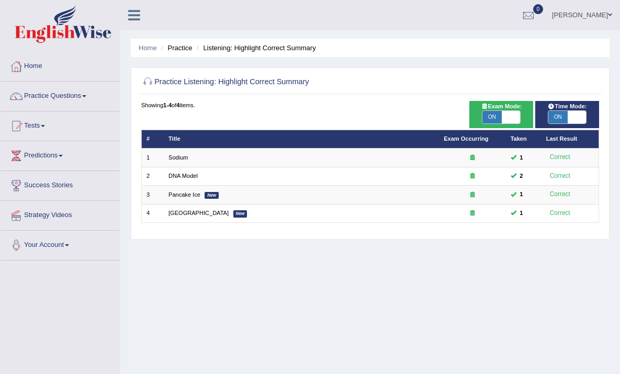
drag, startPoint x: 492, startPoint y: 118, endPoint x: 499, endPoint y: 118, distance: 7.3
click at [492, 118] on span "ON" at bounding box center [492, 117] width 19 height 13
checkbox input "false"
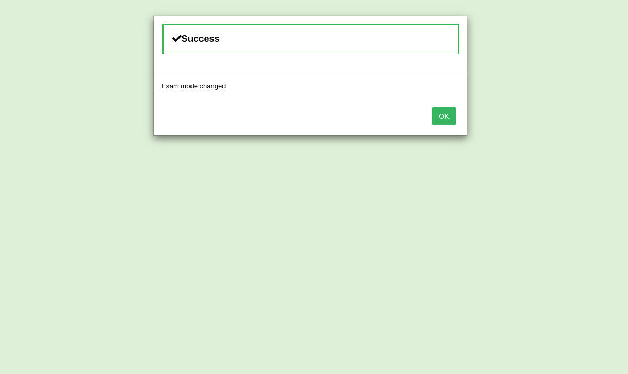
click at [446, 111] on button "OK" at bounding box center [444, 116] width 24 height 18
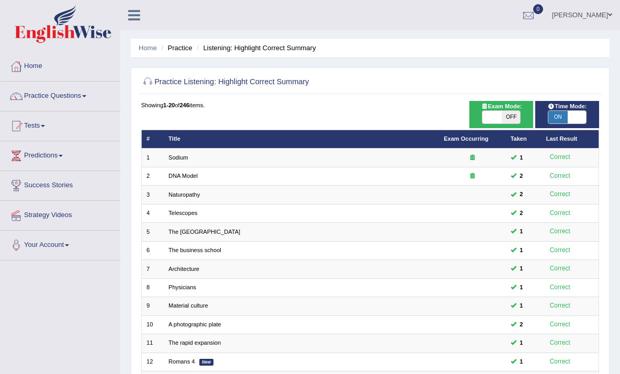
click at [558, 118] on span "ON" at bounding box center [558, 117] width 19 height 13
checkbox input "false"
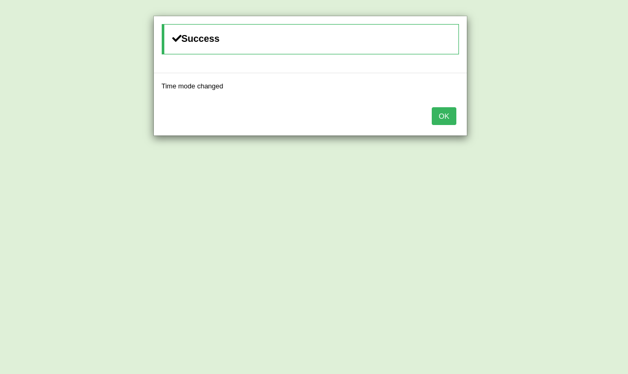
click at [444, 115] on button "OK" at bounding box center [444, 116] width 24 height 18
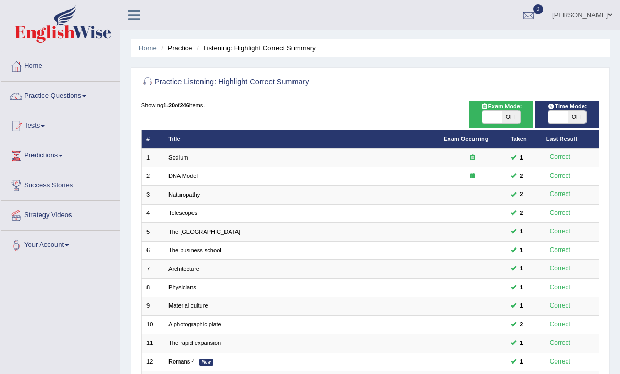
drag, startPoint x: 618, startPoint y: 146, endPoint x: 626, endPoint y: 167, distance: 22.7
click at [620, 172] on html "Toggle navigation Home Practice Questions Speaking Practice Read Aloud Repeat S…" at bounding box center [310, 187] width 620 height 374
click at [74, 96] on link "Practice Questions" at bounding box center [60, 95] width 119 height 26
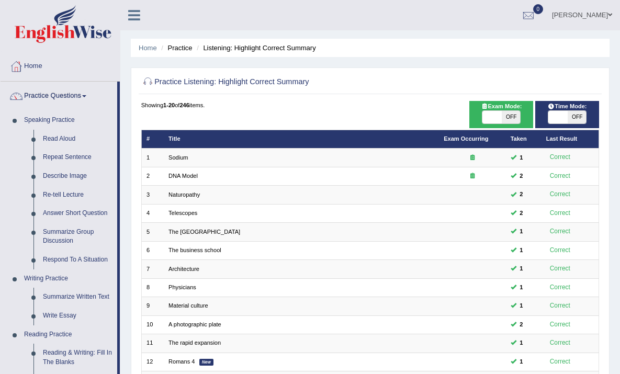
drag, startPoint x: 121, startPoint y: 211, endPoint x: 119, endPoint y: 218, distance: 6.5
click at [118, 220] on div "Toggle navigation Home Practice Questions Speaking Practice Read Aloud Repeat S…" at bounding box center [310, 299] width 620 height 599
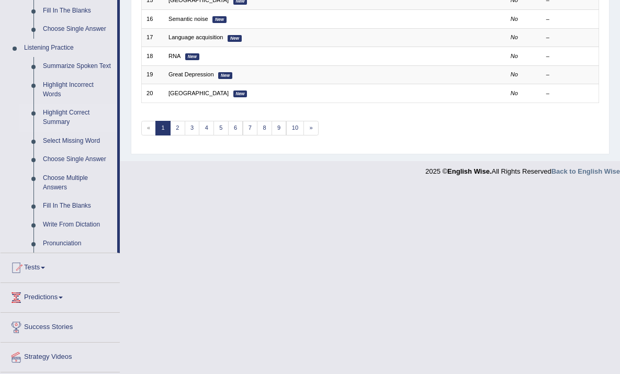
scroll to position [455, 0]
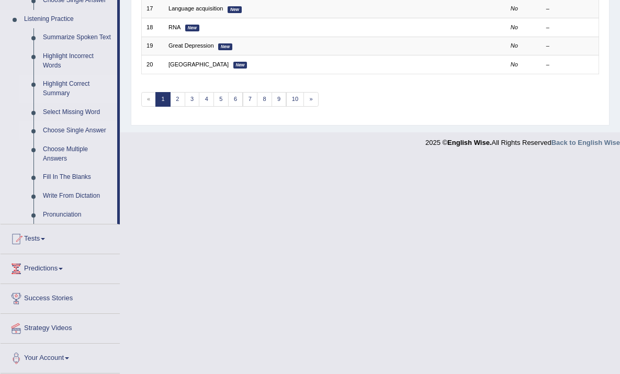
click at [63, 128] on link "Choose Single Answer" at bounding box center [77, 130] width 79 height 19
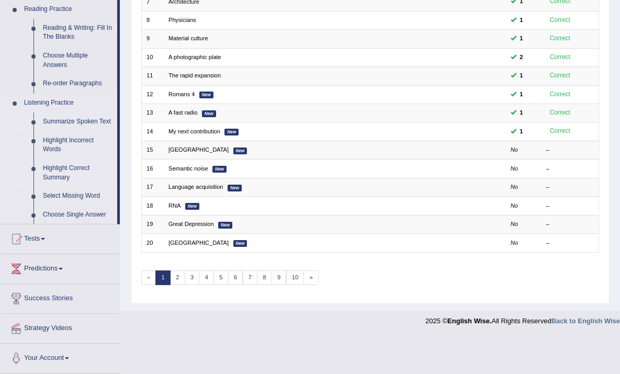
scroll to position [250, 0]
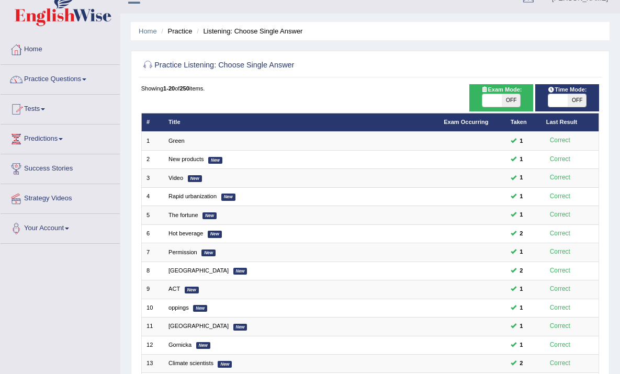
scroll to position [15, 0]
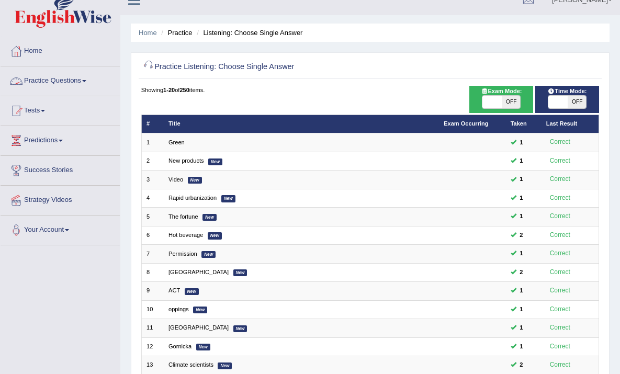
click at [86, 80] on span at bounding box center [84, 81] width 4 height 2
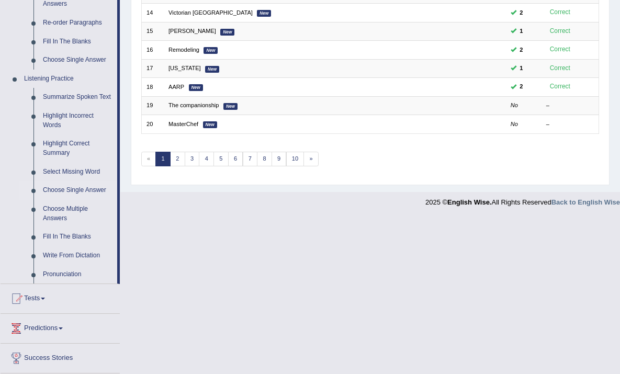
scroll to position [385, 0]
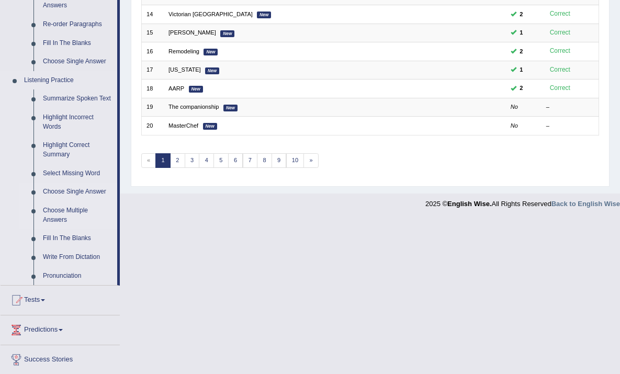
click at [62, 218] on link "Choose Multiple Answers" at bounding box center [77, 216] width 79 height 28
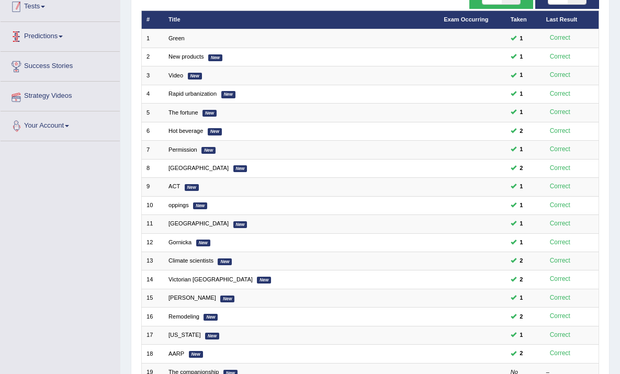
scroll to position [118, 0]
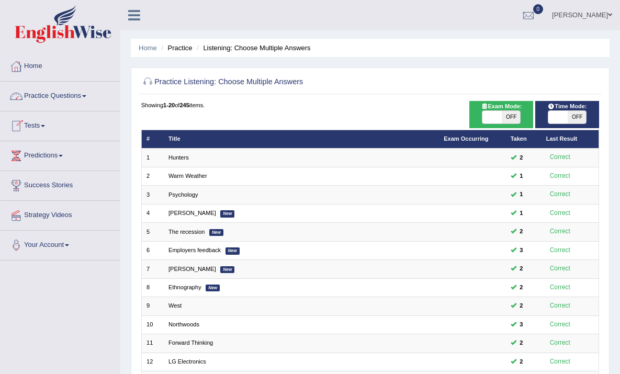
click at [86, 96] on span at bounding box center [84, 96] width 4 height 2
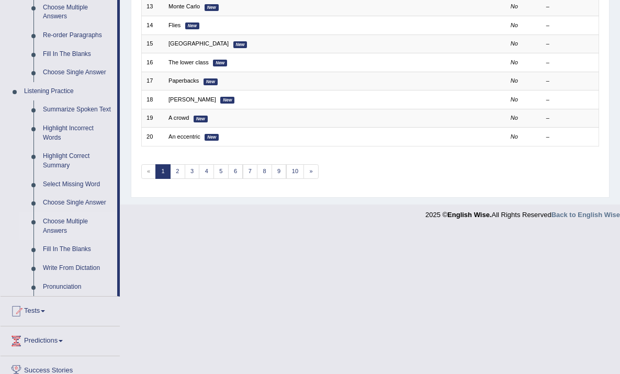
scroll to position [374, 0]
click at [53, 113] on link "Summarize Spoken Text" at bounding box center [77, 109] width 79 height 19
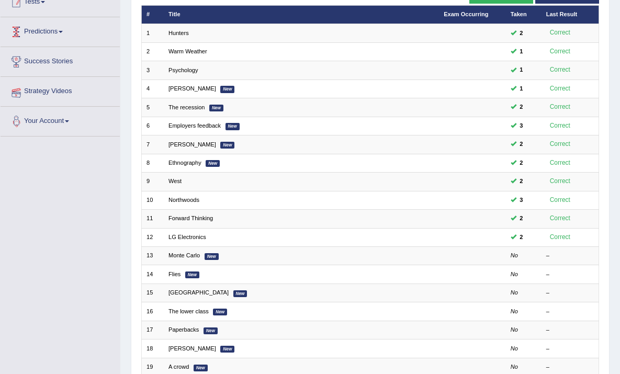
scroll to position [125, 0]
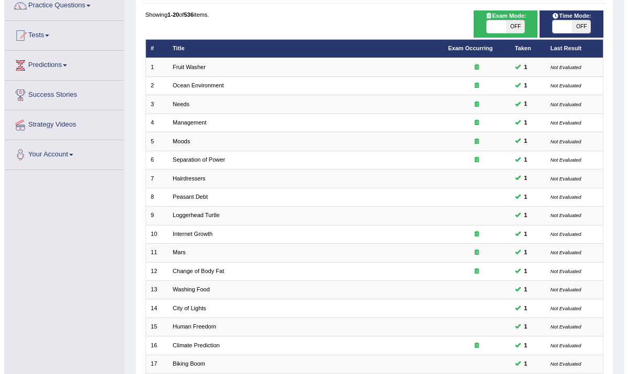
scroll to position [93, 0]
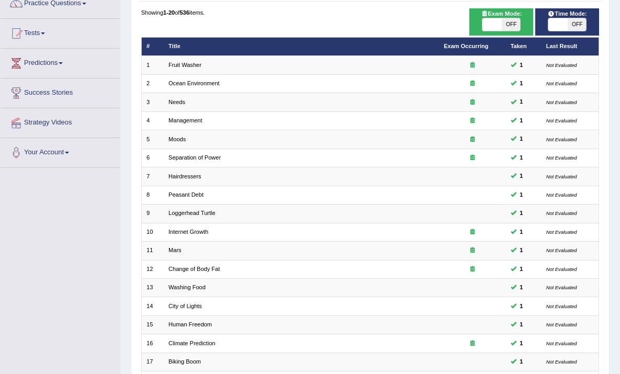
click at [515, 27] on span "OFF" at bounding box center [511, 24] width 19 height 13
checkbox input "true"
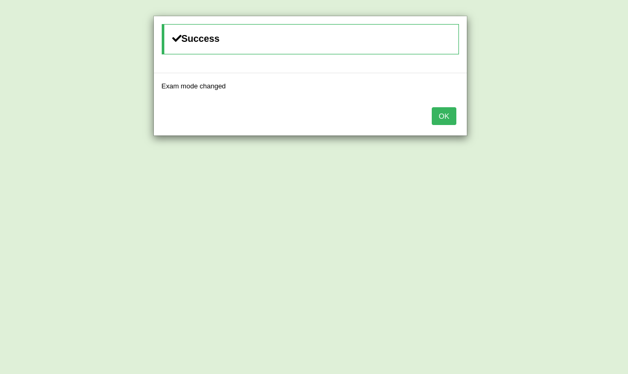
click at [563, 24] on div "Success Exam mode changed OK" at bounding box center [314, 187] width 628 height 374
click at [437, 120] on button "OK" at bounding box center [444, 116] width 24 height 18
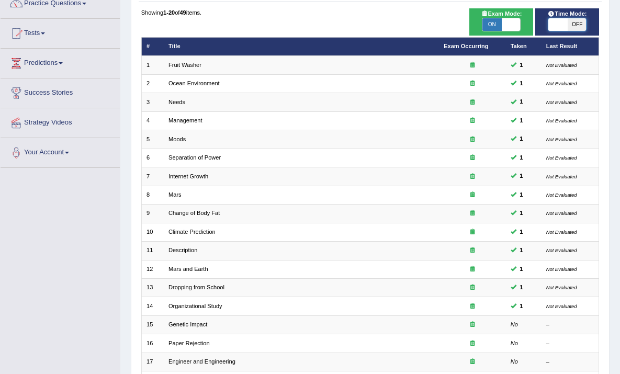
click at [556, 27] on span at bounding box center [558, 24] width 19 height 13
checkbox input "true"
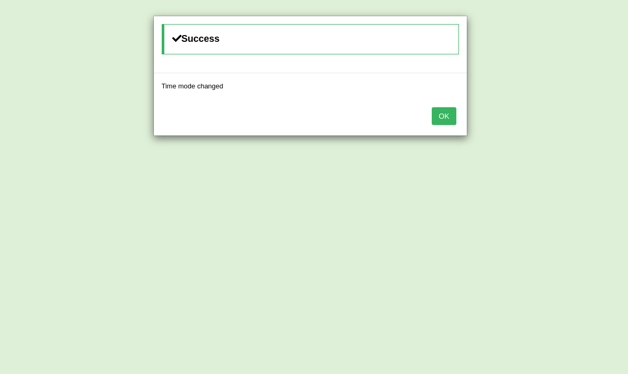
click at [450, 111] on button "OK" at bounding box center [444, 116] width 24 height 18
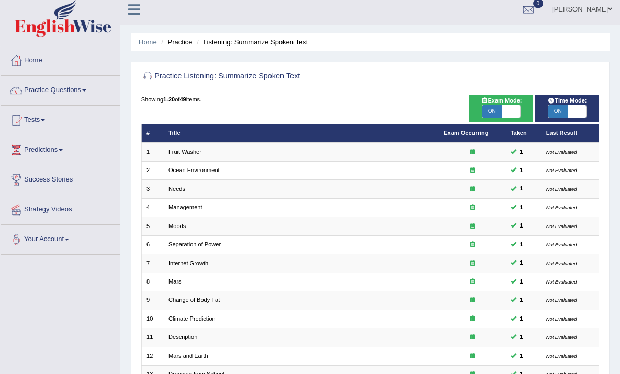
scroll to position [2, 0]
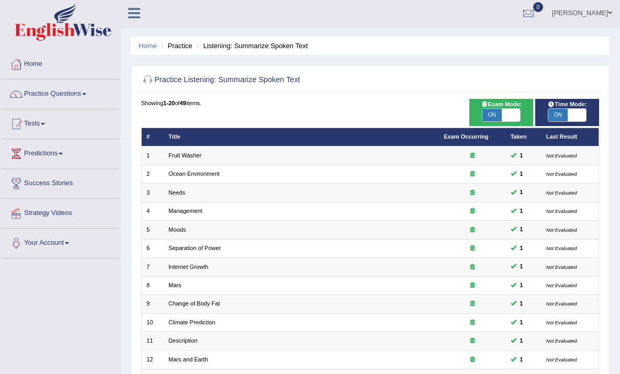
click at [86, 94] on span at bounding box center [84, 94] width 4 height 2
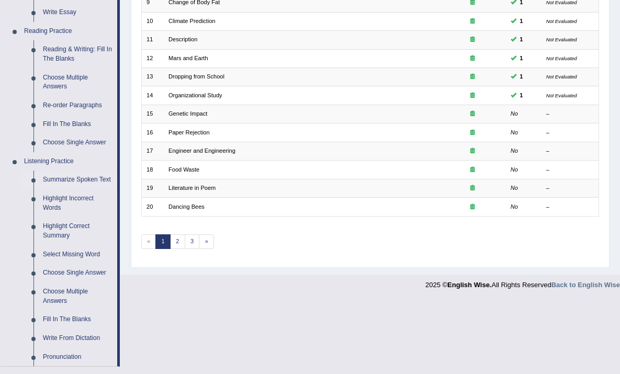
scroll to position [299, 0]
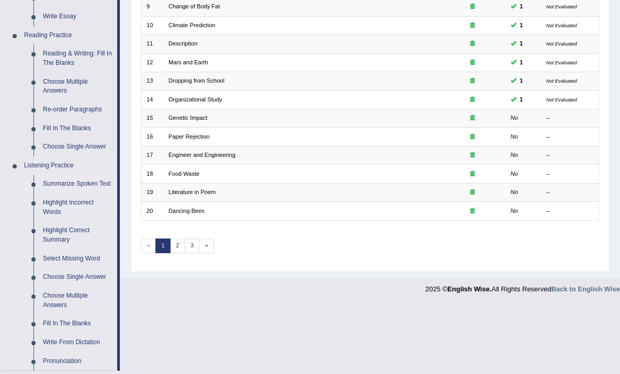
click at [60, 217] on link "Highlight Incorrect Words" at bounding box center [77, 208] width 79 height 28
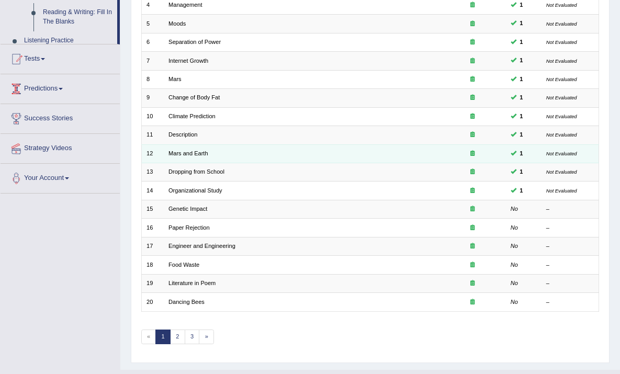
scroll to position [117, 0]
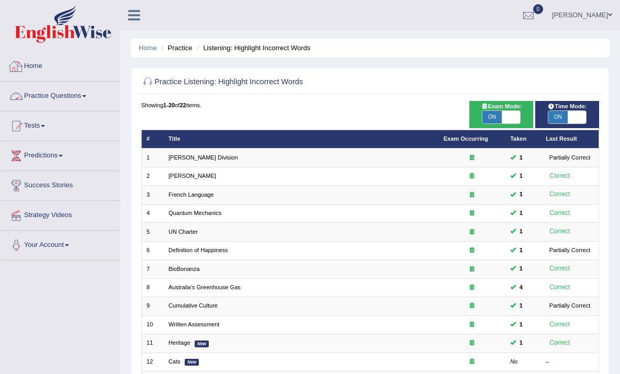
click at [86, 97] on span at bounding box center [84, 96] width 4 height 2
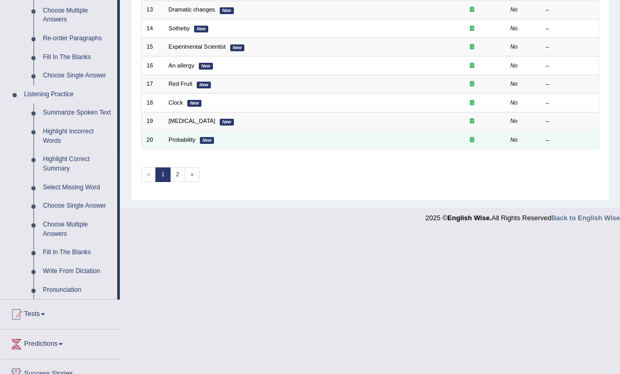
scroll to position [370, 0]
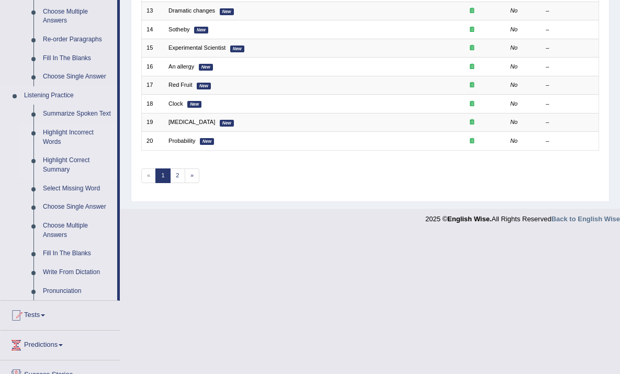
click at [70, 170] on link "Highlight Correct Summary" at bounding box center [77, 165] width 79 height 28
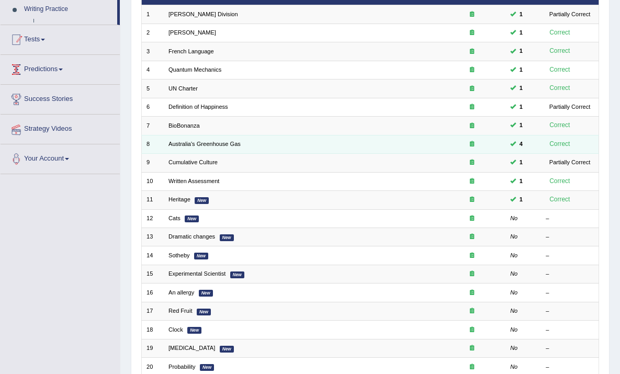
scroll to position [120, 0]
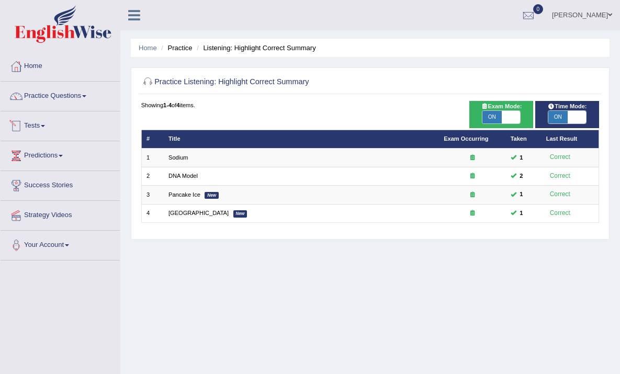
click at [77, 98] on link "Practice Questions" at bounding box center [60, 95] width 119 height 26
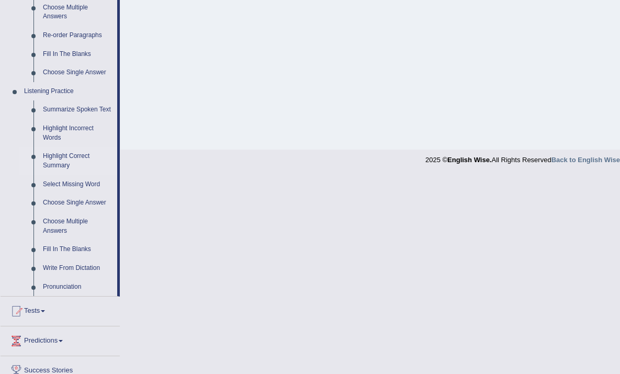
scroll to position [367, 0]
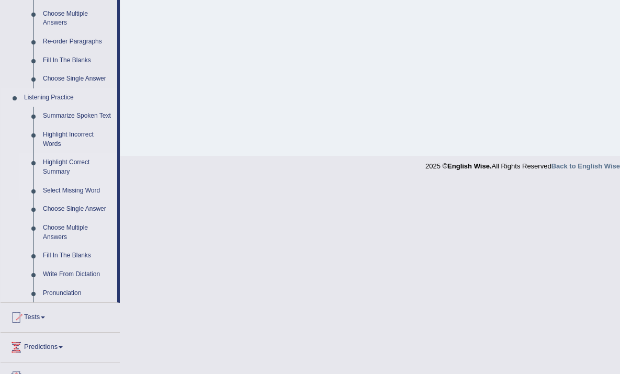
click at [54, 199] on link "Select Missing Word" at bounding box center [77, 191] width 79 height 19
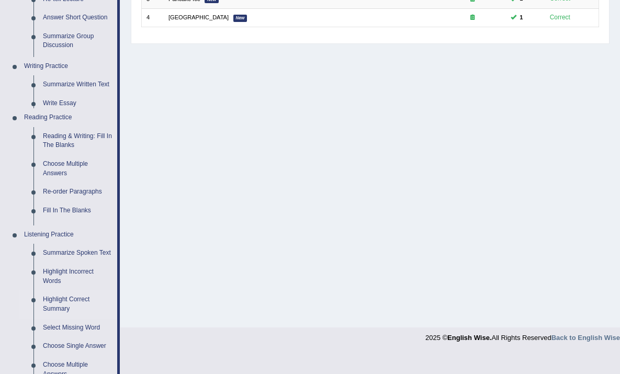
scroll to position [175, 0]
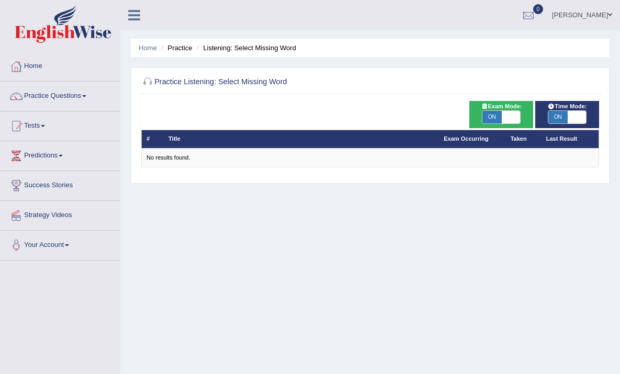
click at [497, 115] on span "ON" at bounding box center [492, 117] width 19 height 13
checkbox input "false"
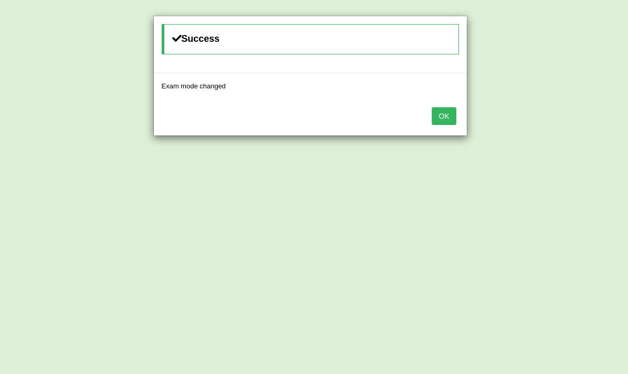
click at [445, 121] on button "OK" at bounding box center [444, 116] width 24 height 18
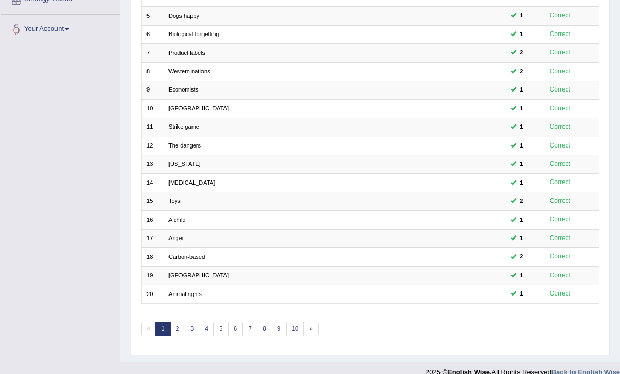
scroll to position [224, 0]
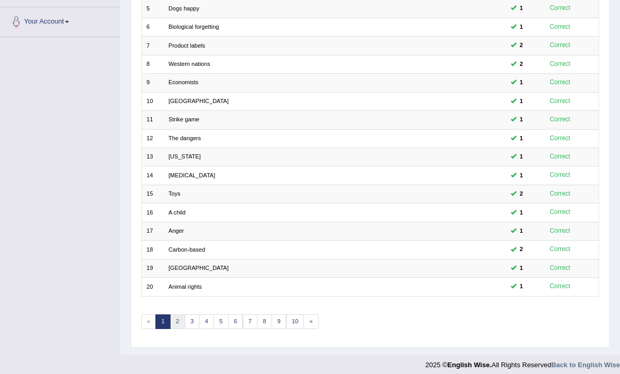
click at [176, 315] on link "2" at bounding box center [177, 322] width 15 height 15
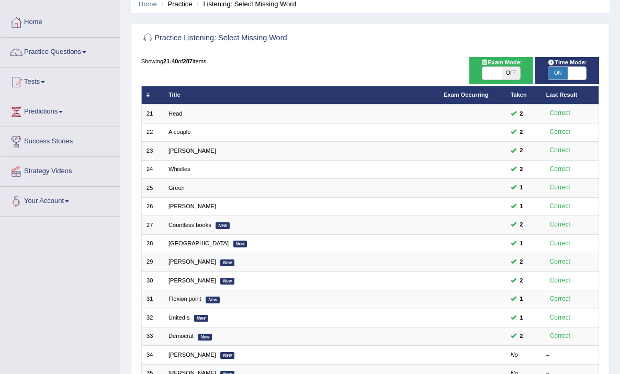
scroll to position [40, 0]
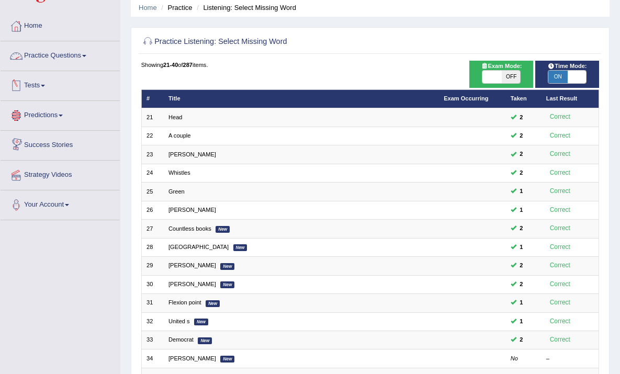
click at [87, 54] on link "Practice Questions" at bounding box center [60, 54] width 119 height 26
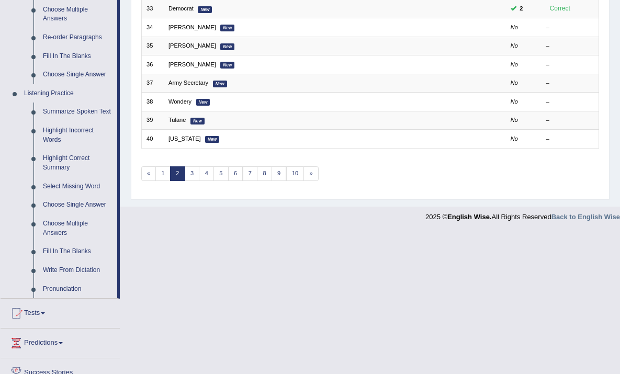
scroll to position [363, 0]
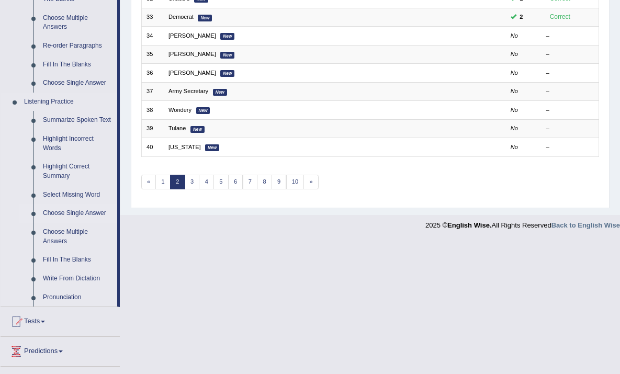
click at [75, 223] on link "Choose Single Answer" at bounding box center [77, 213] width 79 height 19
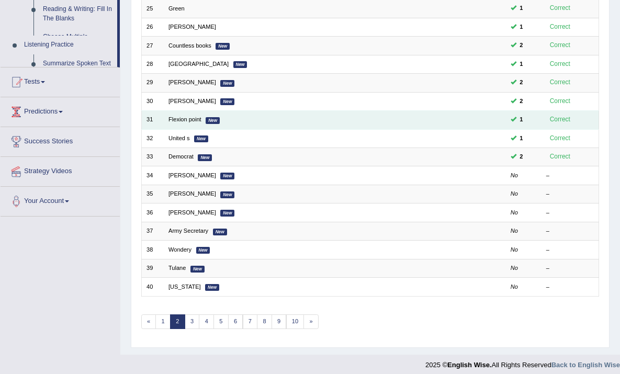
scroll to position [127, 0]
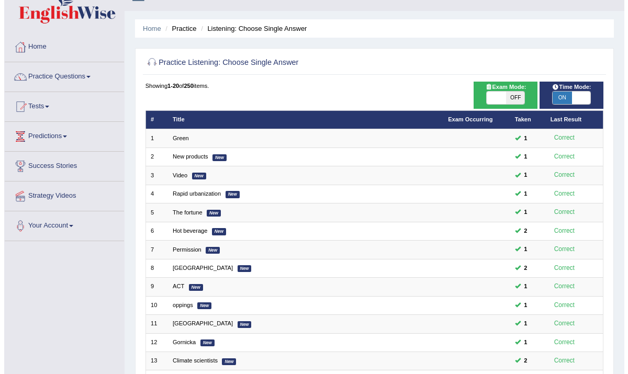
scroll to position [19, 0]
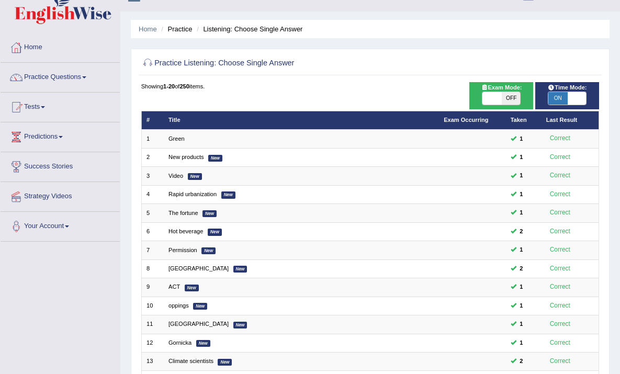
click at [511, 98] on span "OFF" at bounding box center [511, 98] width 19 height 13
checkbox input "true"
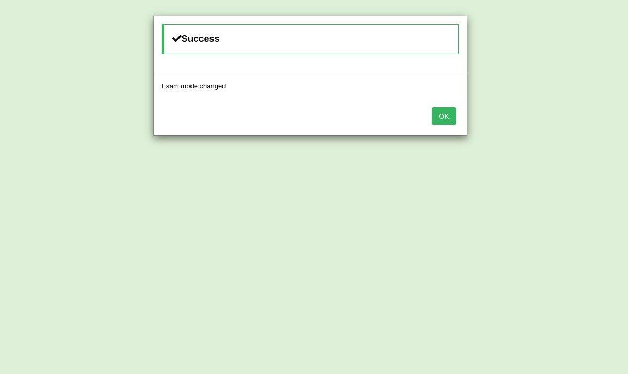
click at [448, 113] on button "OK" at bounding box center [444, 116] width 24 height 18
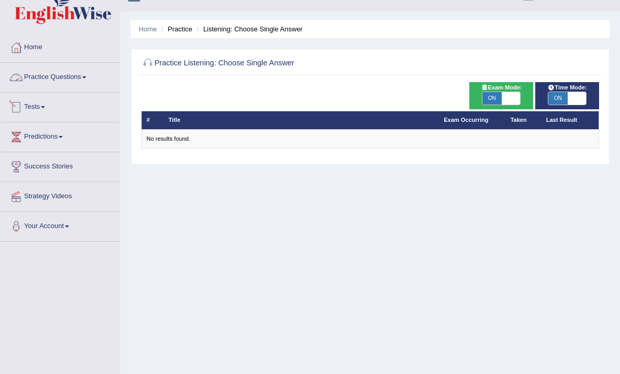
click at [88, 74] on link "Practice Questions" at bounding box center [60, 76] width 119 height 26
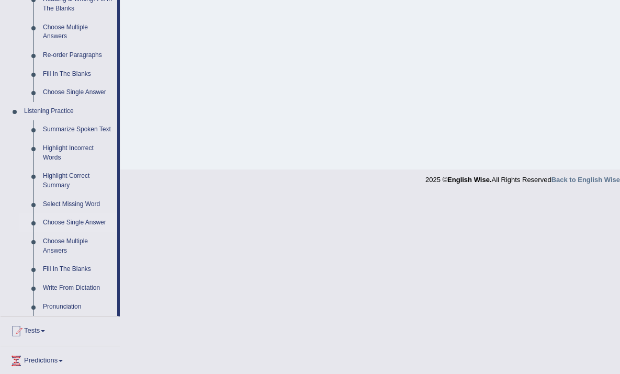
scroll to position [344, 0]
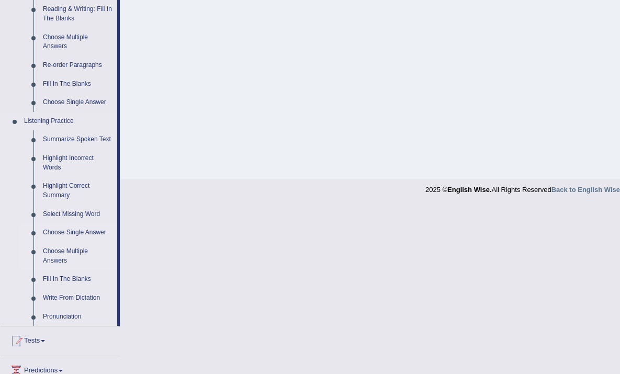
click at [64, 258] on link "Choose Multiple Answers" at bounding box center [77, 256] width 79 height 28
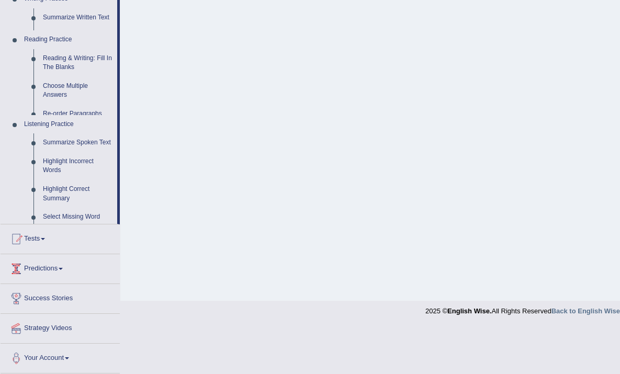
scroll to position [175, 0]
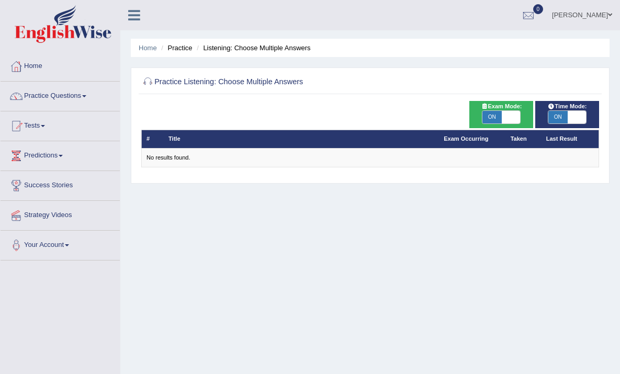
click at [500, 116] on span "ON" at bounding box center [492, 117] width 19 height 13
checkbox input "false"
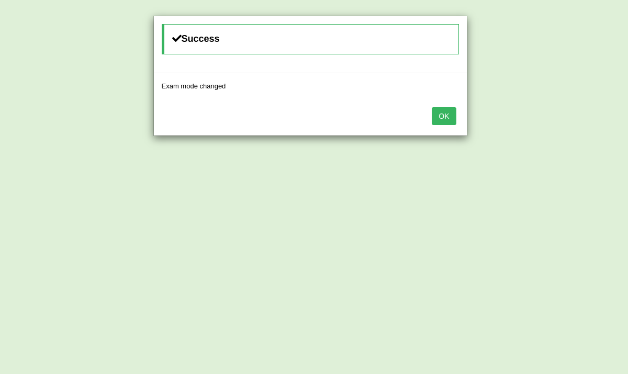
click at [443, 110] on button "OK" at bounding box center [444, 116] width 24 height 18
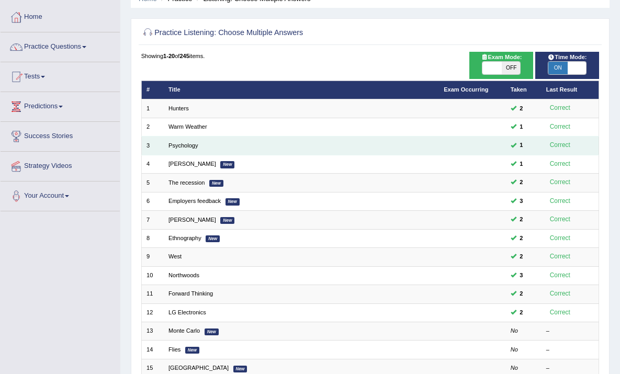
scroll to position [46, 0]
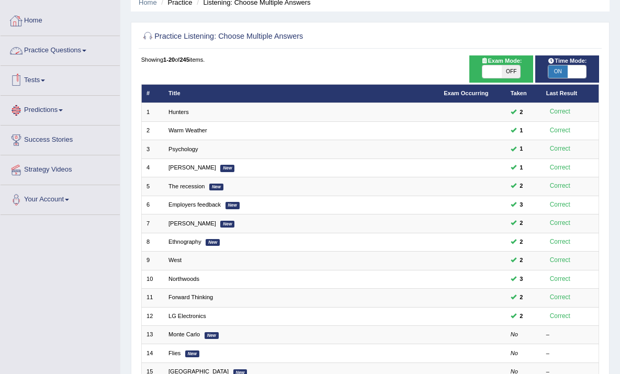
click at [90, 52] on link "Practice Questions" at bounding box center [60, 49] width 119 height 26
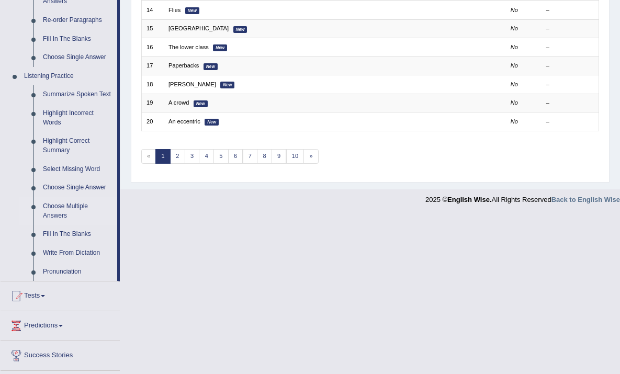
scroll to position [374, 0]
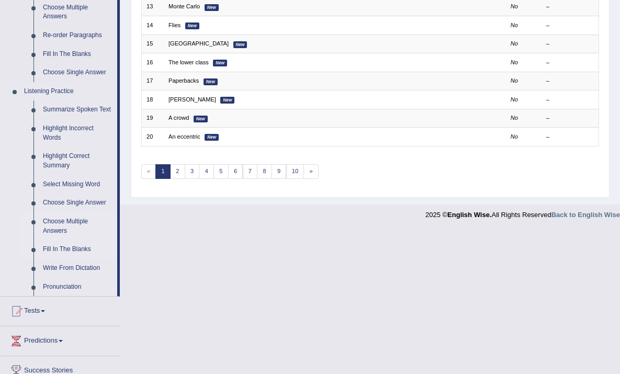
click at [58, 259] on link "Fill In The Blanks" at bounding box center [77, 249] width 79 height 19
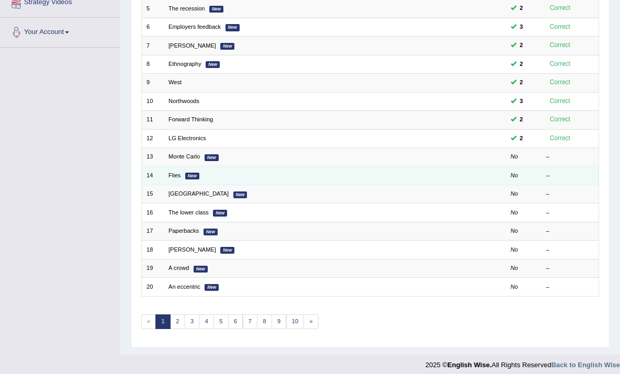
scroll to position [127, 0]
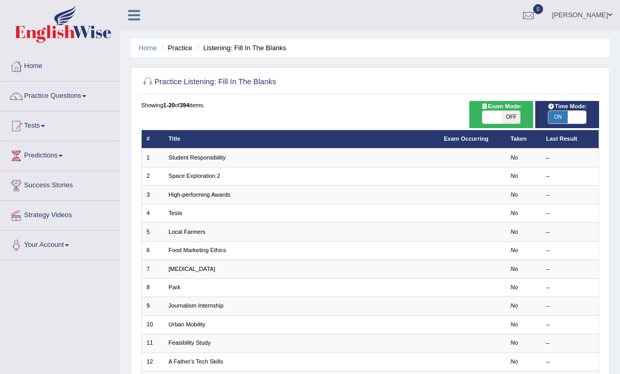
click at [512, 115] on span "OFF" at bounding box center [511, 117] width 19 height 13
checkbox input "true"
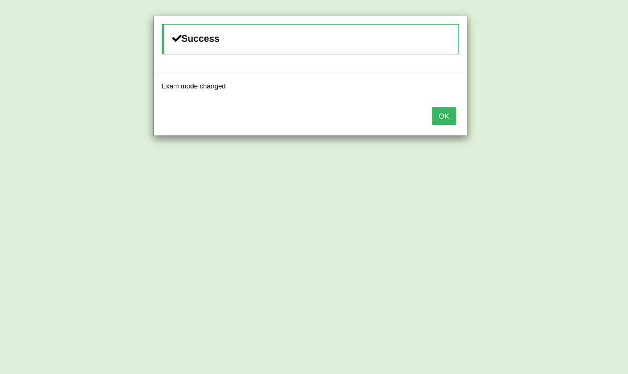
click at [448, 117] on button "OK" at bounding box center [444, 116] width 24 height 18
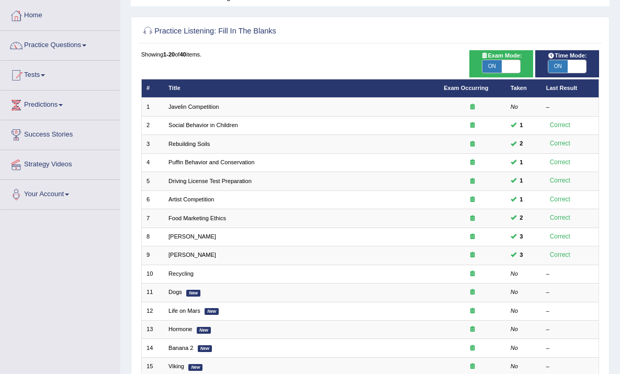
scroll to position [50, 0]
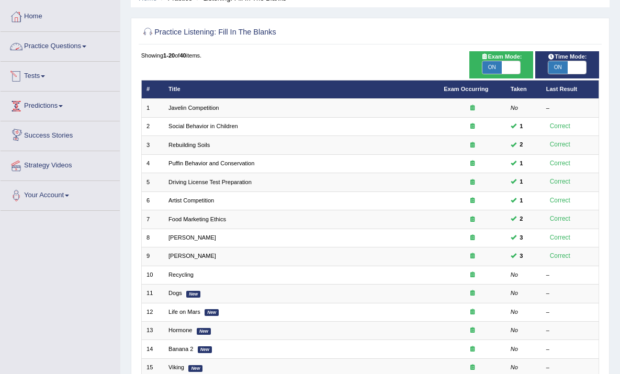
click at [91, 44] on link "Practice Questions" at bounding box center [60, 45] width 119 height 26
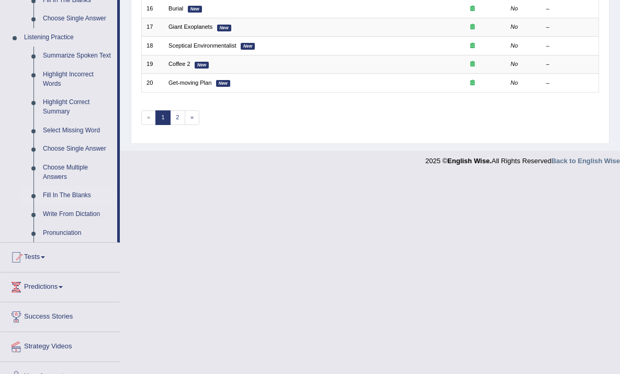
scroll to position [425, 0]
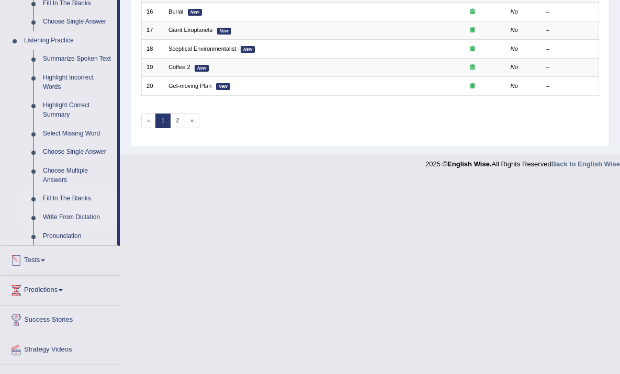
click at [82, 227] on link "Write From Dictation" at bounding box center [77, 217] width 79 height 19
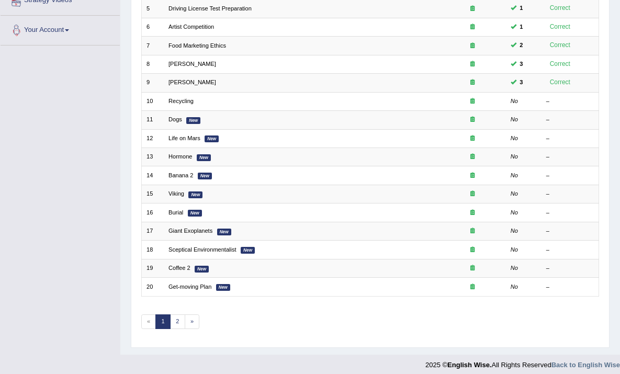
scroll to position [119, 0]
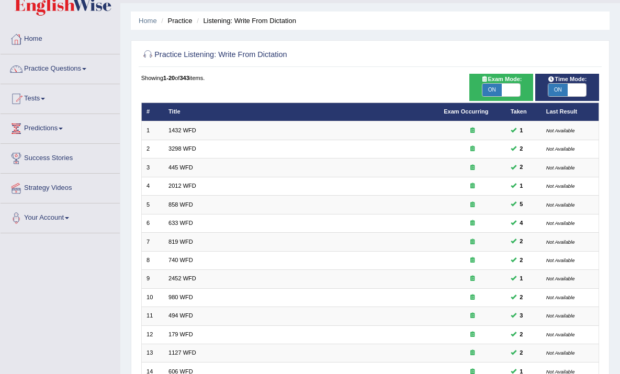
scroll to position [18, 0]
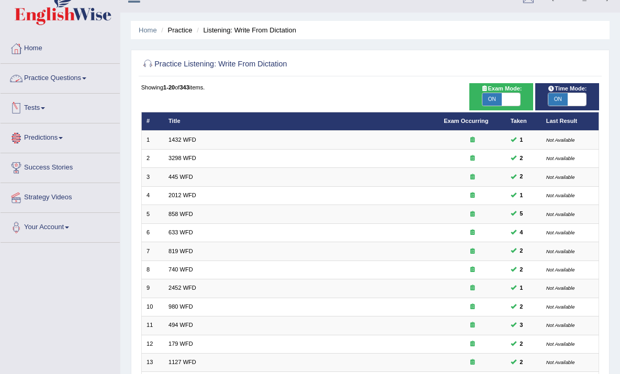
click at [45, 107] on span at bounding box center [43, 108] width 4 height 2
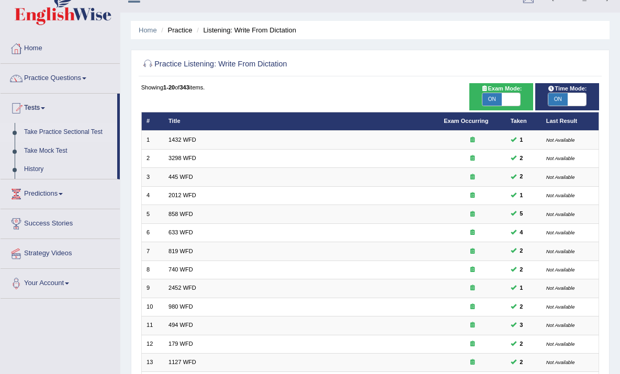
click at [46, 136] on link "Take Practice Sectional Test" at bounding box center [68, 132] width 98 height 19
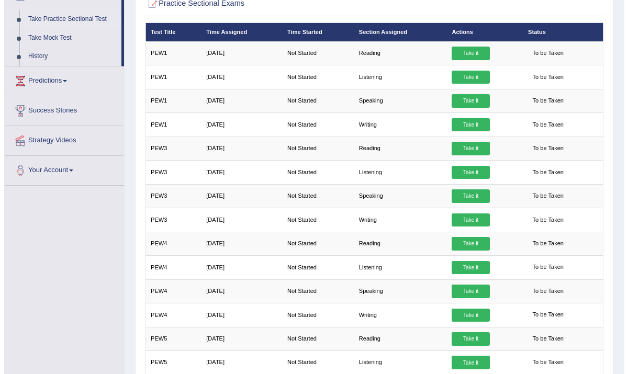
scroll to position [127, 0]
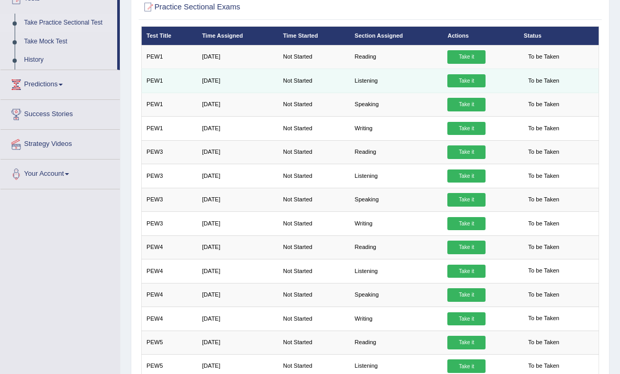
click at [470, 83] on link "Take it" at bounding box center [467, 81] width 38 height 14
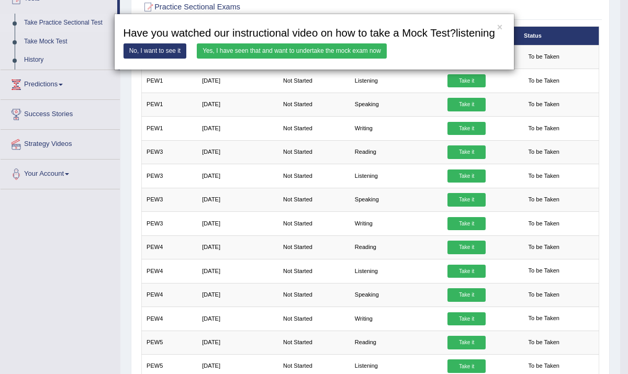
click at [254, 59] on link "Yes, I have seen that and want to undertake the mock exam now" at bounding box center [292, 50] width 190 height 15
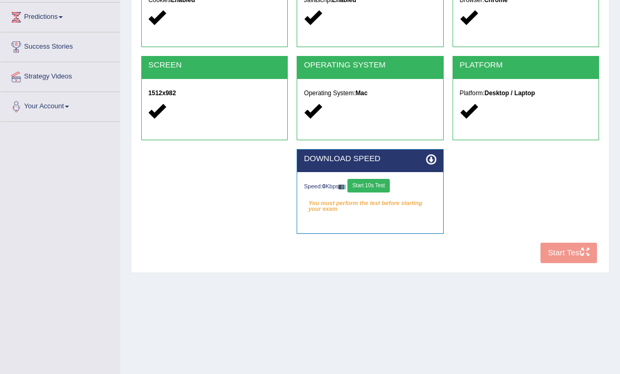
scroll to position [139, 0]
click at [568, 257] on div "COOKIES Cookies Enabled JAVASCRIPT Javascript Enabled BROWSER Browser: Chrome S…" at bounding box center [370, 115] width 463 height 306
click at [382, 184] on button "Start 10s Test" at bounding box center [369, 186] width 42 height 14
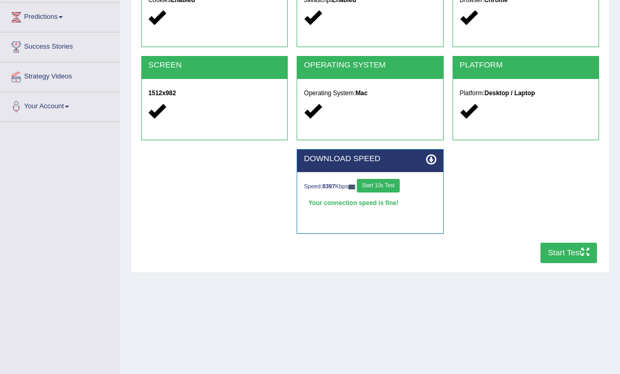
click at [573, 254] on button "Start Test" at bounding box center [569, 253] width 57 height 20
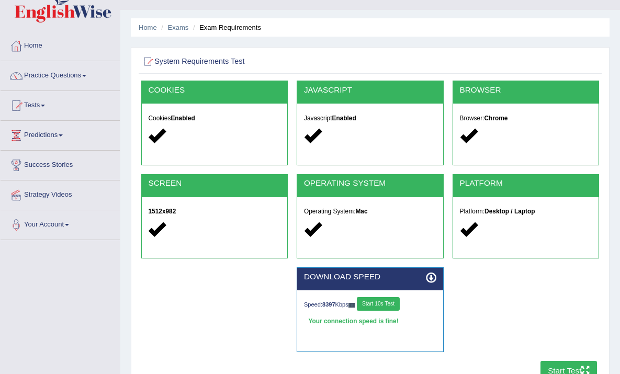
scroll to position [21, 0]
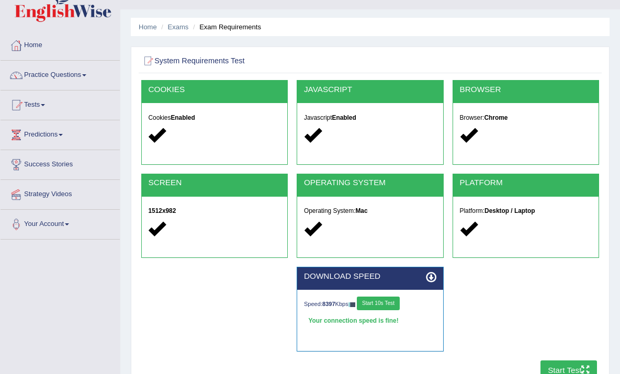
click at [431, 274] on icon at bounding box center [431, 277] width 10 height 10
click at [430, 276] on icon at bounding box center [431, 277] width 10 height 10
click at [432, 278] on icon at bounding box center [431, 277] width 10 height 10
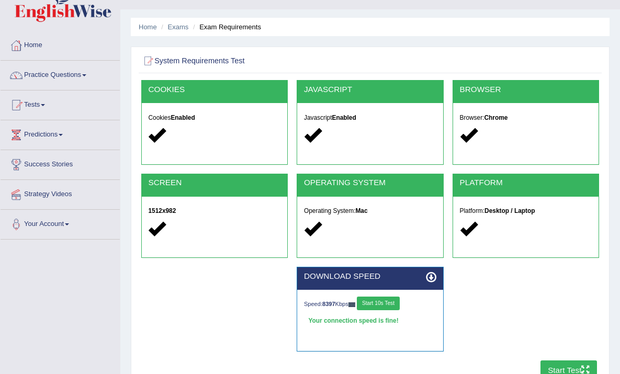
click at [431, 277] on icon at bounding box center [431, 277] width 10 height 10
click at [432, 277] on icon at bounding box center [431, 277] width 10 height 10
click at [433, 277] on icon at bounding box center [431, 277] width 10 height 10
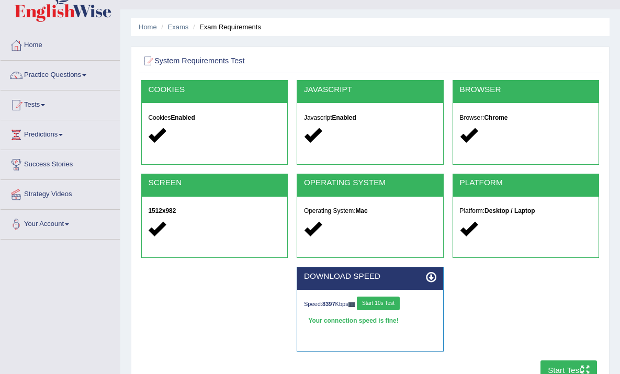
click at [432, 277] on icon at bounding box center [431, 277] width 10 height 10
click at [432, 278] on icon at bounding box center [431, 277] width 10 height 10
click at [433, 278] on icon at bounding box center [431, 277] width 10 height 10
click at [434, 276] on icon at bounding box center [431, 277] width 10 height 10
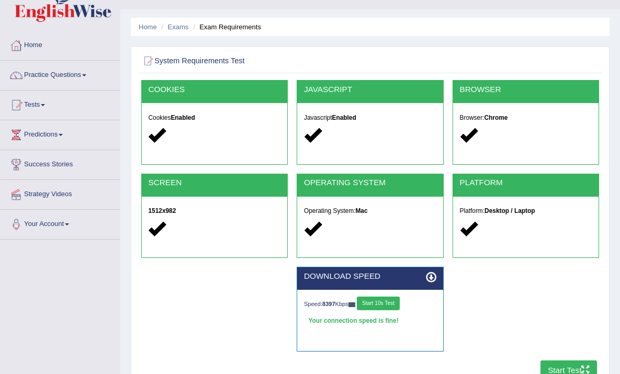
click at [436, 276] on icon at bounding box center [431, 277] width 10 height 10
click at [391, 303] on button "Start 10s Test" at bounding box center [378, 304] width 42 height 14
click at [385, 304] on button "Start 10s Test" at bounding box center [378, 304] width 42 height 14
click at [386, 303] on button "Start 10s Test" at bounding box center [378, 304] width 42 height 14
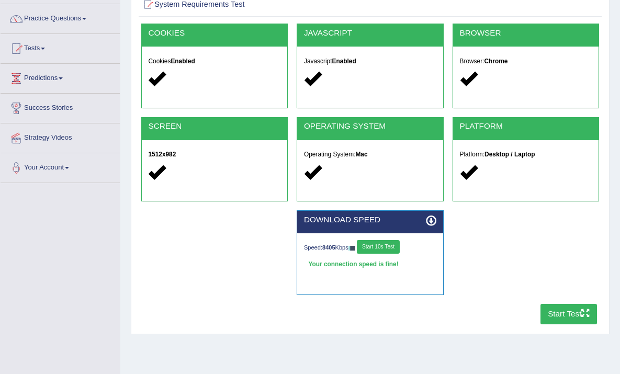
scroll to position [79, 0]
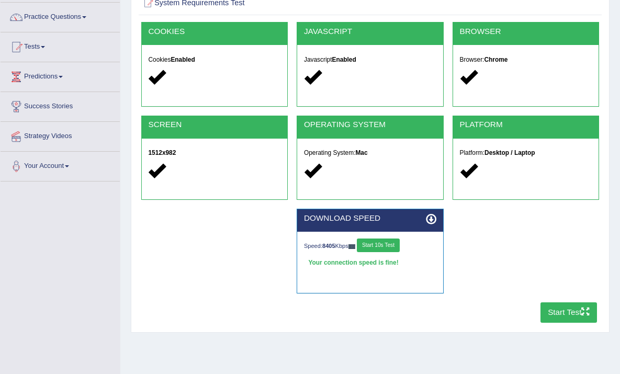
click at [569, 311] on button "Start Test" at bounding box center [569, 313] width 57 height 20
